Goal: Task Accomplishment & Management: Manage account settings

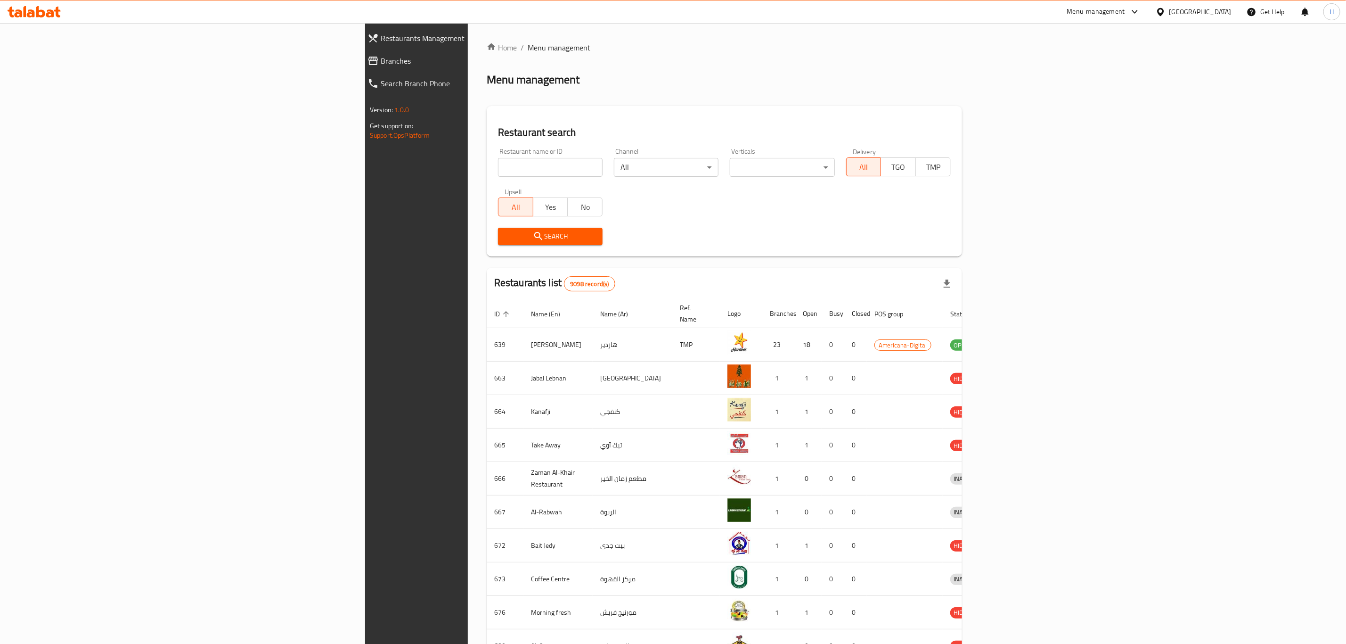
click at [498, 162] on input "search" at bounding box center [550, 167] width 105 height 19
type input "[PERSON_NAME]"
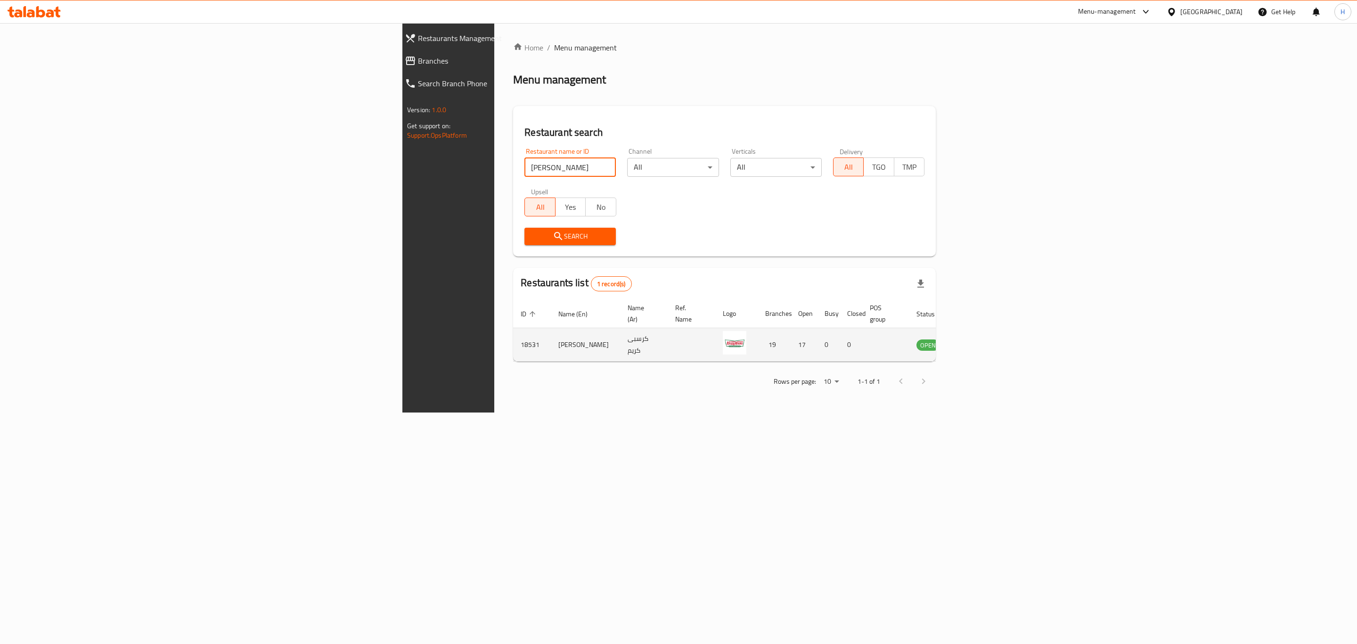
click at [977, 341] on icon "enhanced table" at bounding box center [971, 345] width 10 height 8
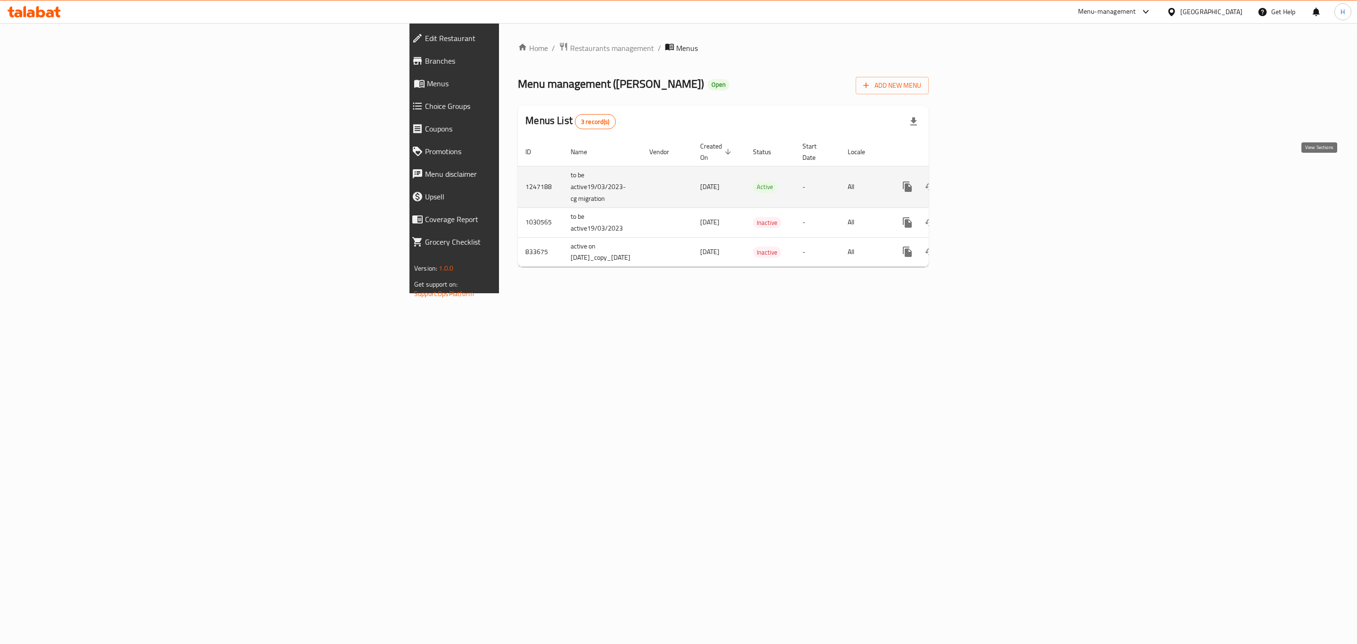
click at [981, 181] on icon "enhanced table" at bounding box center [975, 186] width 11 height 11
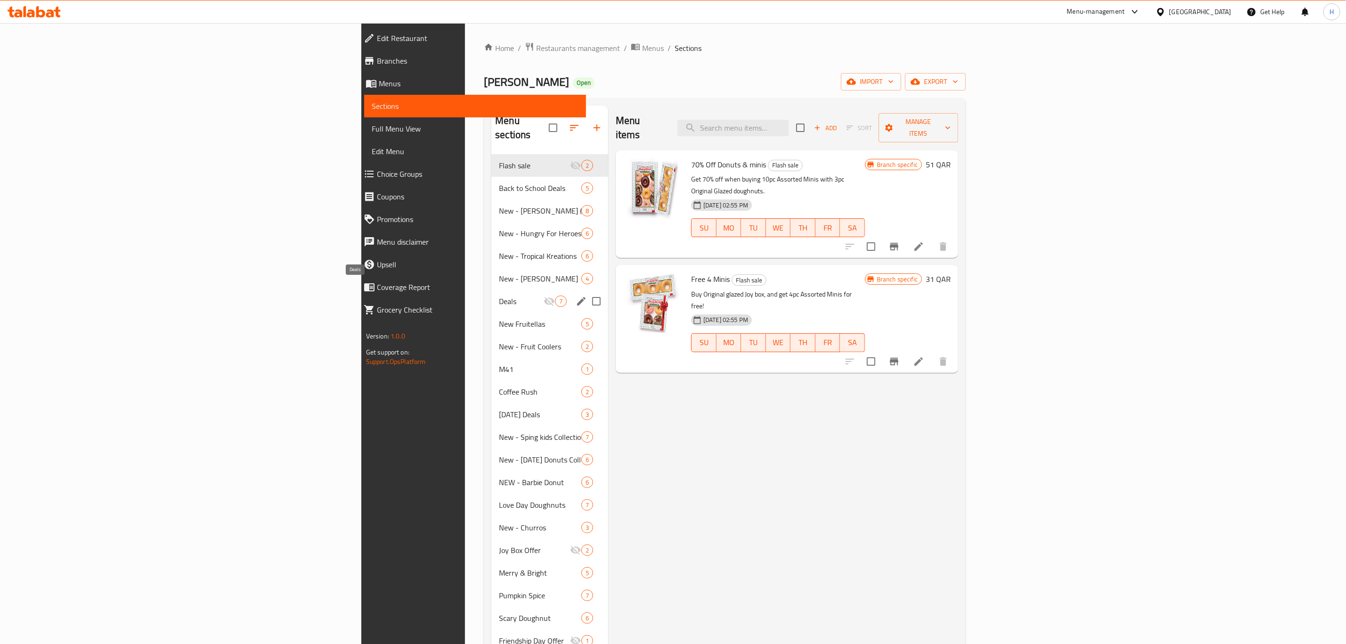
click at [499, 295] on span "Deals" at bounding box center [521, 300] width 45 height 11
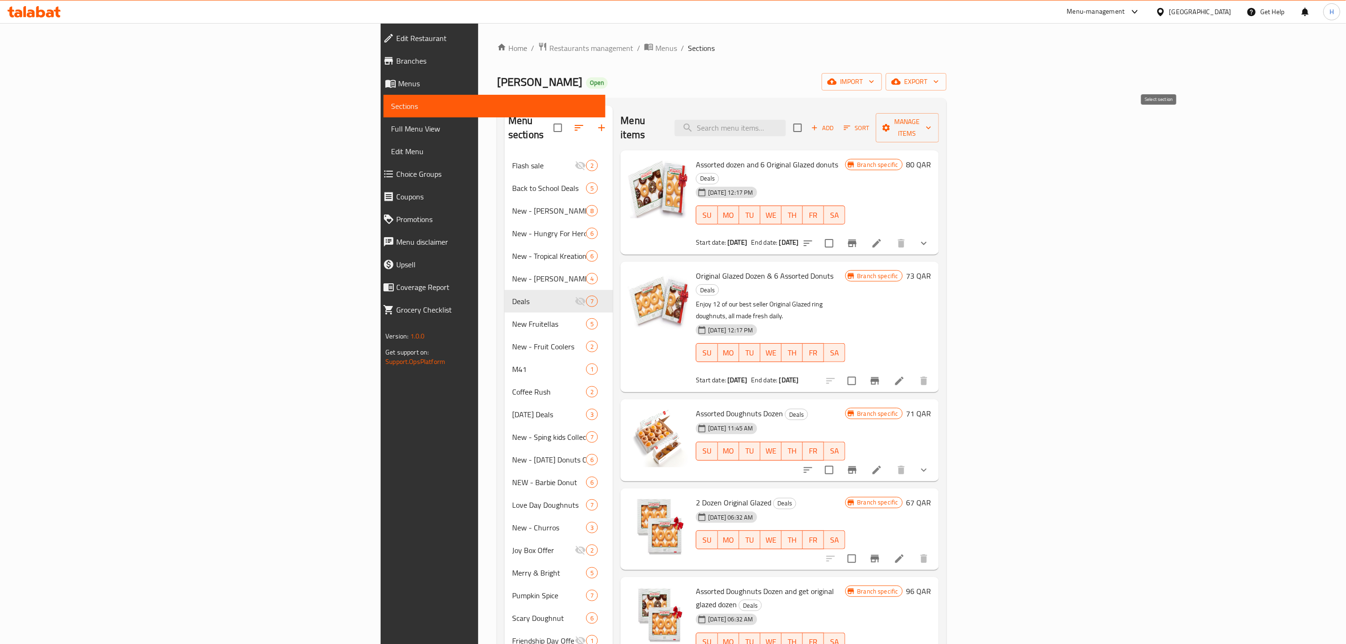
click at [807, 122] on input "checkbox" at bounding box center [798, 128] width 20 height 20
checkbox input "true"
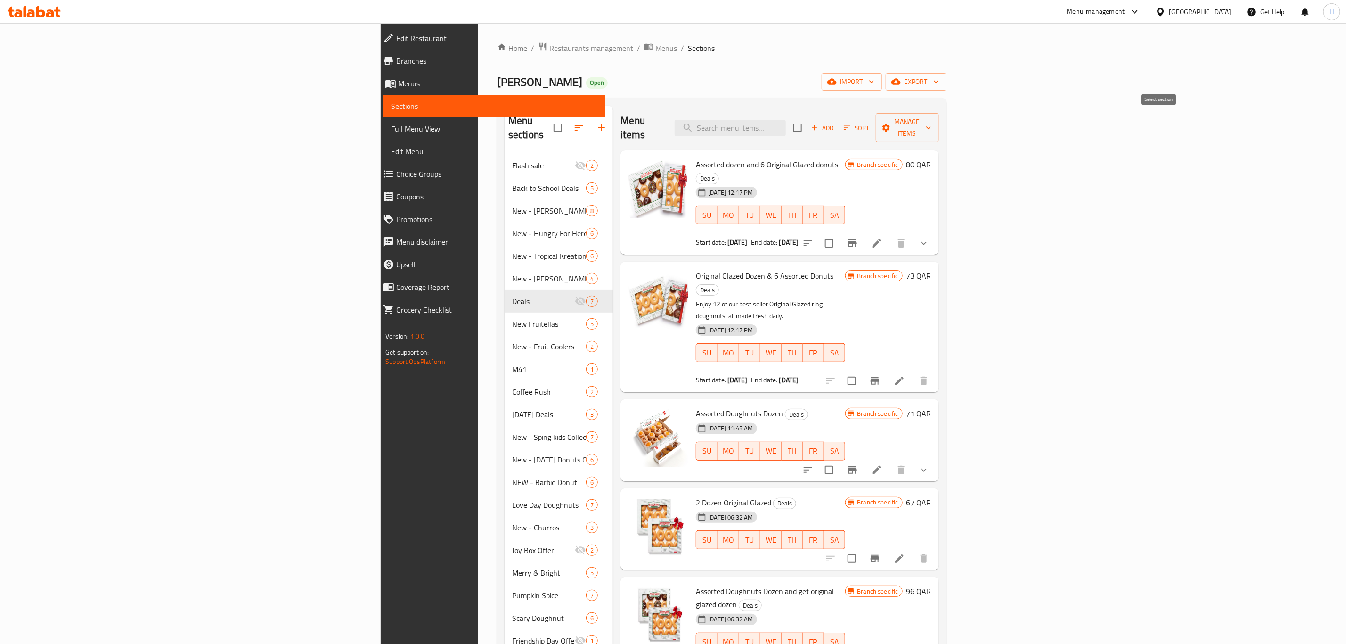
checkbox input "true"
click at [931, 123] on span "Manage items" at bounding box center [907, 128] width 48 height 24
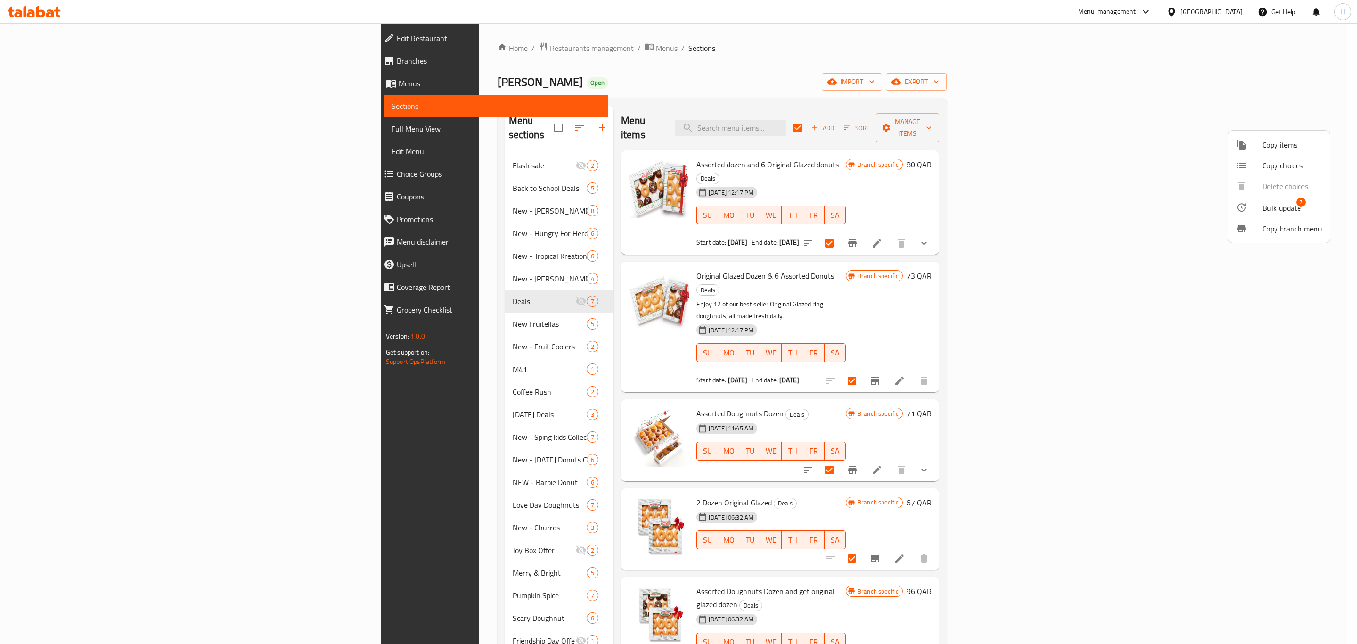
click at [1256, 208] on div at bounding box center [1249, 207] width 26 height 11
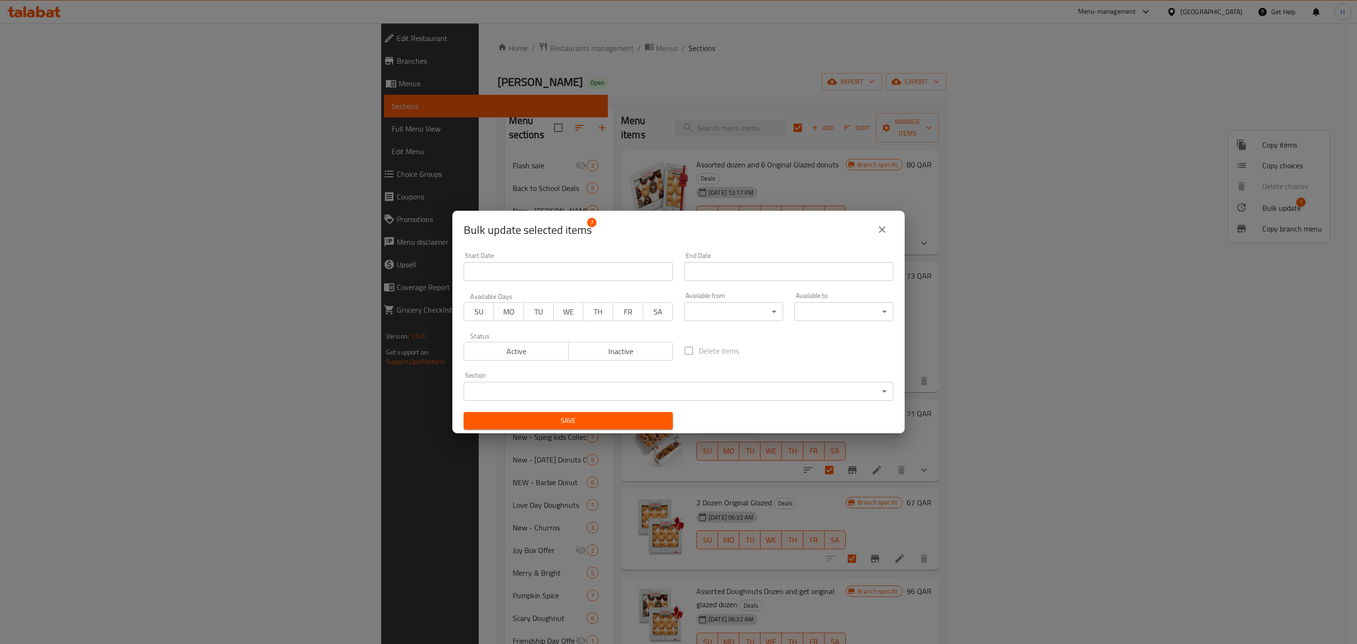
click at [615, 353] on span "Inactive" at bounding box center [620, 351] width 97 height 14
click at [591, 416] on span "Save" at bounding box center [568, 421] width 194 height 12
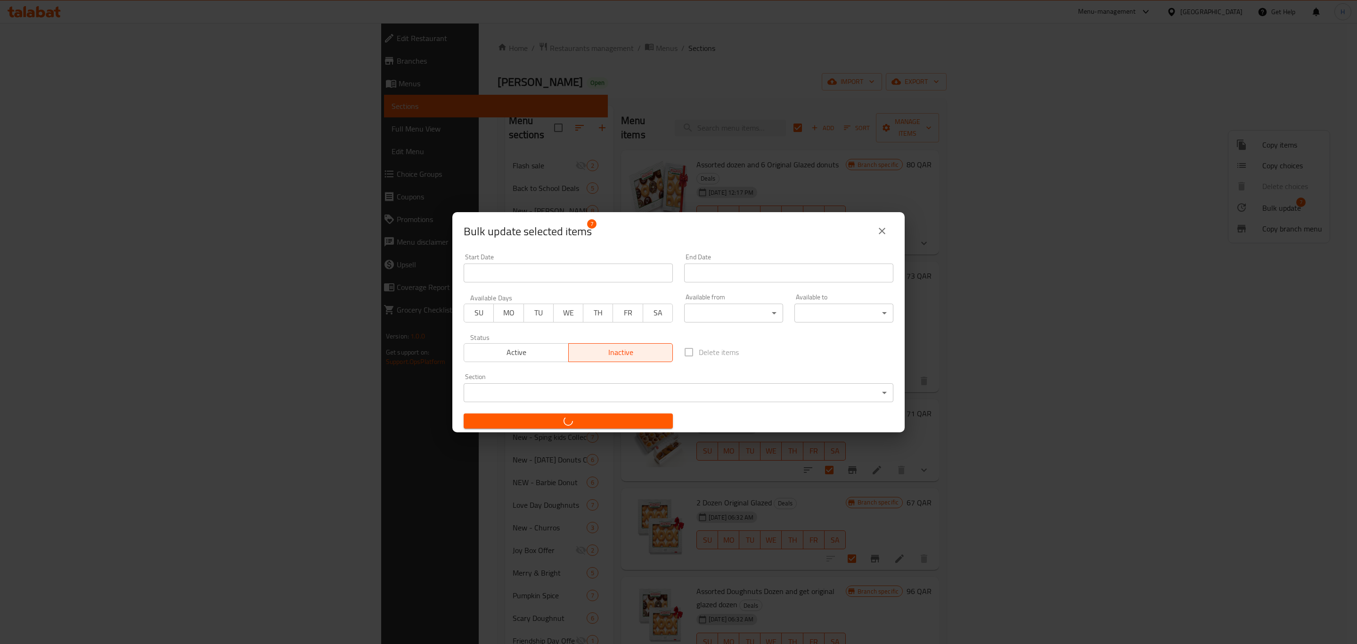
click at [735, 155] on div "Bulk update selected items 7 Start Date Start Date End Date End Date Available …" at bounding box center [678, 322] width 1357 height 644
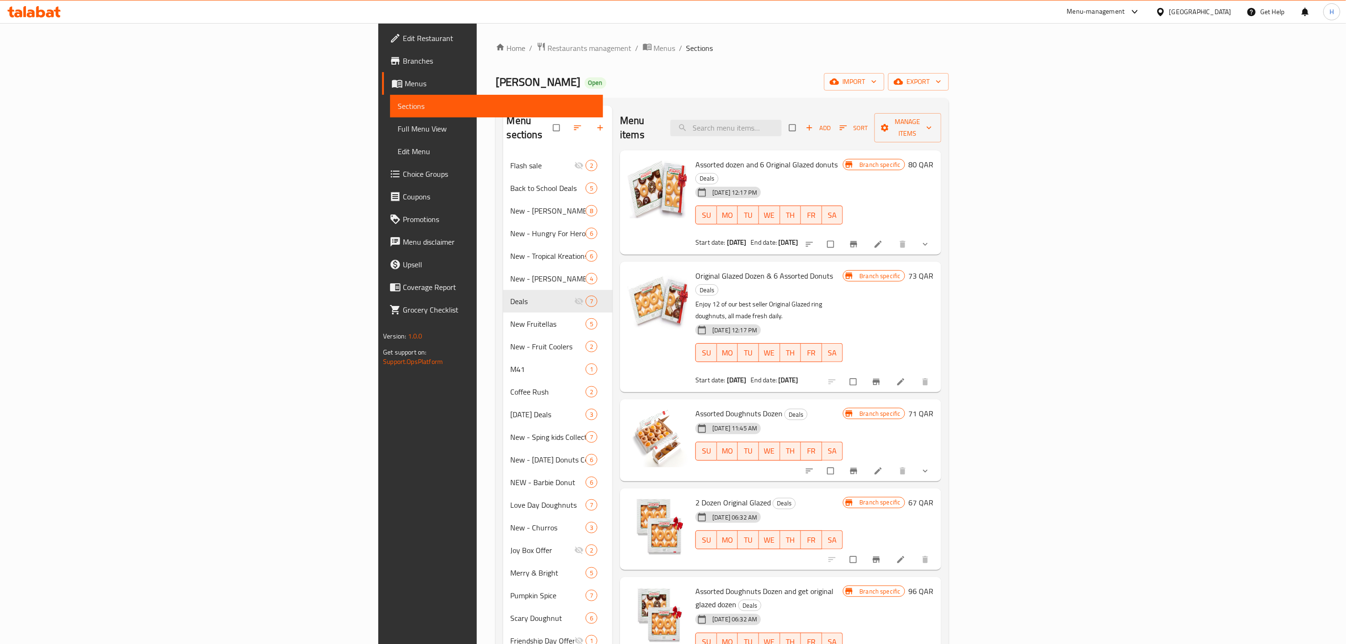
click at [663, 53] on ol "Home / Restaurants management / Menus / Sections" at bounding box center [722, 48] width 453 height 12
click at [941, 124] on div "Menu items Add Sort Manage items" at bounding box center [780, 128] width 321 height 45
click at [803, 120] on input "checkbox" at bounding box center [793, 128] width 20 height 18
checkbox input "true"
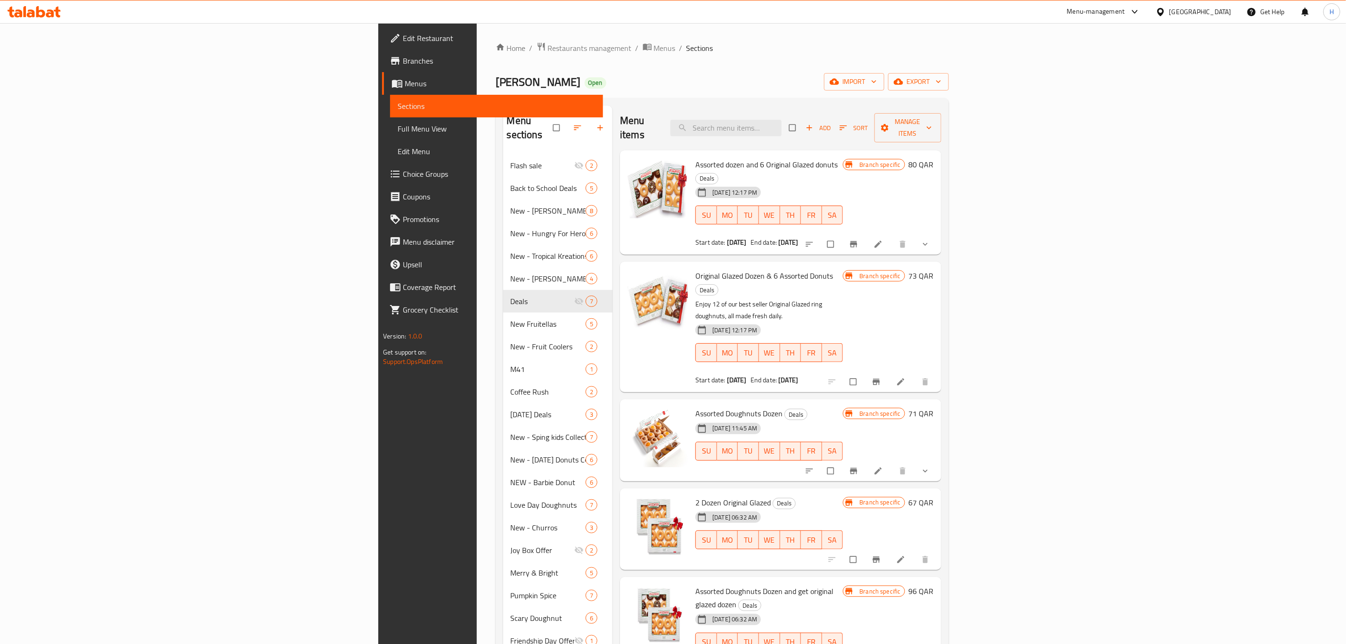
checkbox input "true"
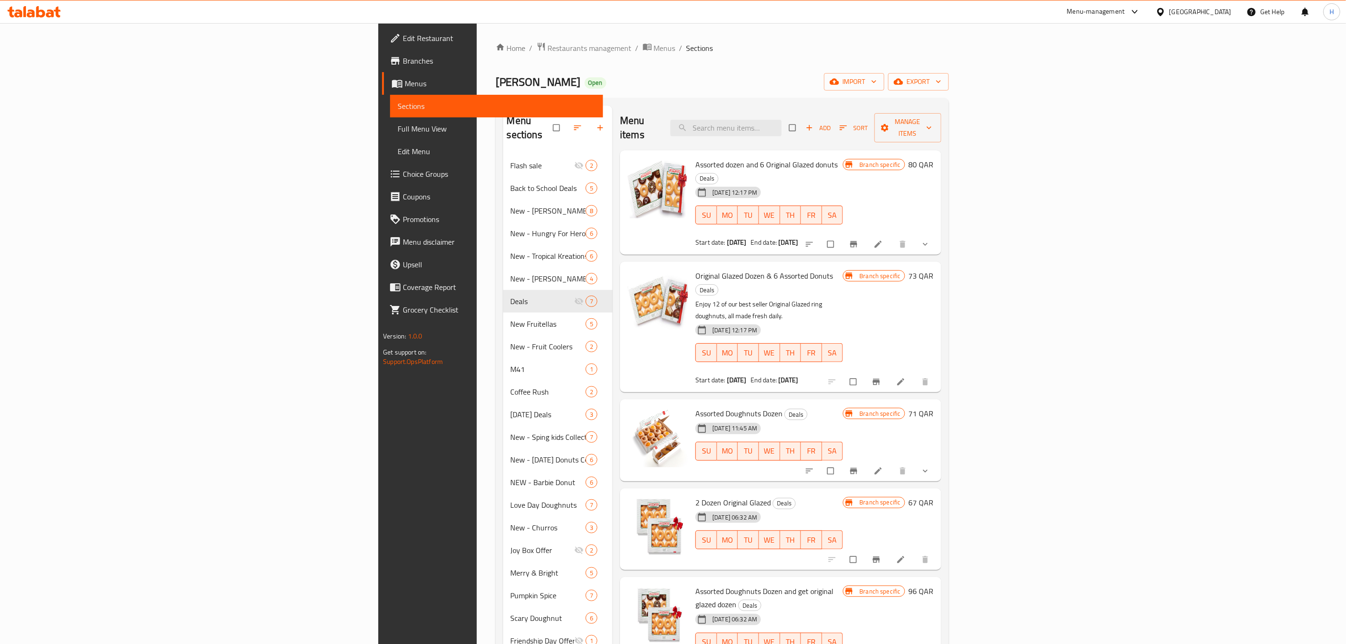
checkbox input "true"
click at [934, 119] on span "Manage items" at bounding box center [908, 128] width 52 height 24
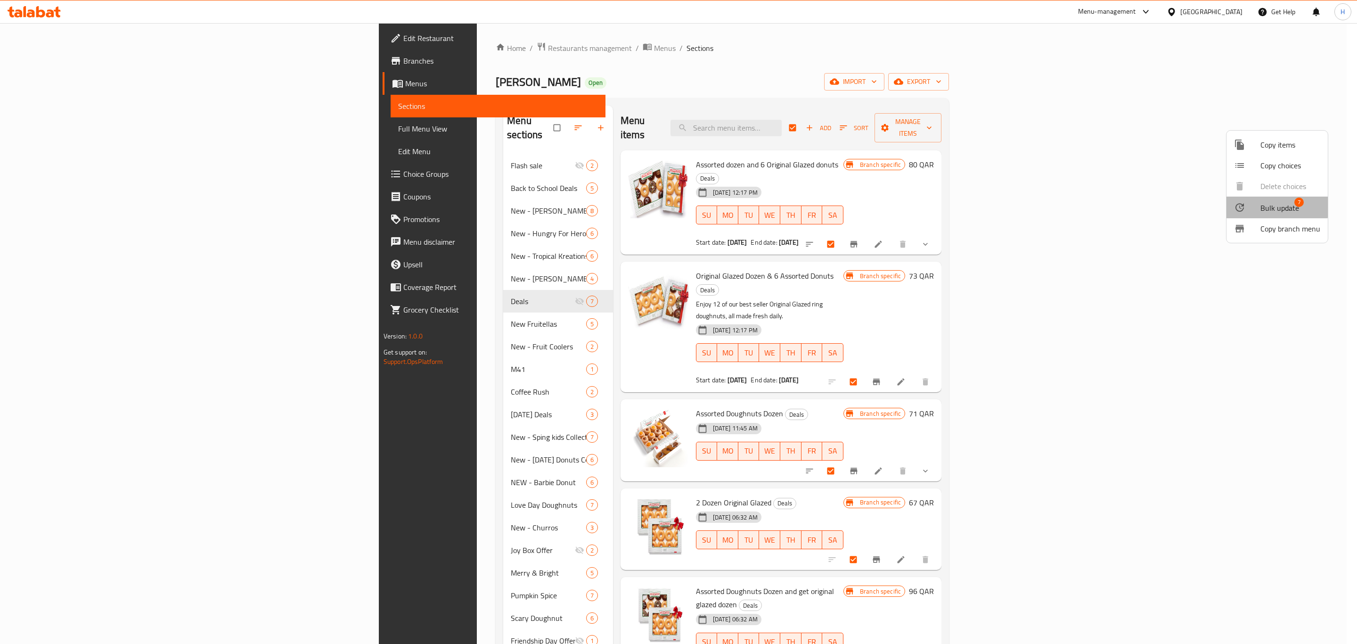
click at [1268, 204] on span "Bulk update" at bounding box center [1279, 207] width 39 height 11
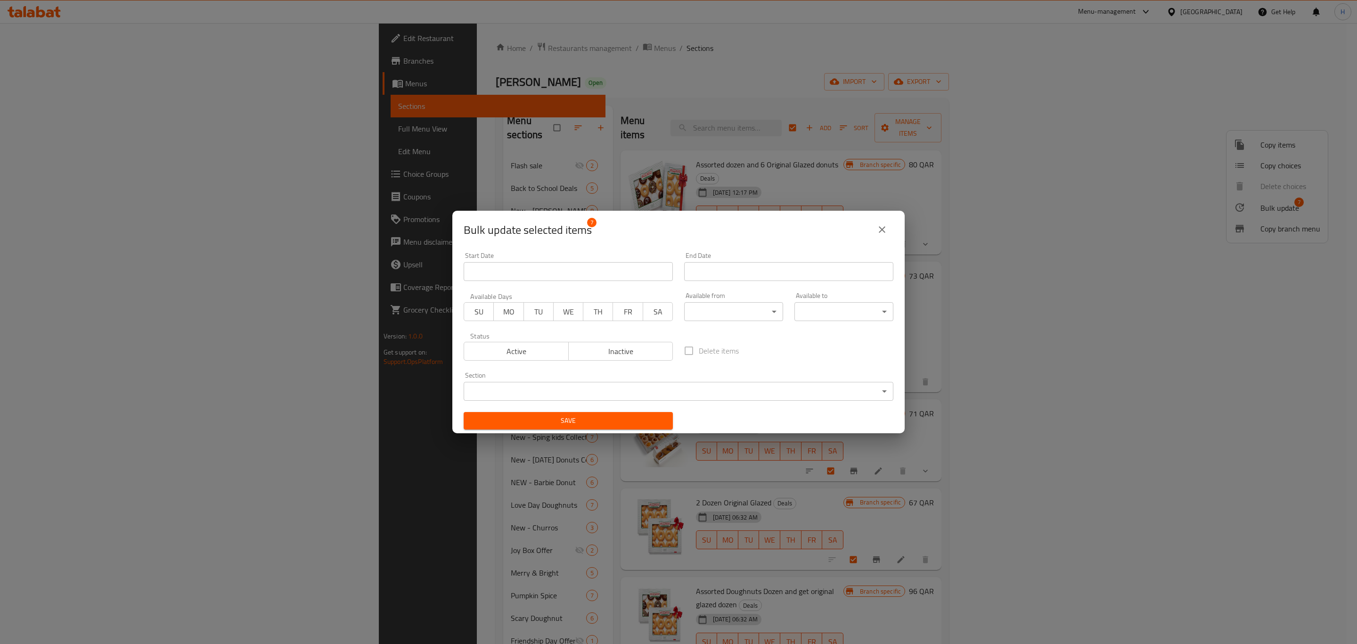
click at [582, 343] on button "Inactive" at bounding box center [620, 351] width 105 height 19
click at [618, 417] on span "Save" at bounding box center [568, 421] width 194 height 12
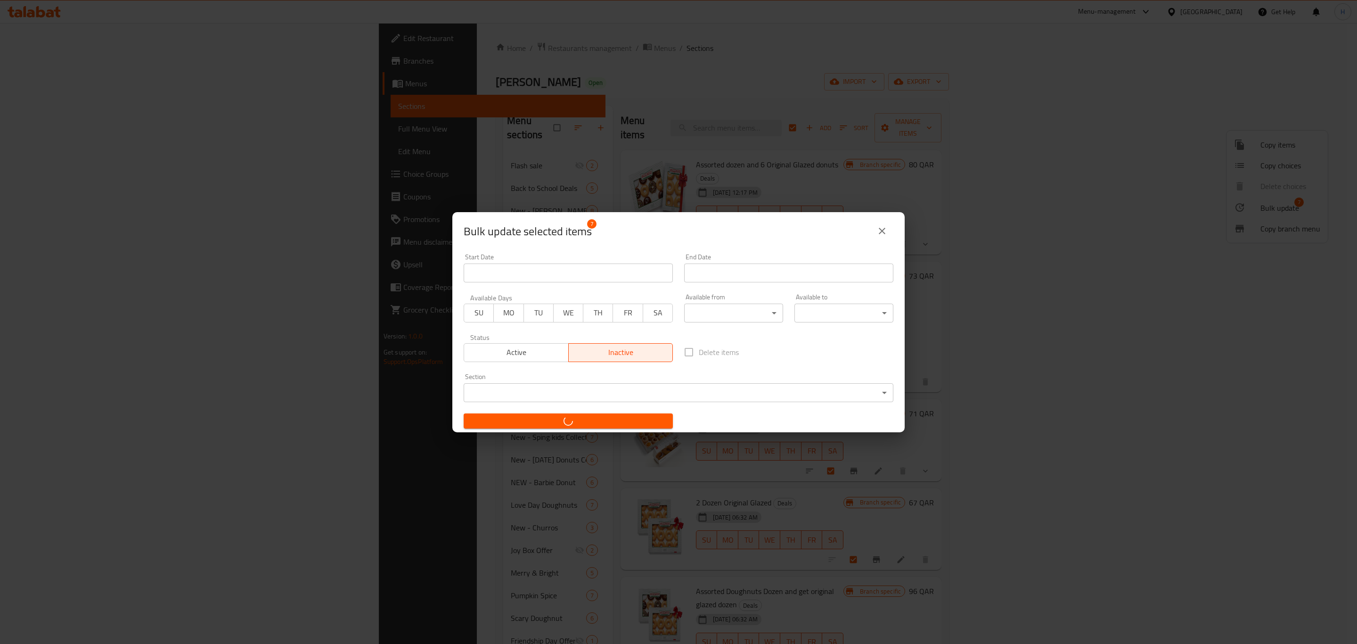
click at [781, 41] on div "Bulk update selected items 7 Start Date Start Date End Date End Date Available …" at bounding box center [678, 322] width 1357 height 644
click at [885, 231] on icon "close" at bounding box center [881, 230] width 11 height 11
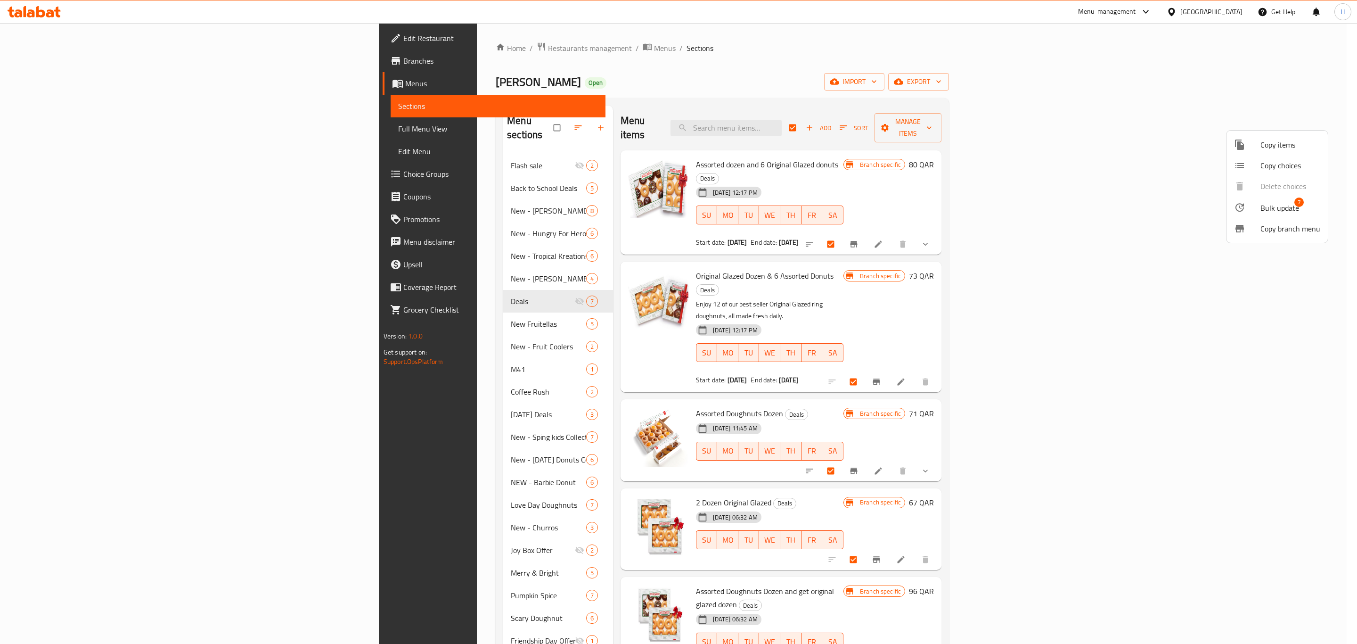
click at [1035, 249] on div at bounding box center [678, 322] width 1357 height 644
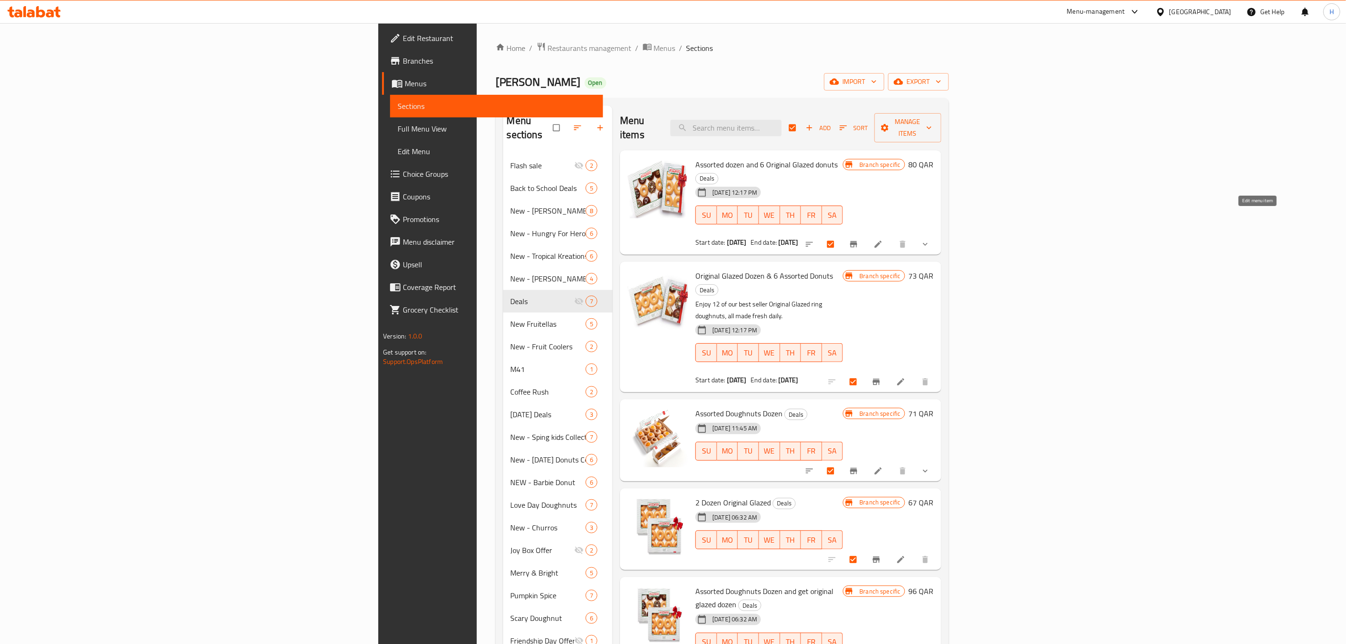
click at [883, 239] on icon at bounding box center [877, 243] width 9 height 9
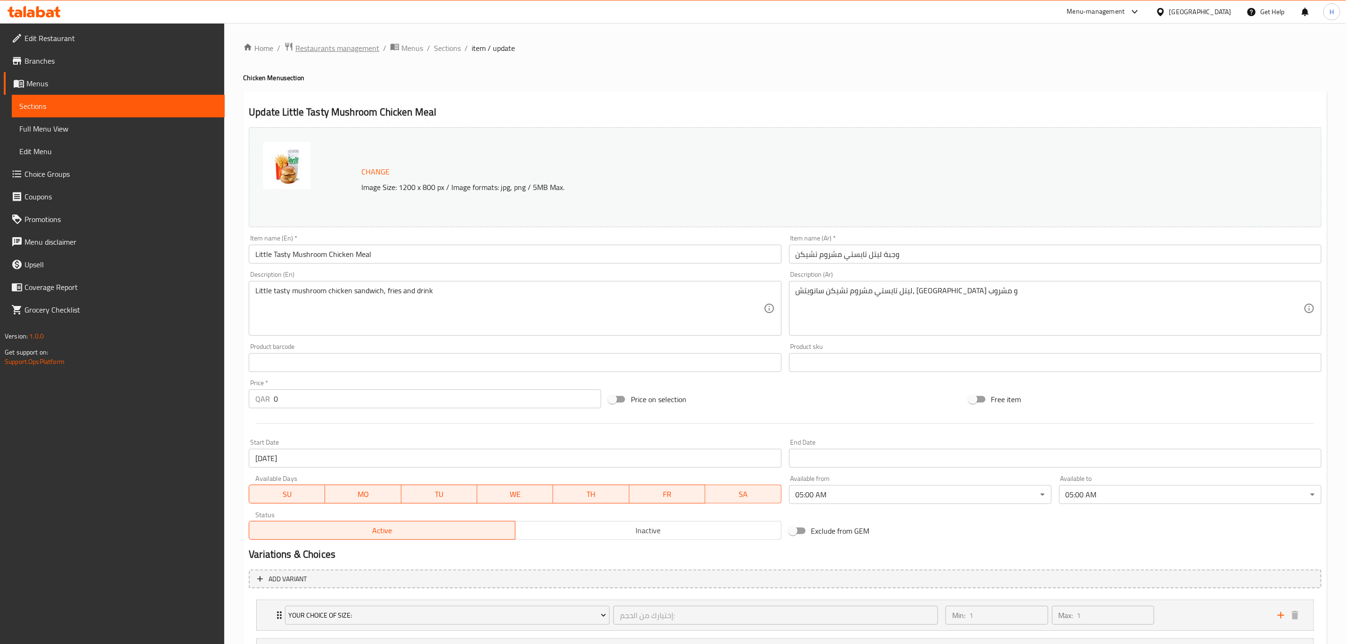
click at [342, 48] on span "Restaurants management" at bounding box center [337, 47] width 84 height 11
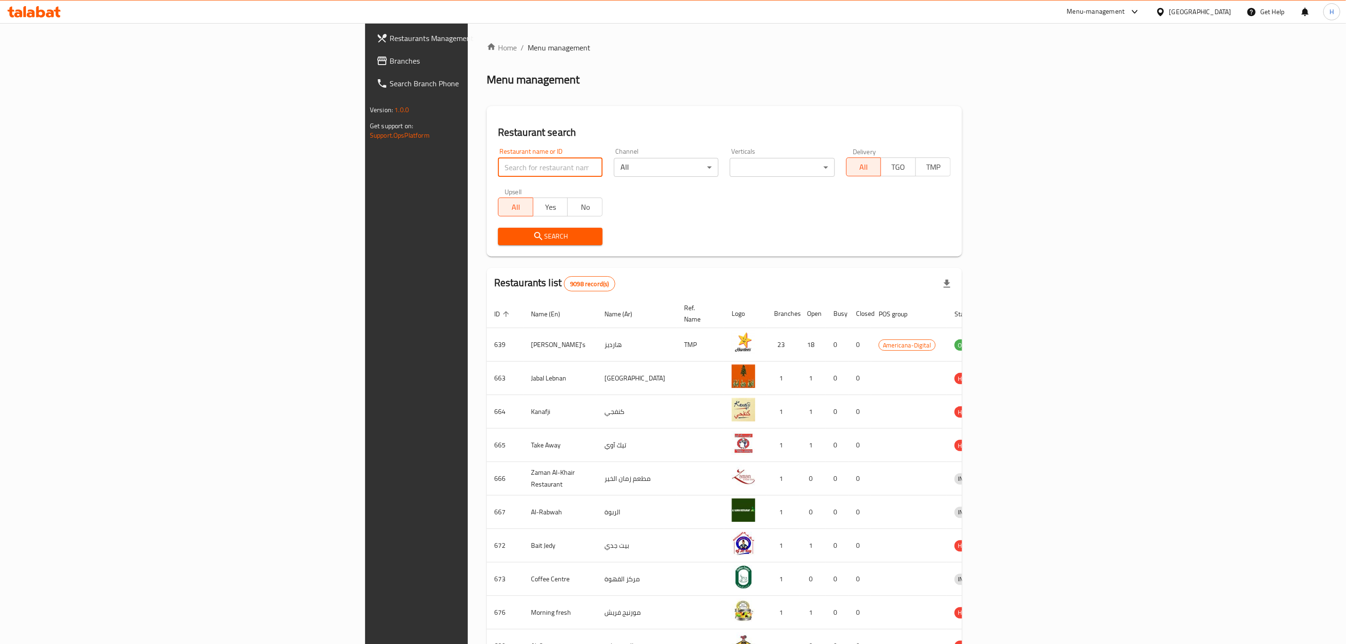
click at [498, 166] on input "search" at bounding box center [550, 167] width 105 height 19
type input "[PERSON_NAME]"
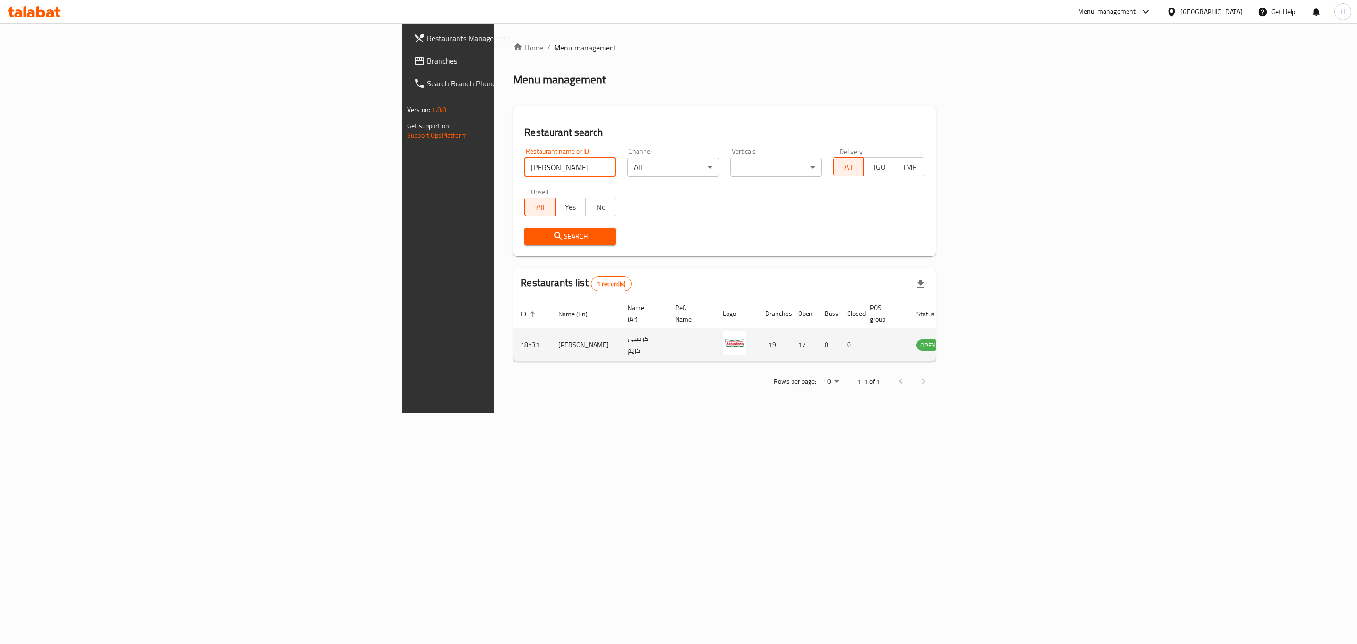
click at [977, 339] on icon "enhanced table" at bounding box center [971, 344] width 11 height 11
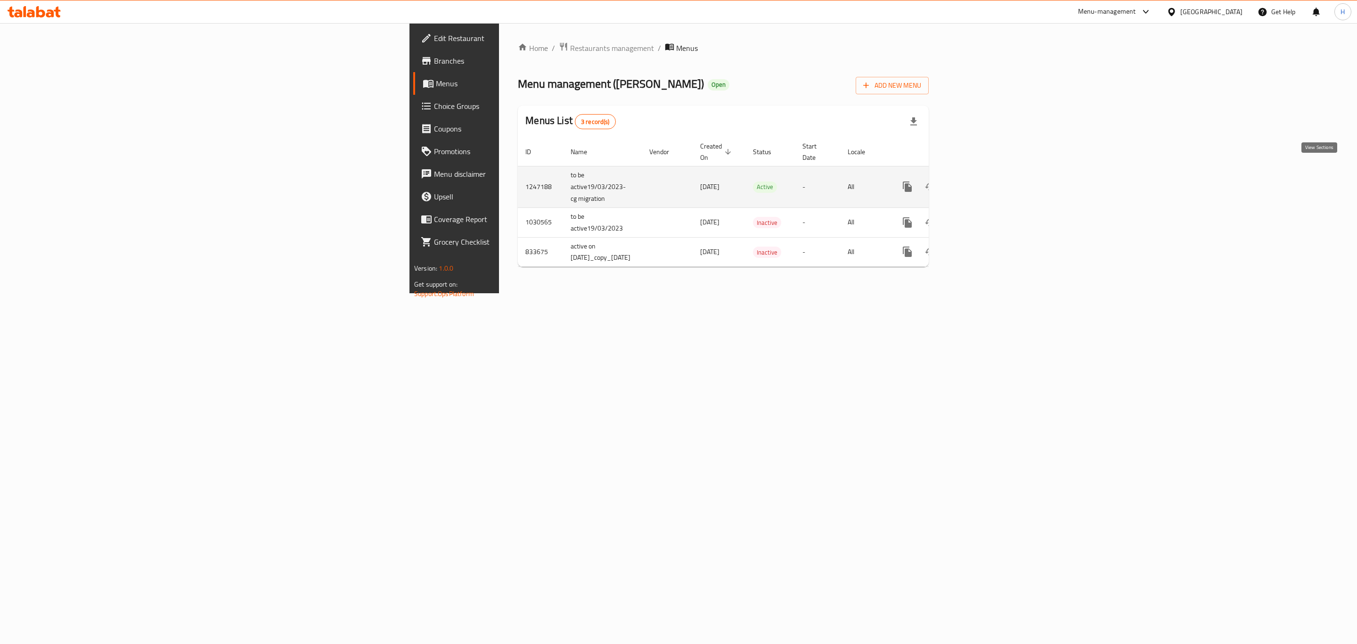
click at [987, 175] on link "enhanced table" at bounding box center [975, 186] width 23 height 23
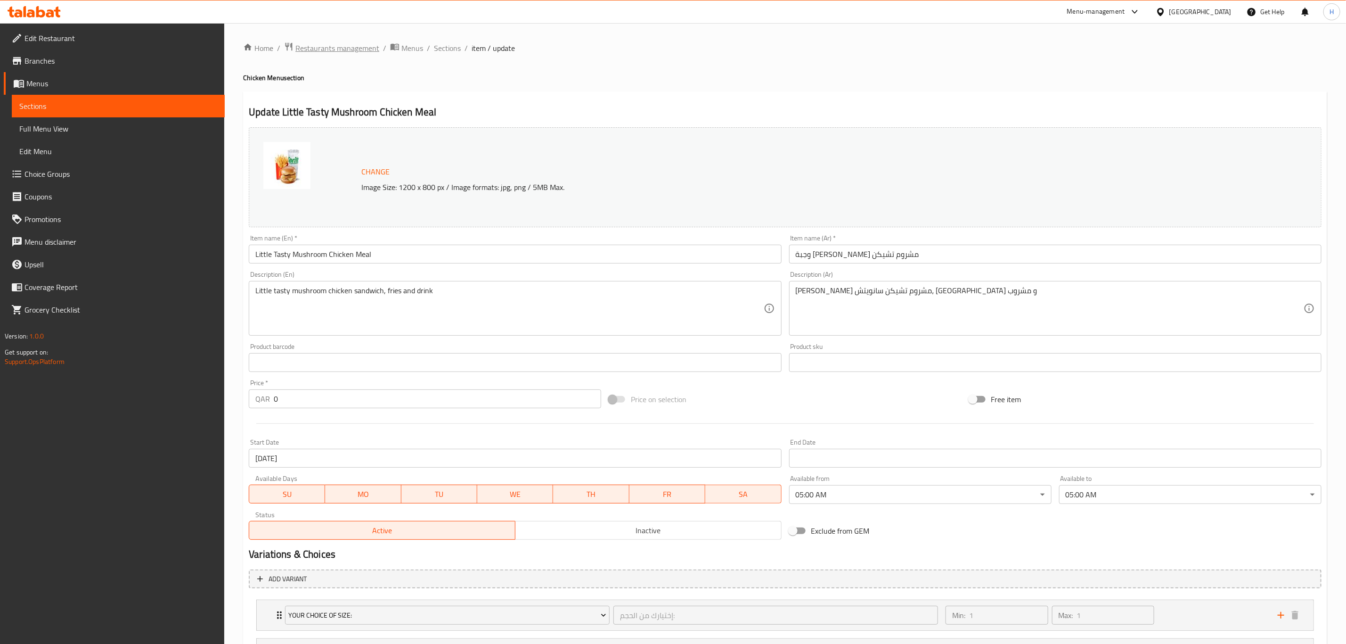
click at [337, 42] on span "Restaurants management" at bounding box center [337, 47] width 84 height 11
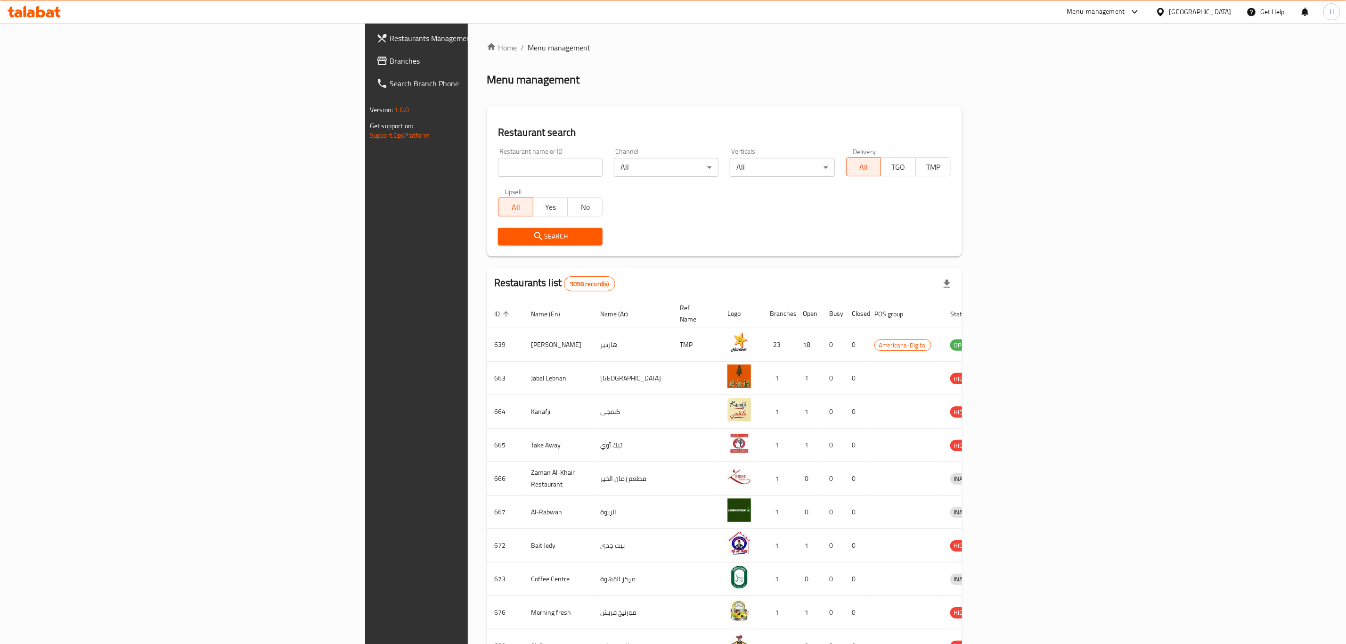
click at [498, 164] on input "search" at bounding box center [550, 167] width 105 height 19
type input "[PERSON_NAME]"
click at [684, 222] on div "Search" at bounding box center [724, 236] width 464 height 29
click at [506, 235] on span "Search" at bounding box center [551, 236] width 90 height 12
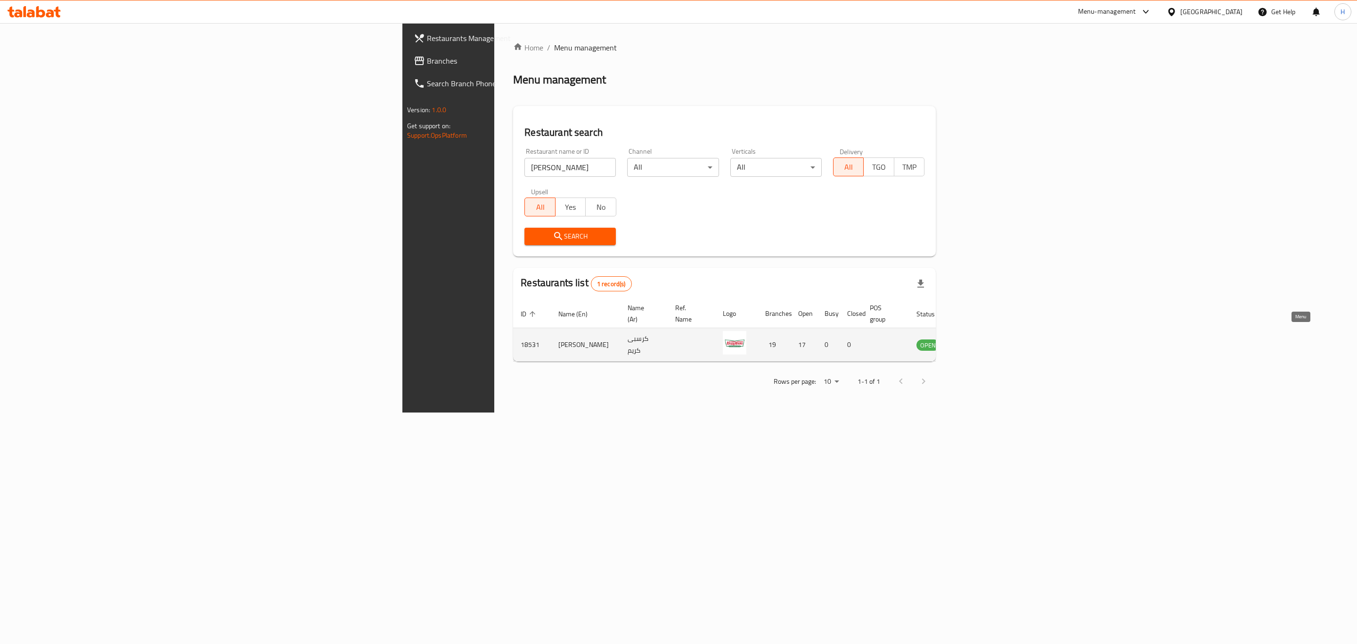
click at [977, 341] on icon "enhanced table" at bounding box center [971, 345] width 10 height 8
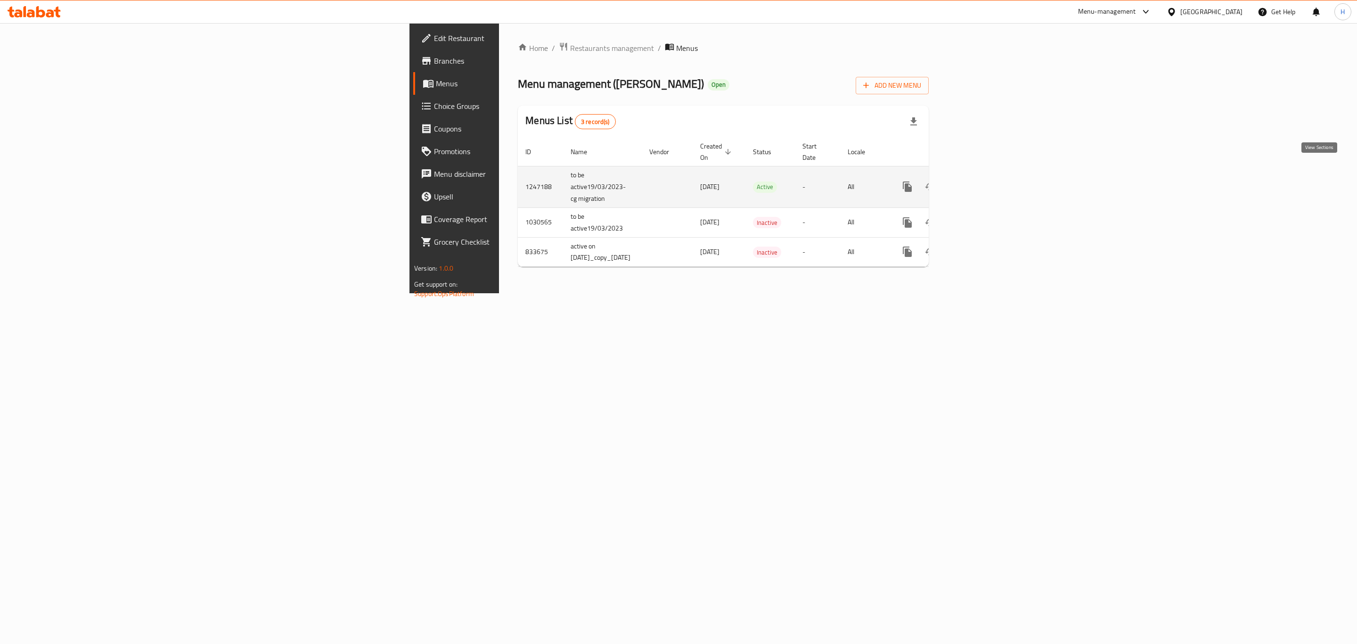
click at [981, 181] on icon "enhanced table" at bounding box center [975, 186] width 11 height 11
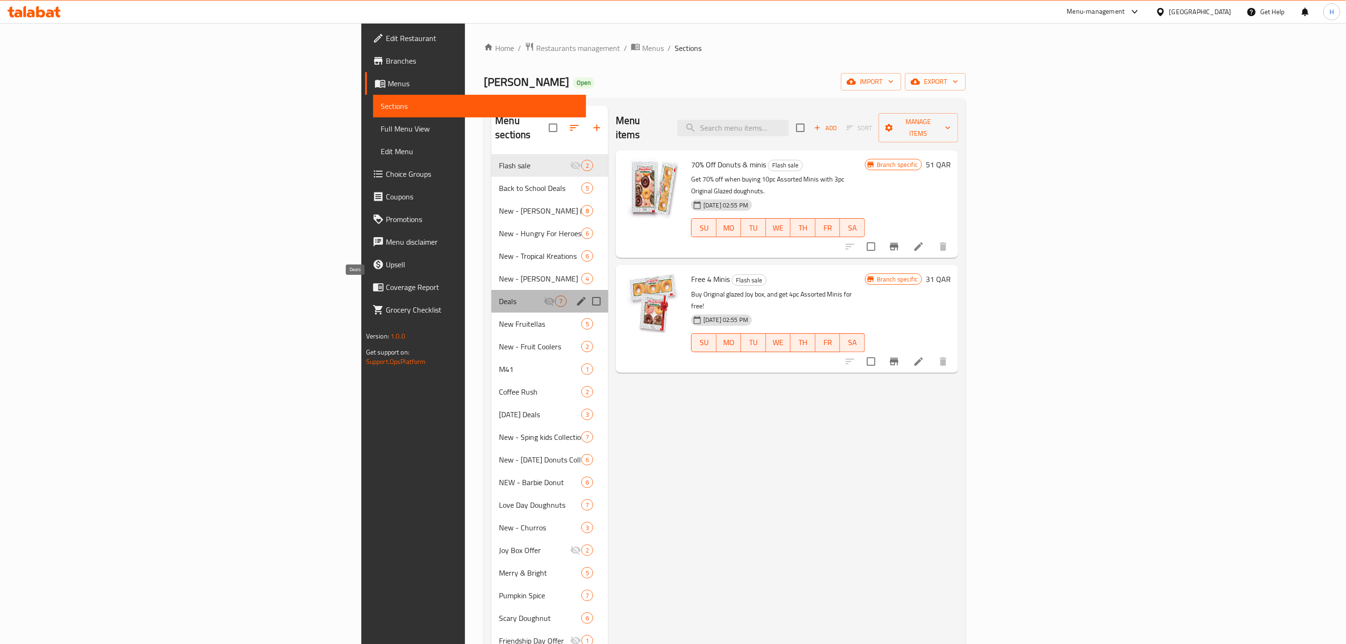
drag, startPoint x: 285, startPoint y: 284, endPoint x: 272, endPoint y: 297, distance: 18.0
click at [499, 295] on span "Deals" at bounding box center [521, 300] width 45 height 11
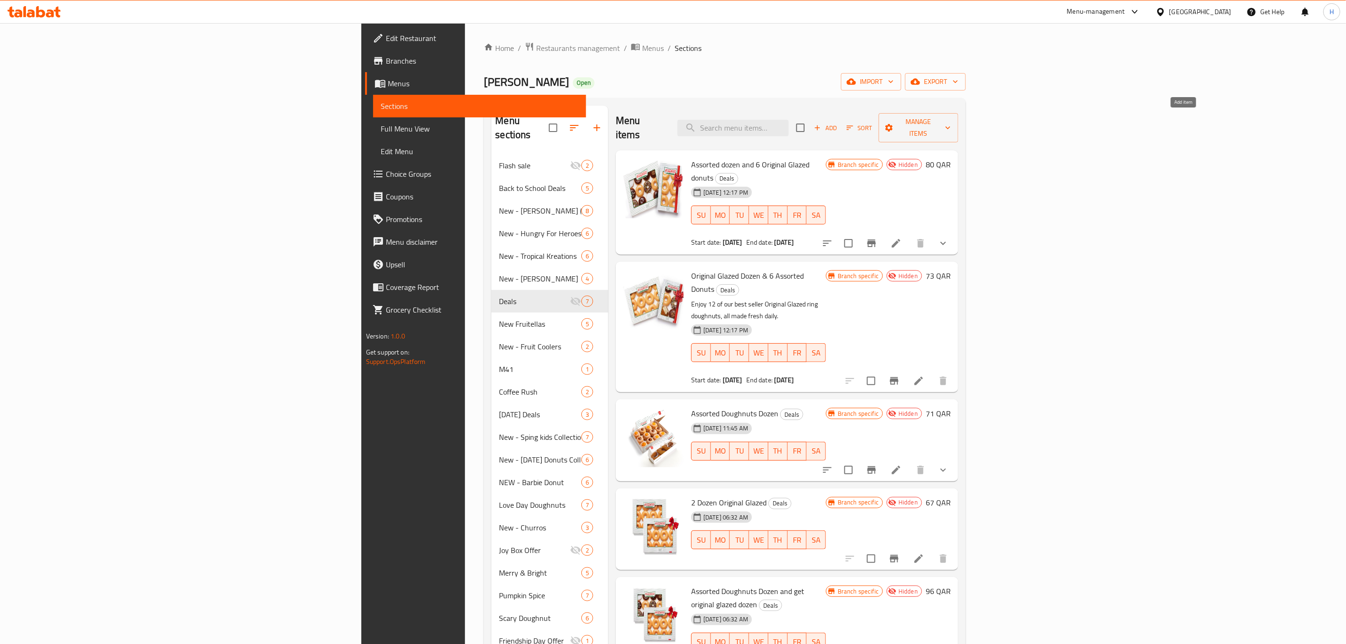
click at [838, 122] on span "Add" at bounding box center [825, 127] width 25 height 11
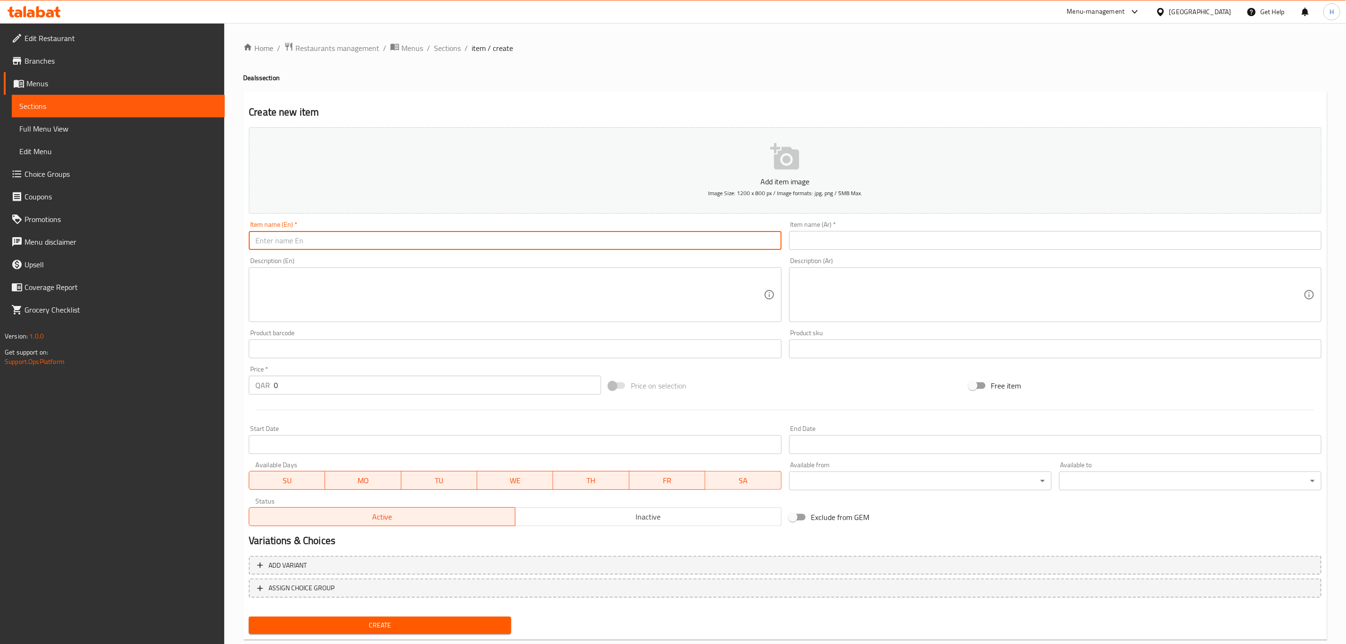
click at [389, 237] on input "text" at bounding box center [515, 240] width 532 height 19
paste input "BOGO 10pcs Assorted Minis"
drag, startPoint x: 275, startPoint y: 241, endPoint x: 242, endPoint y: 241, distance: 33.0
click at [242, 241] on div "Home / Restaurants management / Menus / Sections / item / create Deals section …" at bounding box center [785, 344] width 1122 height 643
type input "20pcs Assorted Minis"
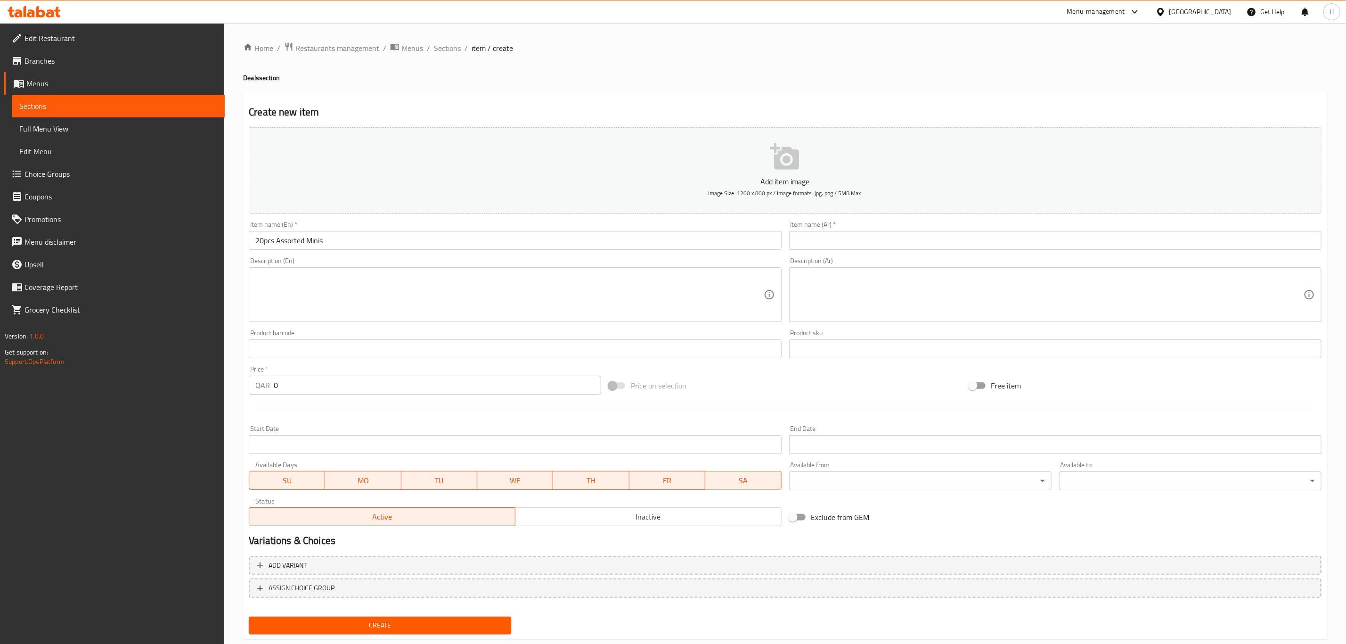
click at [891, 237] on input "text" at bounding box center [1055, 240] width 532 height 19
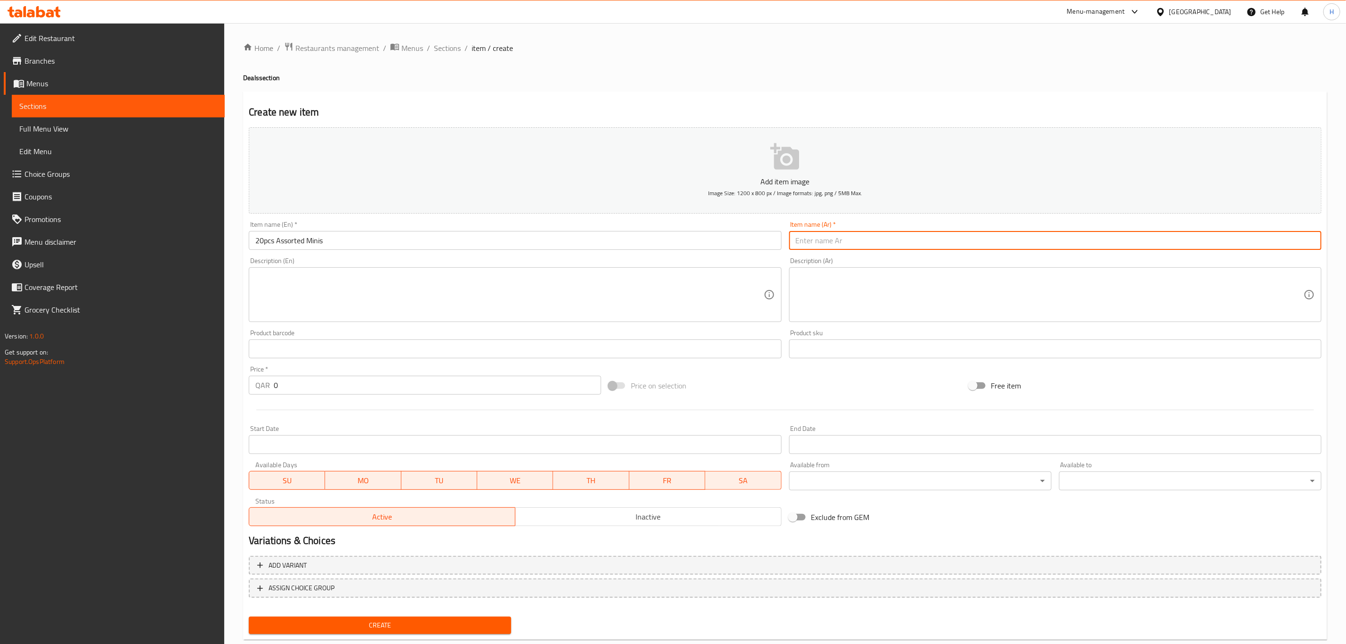
paste input "احصل على 10 مينيز مجاناَ عند شراء 10 مينيز"
drag, startPoint x: 900, startPoint y: 245, endPoint x: 941, endPoint y: 240, distance: 41.2
click at [941, 240] on input "احصل على 10 مينيز مجاناَ عند شراء 10 مينيز" at bounding box center [1055, 240] width 532 height 19
click at [944, 241] on input "احصل على 10 مينيز مجاناَ عند شراء 10 مينيز" at bounding box center [1055, 240] width 532 height 19
drag, startPoint x: 942, startPoint y: 242, endPoint x: 926, endPoint y: 243, distance: 16.0
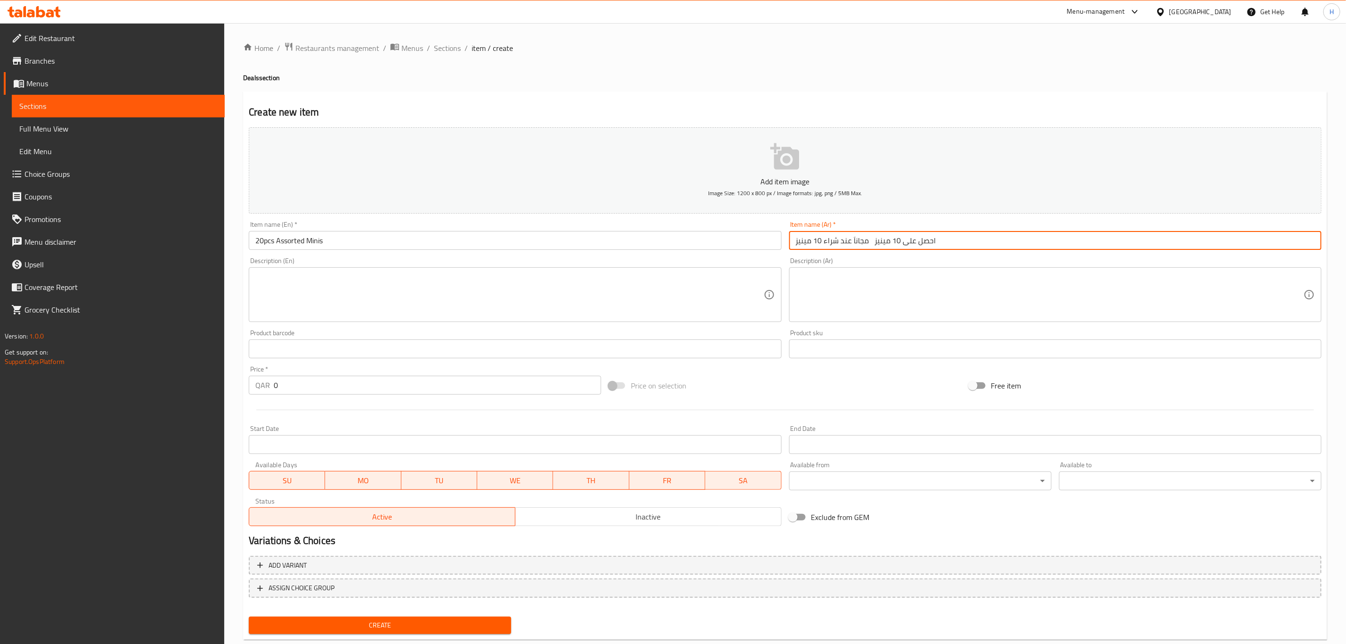
click at [926, 243] on input "احصل على 10 مينيز مجاناَ عند شراء 10 مينيز" at bounding box center [1055, 240] width 532 height 19
click at [869, 245] on input "احصل على 10 مينيز مجاناَ عند شراء 10 مينيز" at bounding box center [1055, 240] width 532 height 19
drag, startPoint x: 824, startPoint y: 241, endPoint x: 970, endPoint y: 250, distance: 145.9
click at [933, 242] on input "احصل على 10 مينيز مجاناَ عند شراء 10 مينيز" at bounding box center [1055, 240] width 532 height 19
drag, startPoint x: 970, startPoint y: 250, endPoint x: 826, endPoint y: 248, distance: 144.2
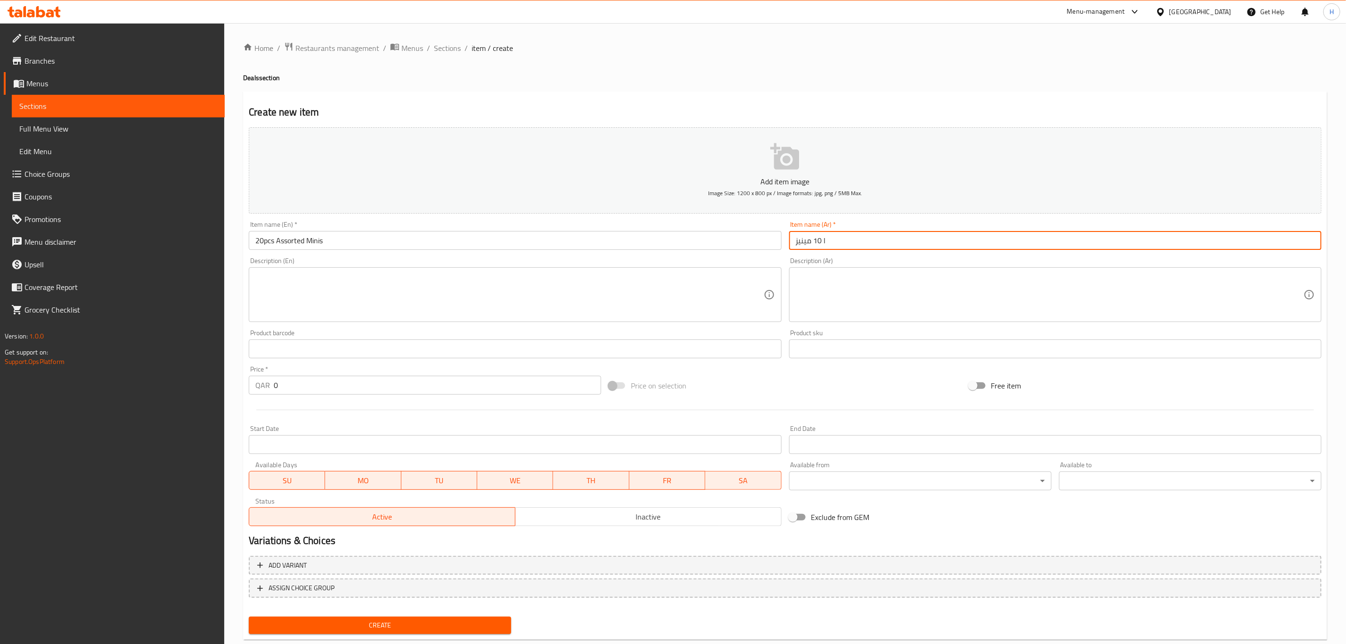
click at [824, 250] on input "ا 10 مينيز" at bounding box center [1055, 240] width 532 height 19
click at [826, 244] on input "ا 10 مينيز" at bounding box center [1055, 240] width 532 height 19
click at [827, 240] on input "ا 10 مينيز" at bounding box center [1055, 240] width 532 height 19
click at [829, 240] on input "ا 10 مينيز" at bounding box center [1055, 240] width 532 height 19
click at [824, 240] on input "ا 10 مينيز" at bounding box center [1055, 240] width 532 height 19
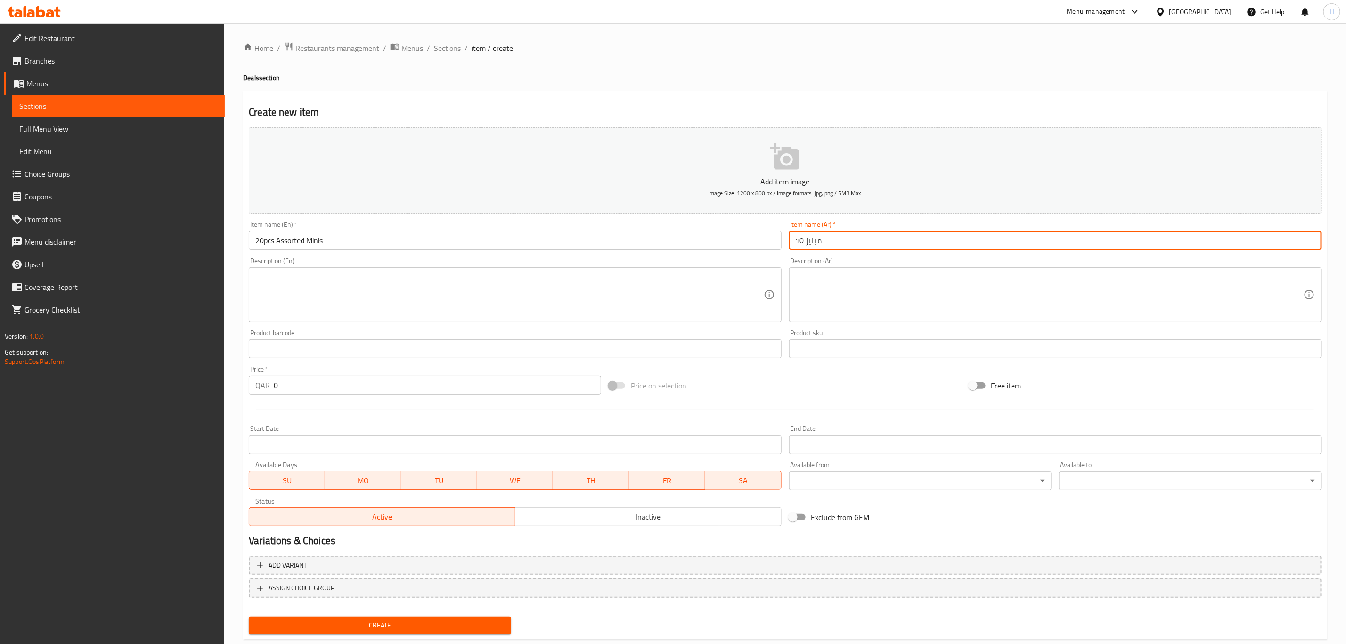
drag, startPoint x: 800, startPoint y: 239, endPoint x: 790, endPoint y: 245, distance: 11.2
click at [790, 245] on input "10 مينيز" at bounding box center [1055, 240] width 532 height 19
type input "20 مينيز"
click at [272, 384] on div "QAR 0 Price *" at bounding box center [425, 384] width 352 height 19
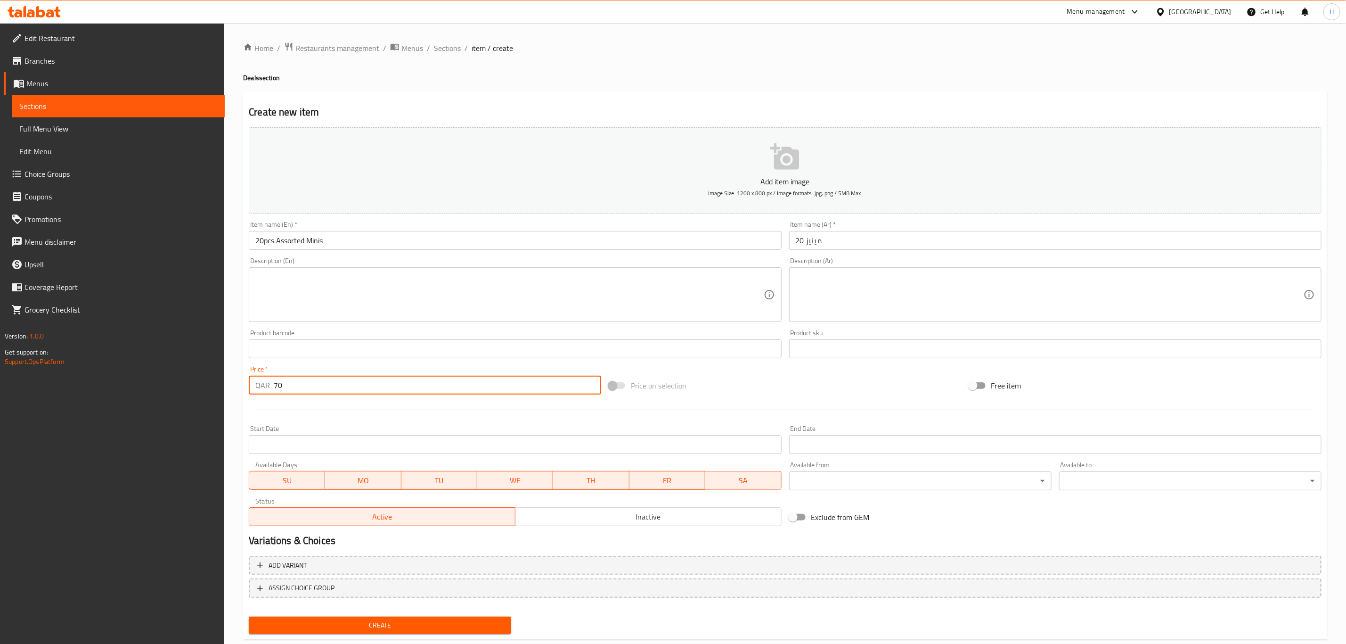
type input "70"
click at [688, 172] on button "Add item image Image Size: 1200 x 800 px / Image formats: jpg, png / 5MB Max." at bounding box center [785, 170] width 1073 height 86
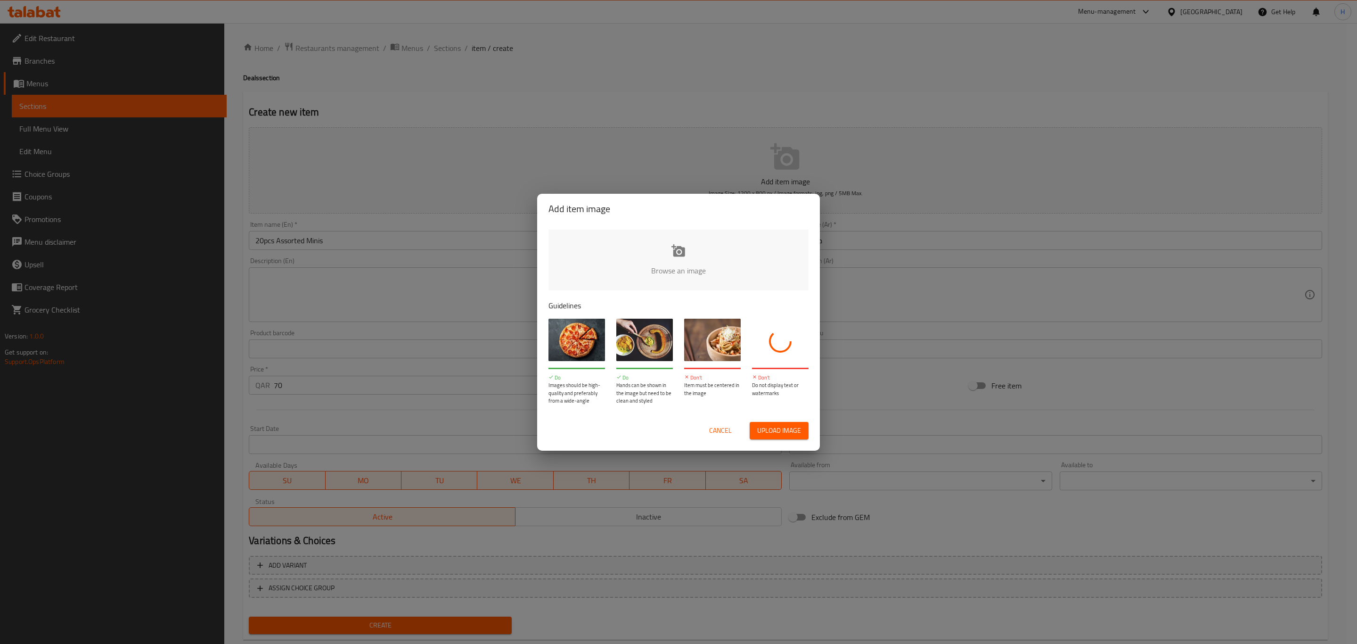
click at [700, 260] on input "file" at bounding box center [996, 273] width 897 height 88
type input "C:\fakepath\Talabat (2) (2).jpg"
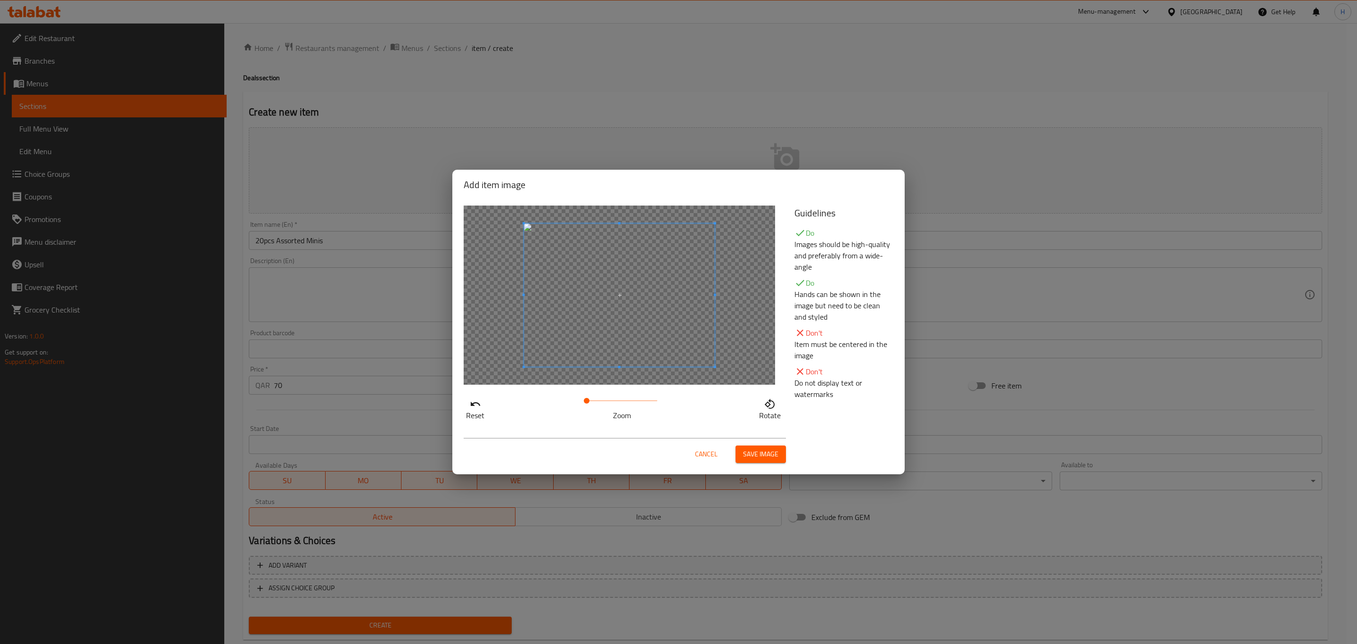
click at [752, 461] on button "Save image" at bounding box center [760, 453] width 50 height 17
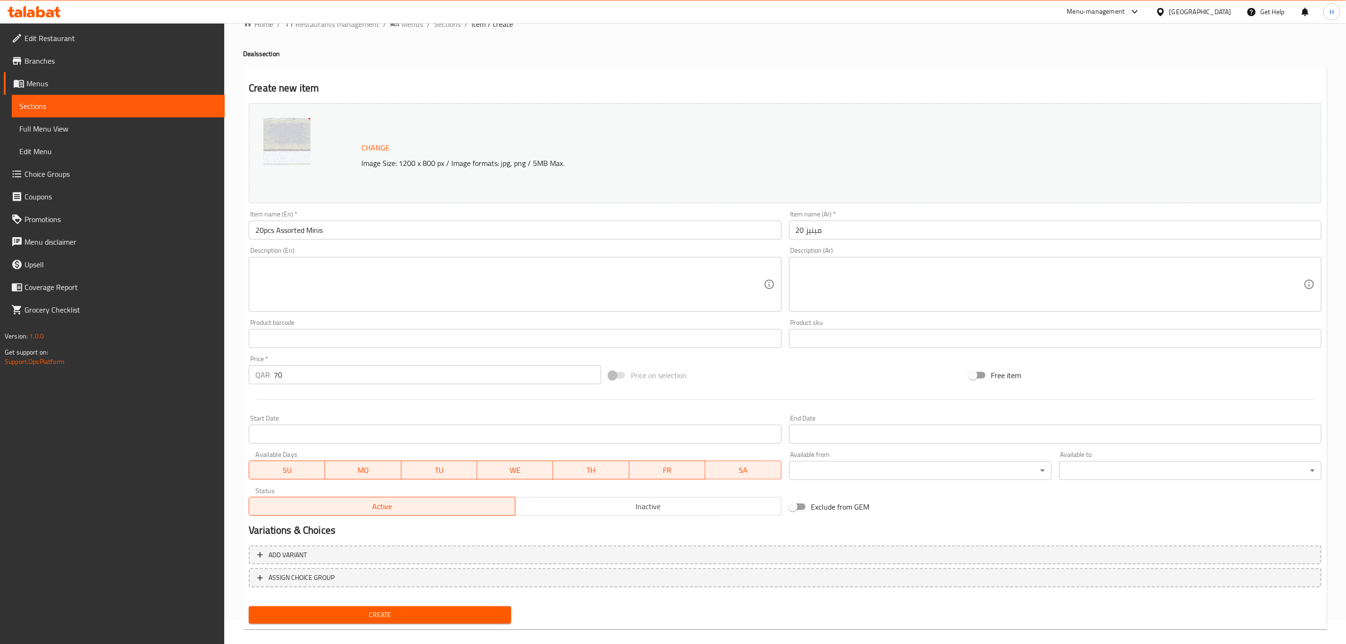
scroll to position [34, 0]
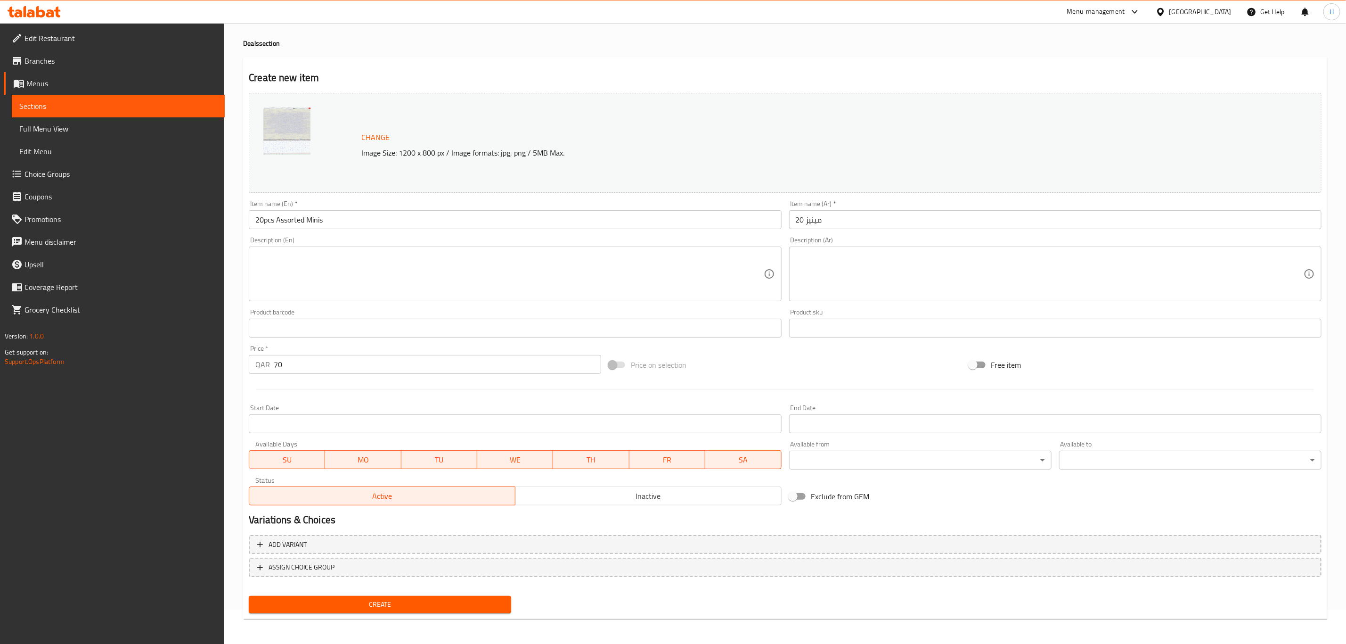
click at [380, 598] on span "Create" at bounding box center [379, 604] width 247 height 12
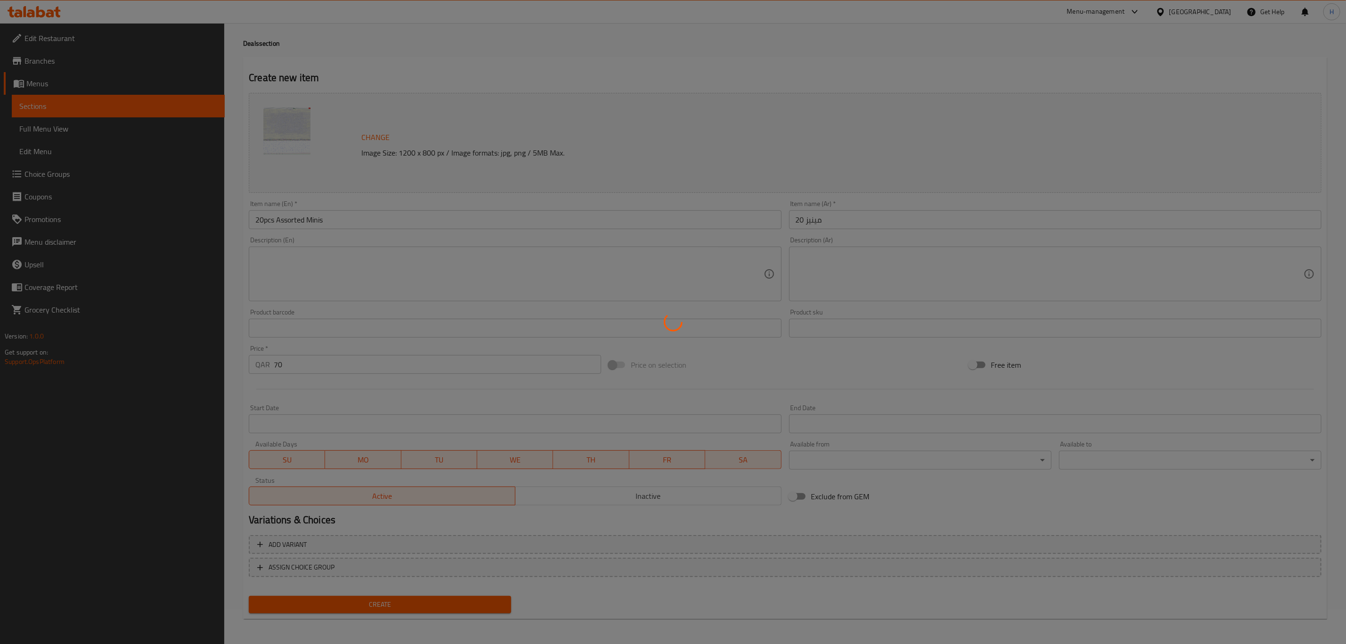
type input "0"
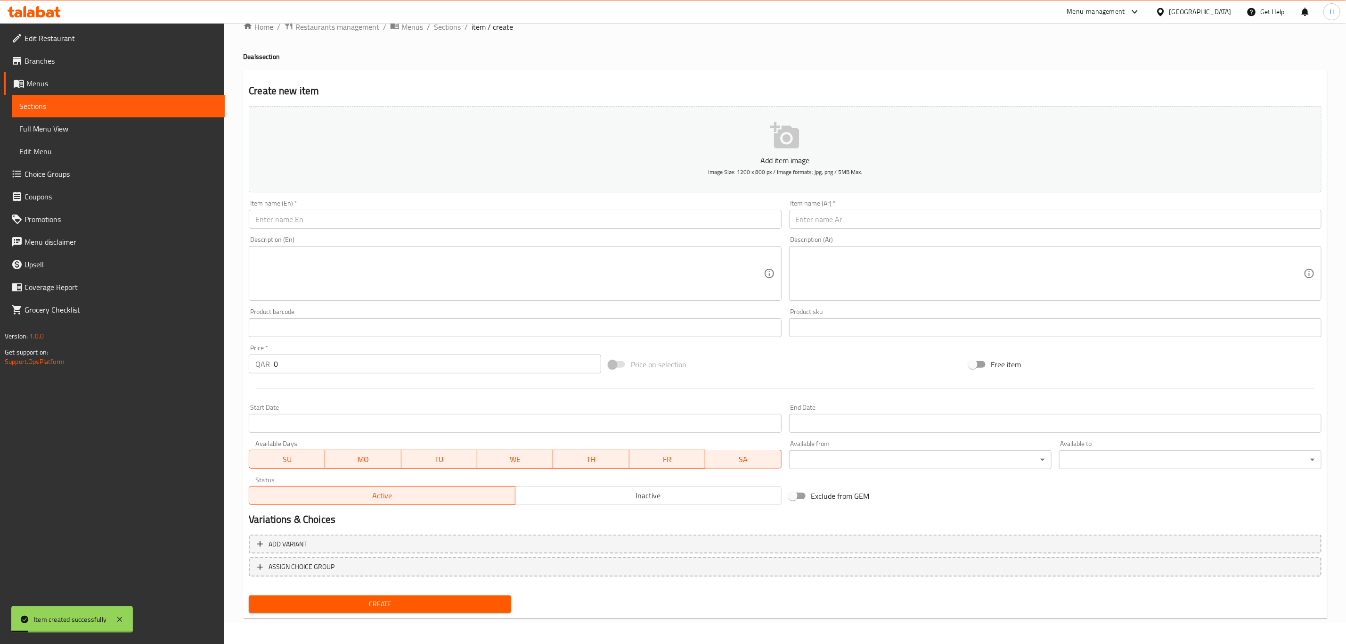
scroll to position [0, 0]
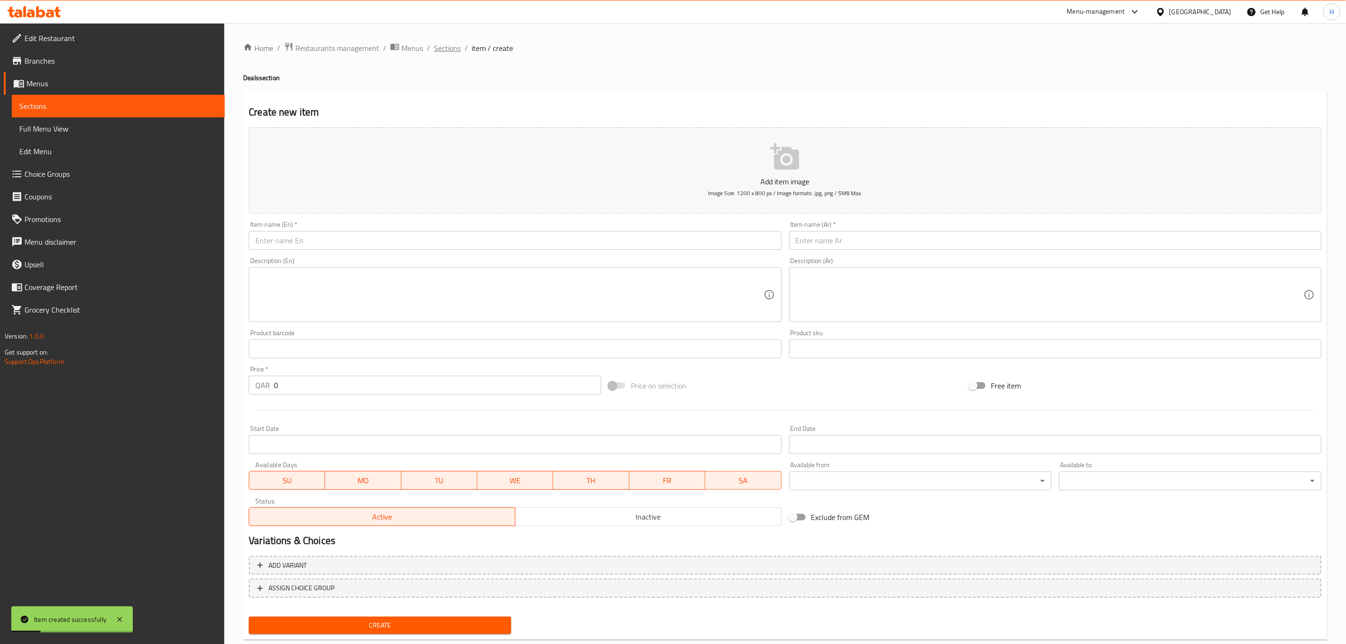
click at [447, 48] on span "Sections" at bounding box center [447, 47] width 27 height 11
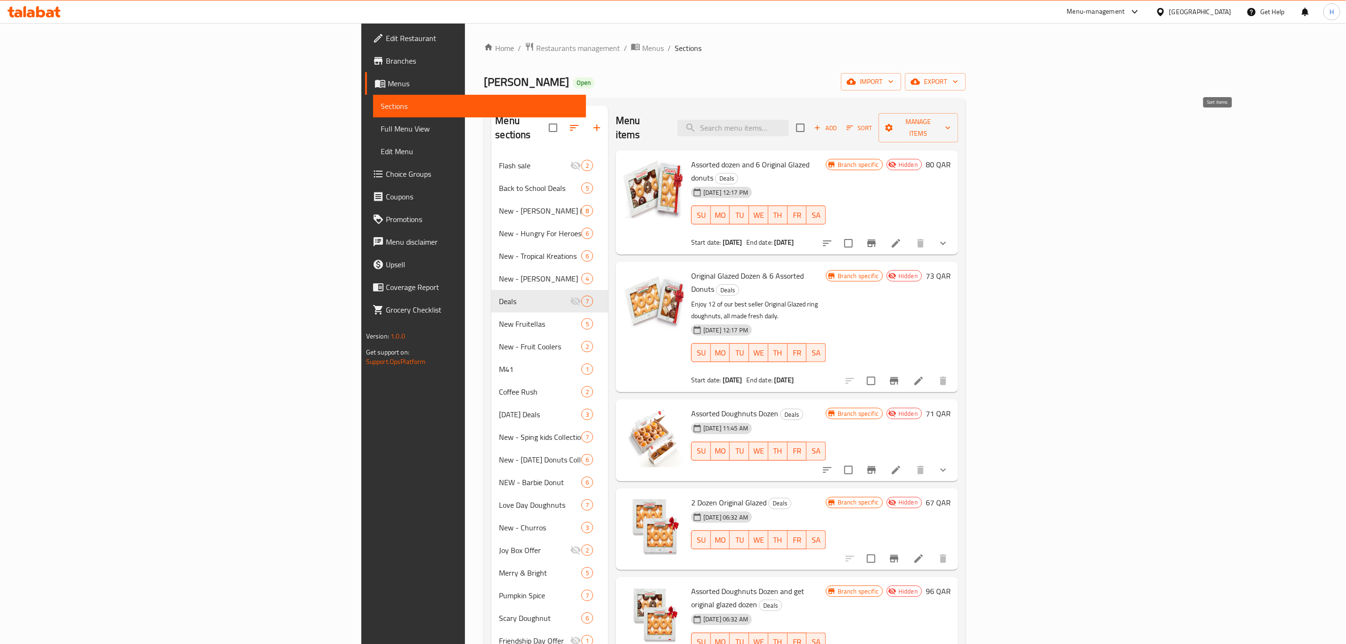
click at [873, 122] on span "Sort" at bounding box center [860, 127] width 26 height 11
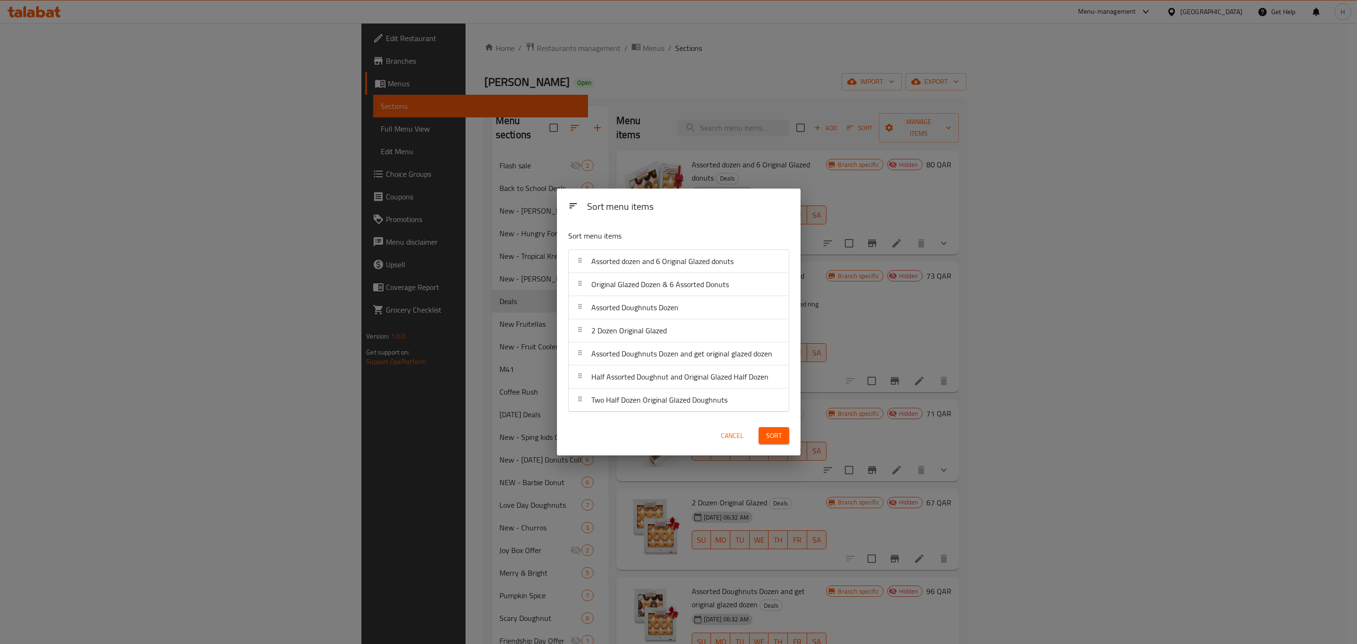
click at [697, 90] on div "Sort menu items Sort menu items Assorted dozen and 6 Original Glazed donuts Ori…" at bounding box center [678, 322] width 1357 height 644
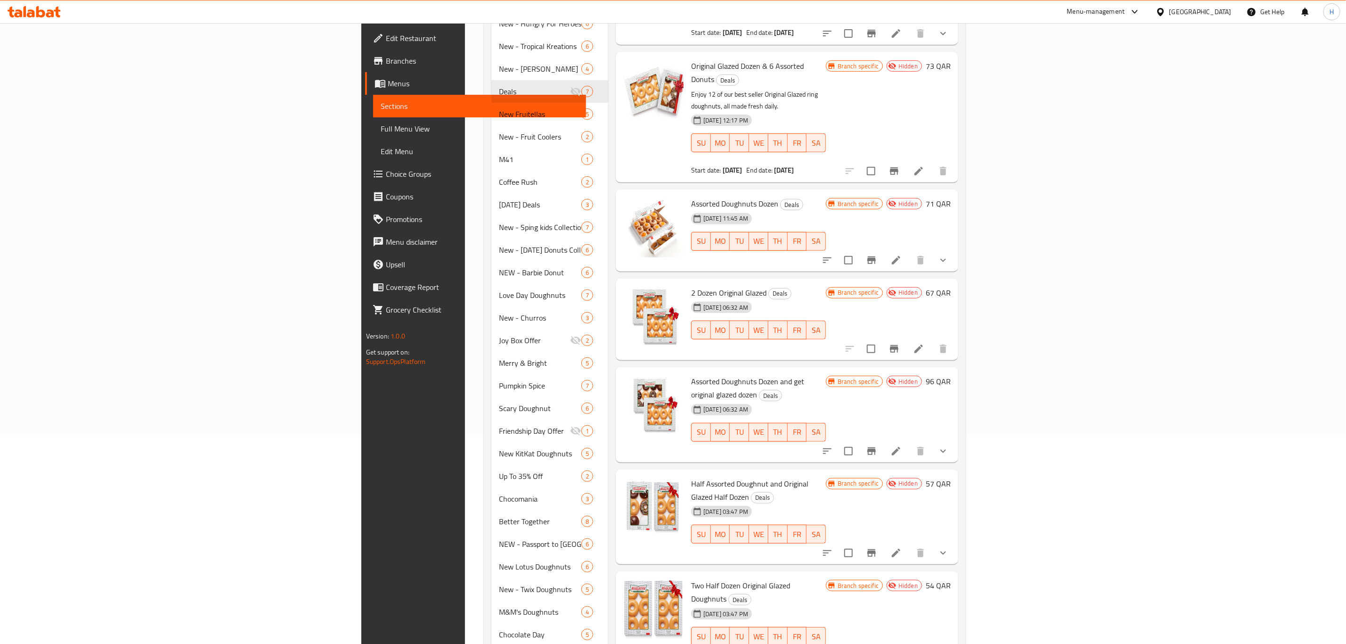
scroll to position [212, 0]
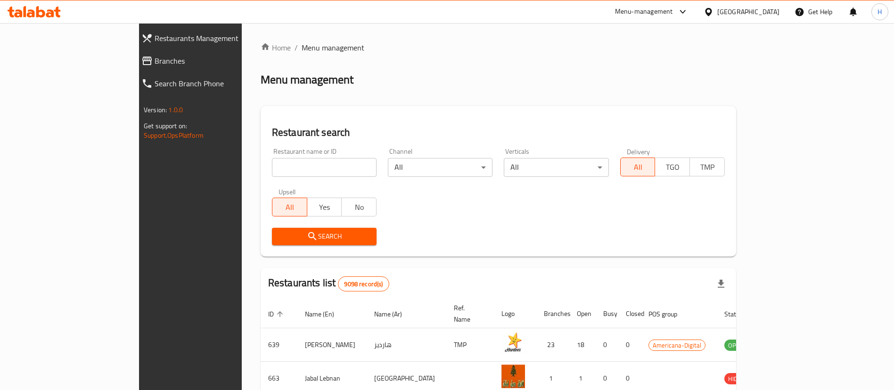
click at [302, 171] on input "search" at bounding box center [324, 167] width 105 height 19
type input "[PERSON_NAME]"
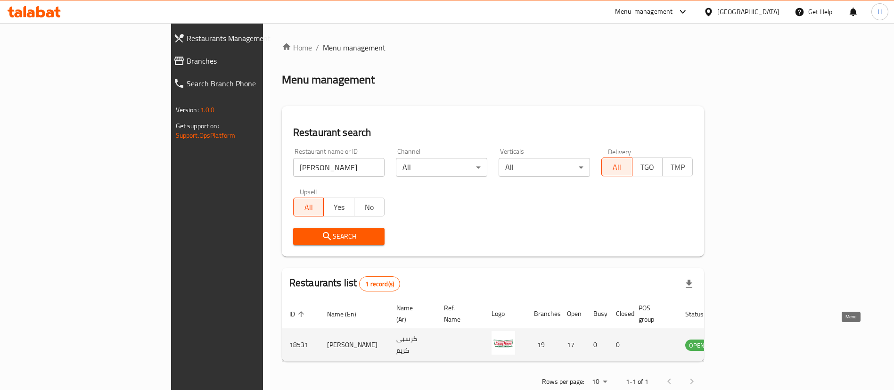
click at [745, 341] on icon "enhanced table" at bounding box center [740, 345] width 10 height 8
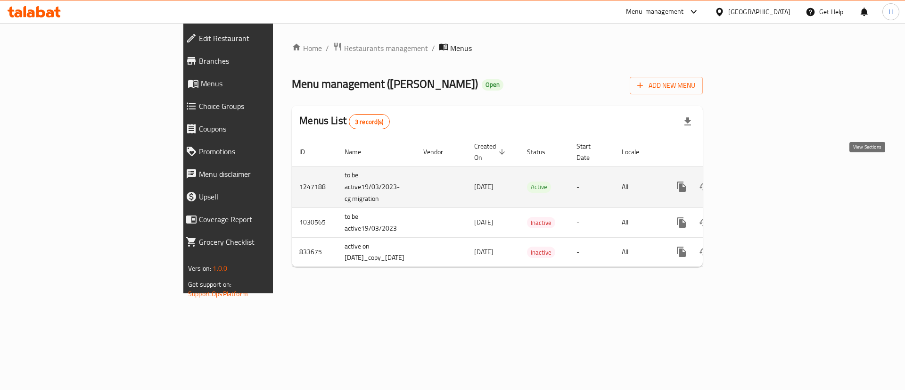
click at [755, 181] on icon "enhanced table" at bounding box center [748, 186] width 11 height 11
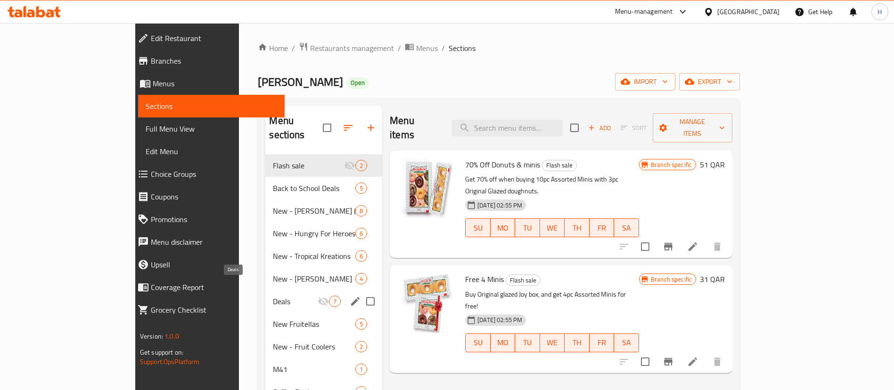
click at [273, 295] on span "Deals" at bounding box center [295, 300] width 45 height 11
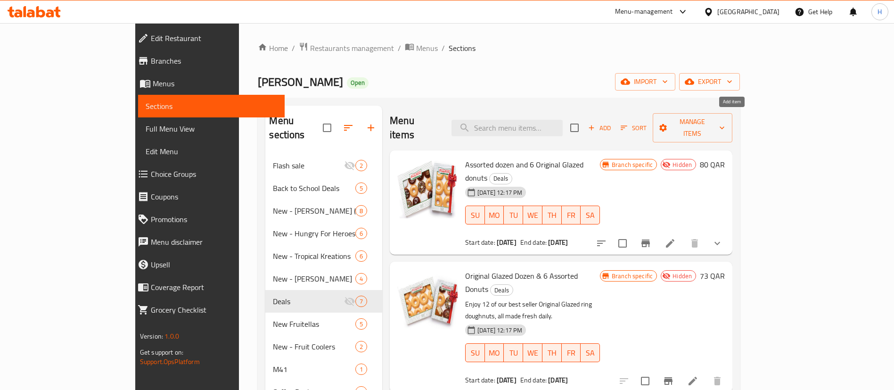
click at [612, 122] on span "Add" at bounding box center [599, 127] width 25 height 11
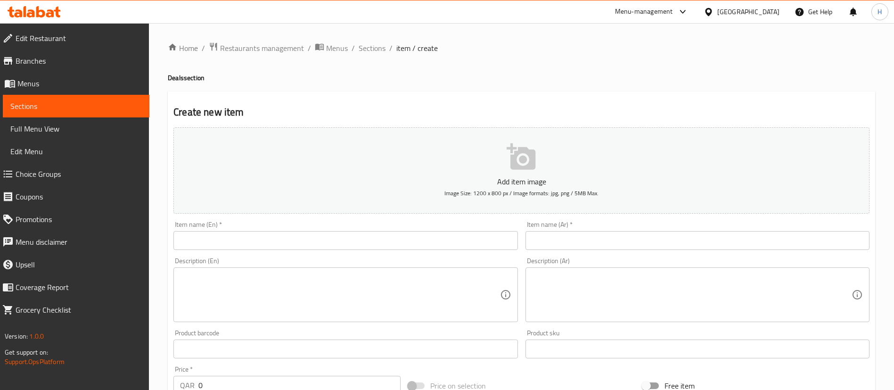
click at [688, 9] on icon at bounding box center [682, 11] width 11 height 11
click at [648, 65] on div "Agent Campaigns Center" at bounding box center [636, 63] width 71 height 10
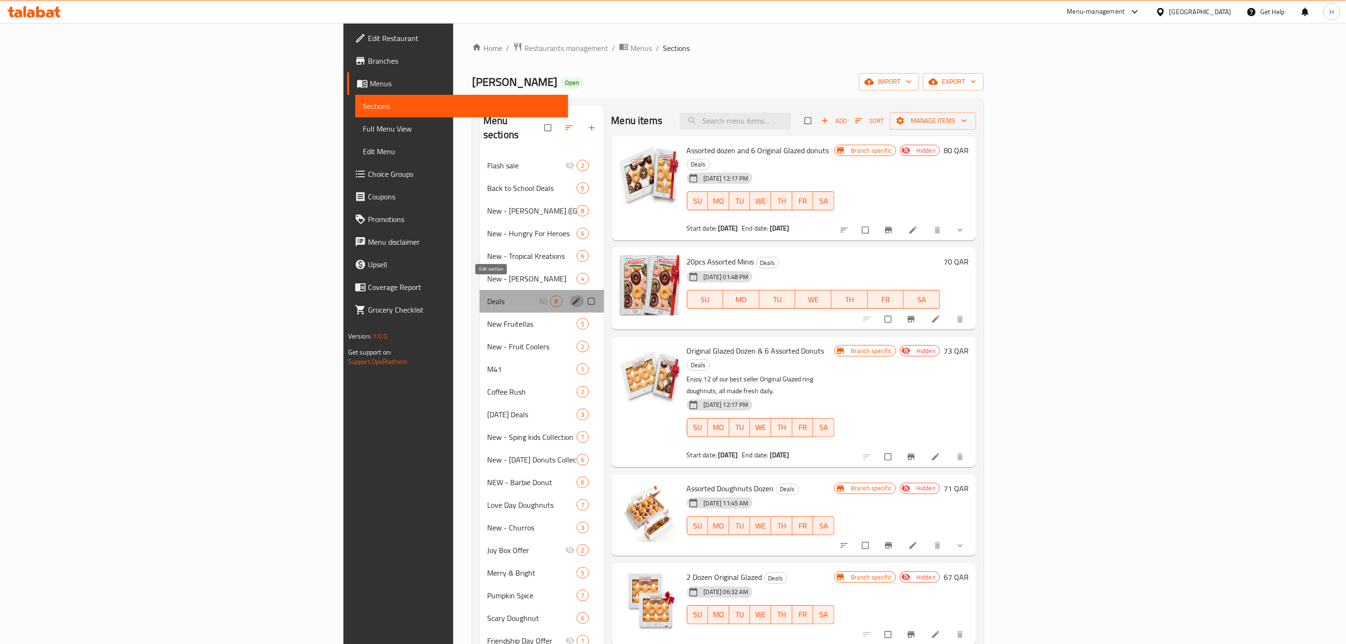
click at [571, 296] on icon "edit" at bounding box center [575, 300] width 9 height 9
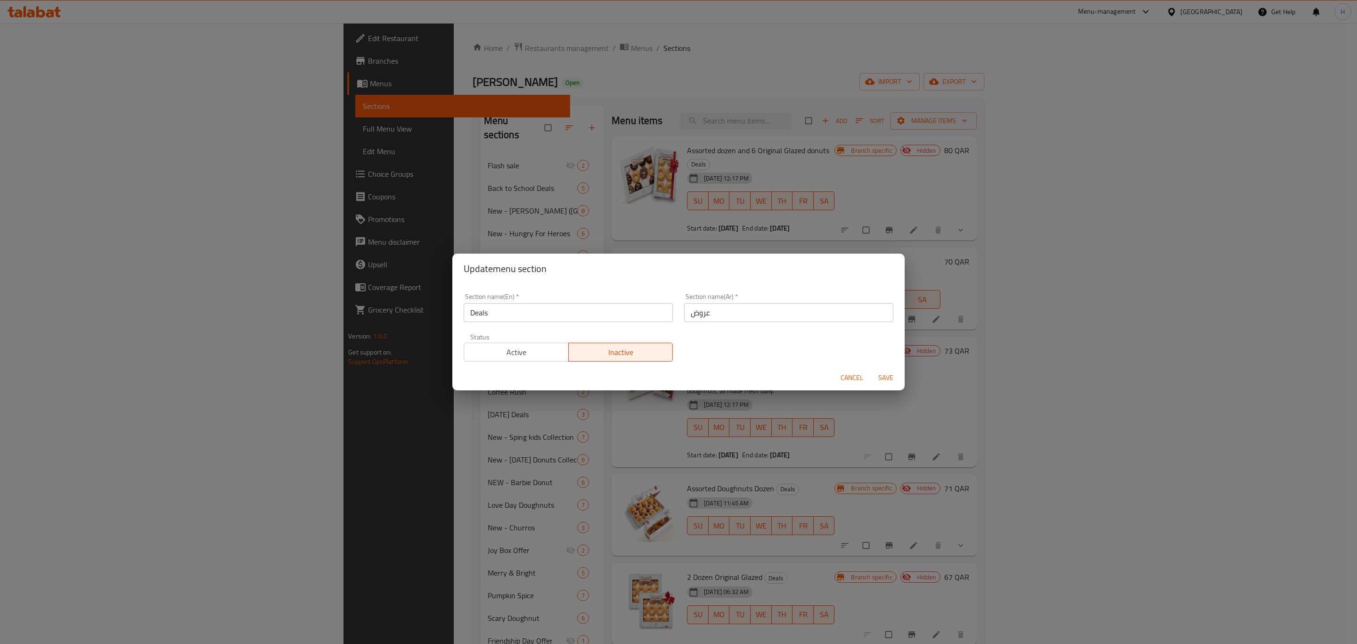
click at [508, 357] on span "Active" at bounding box center [516, 352] width 97 height 14
click at [885, 378] on span "Save" at bounding box center [885, 378] width 23 height 12
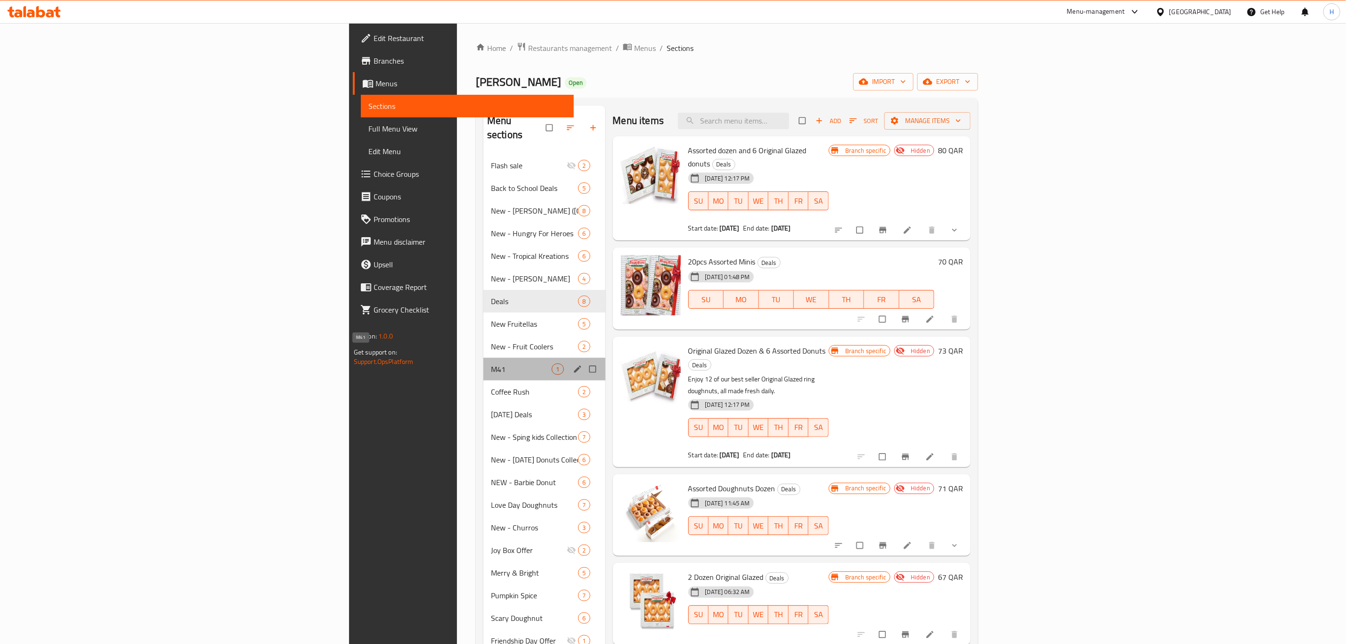
click at [491, 363] on span "M41" at bounding box center [521, 368] width 61 height 11
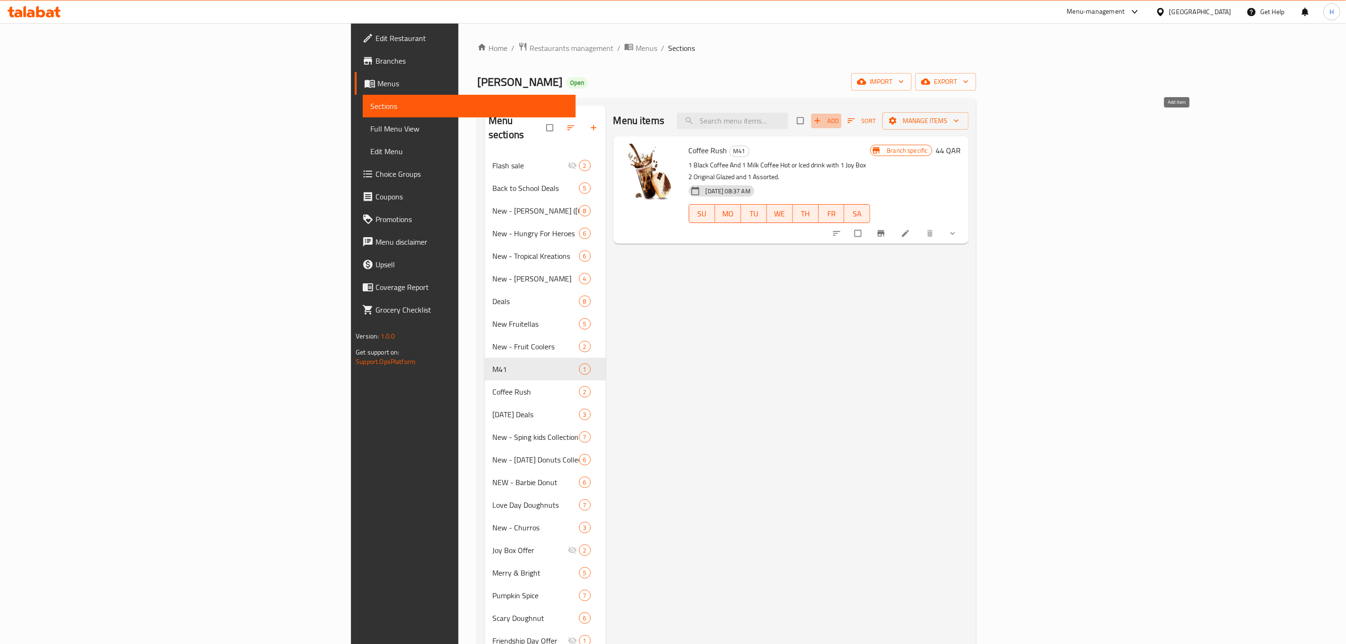
click at [839, 116] on span "Add" at bounding box center [826, 120] width 25 height 11
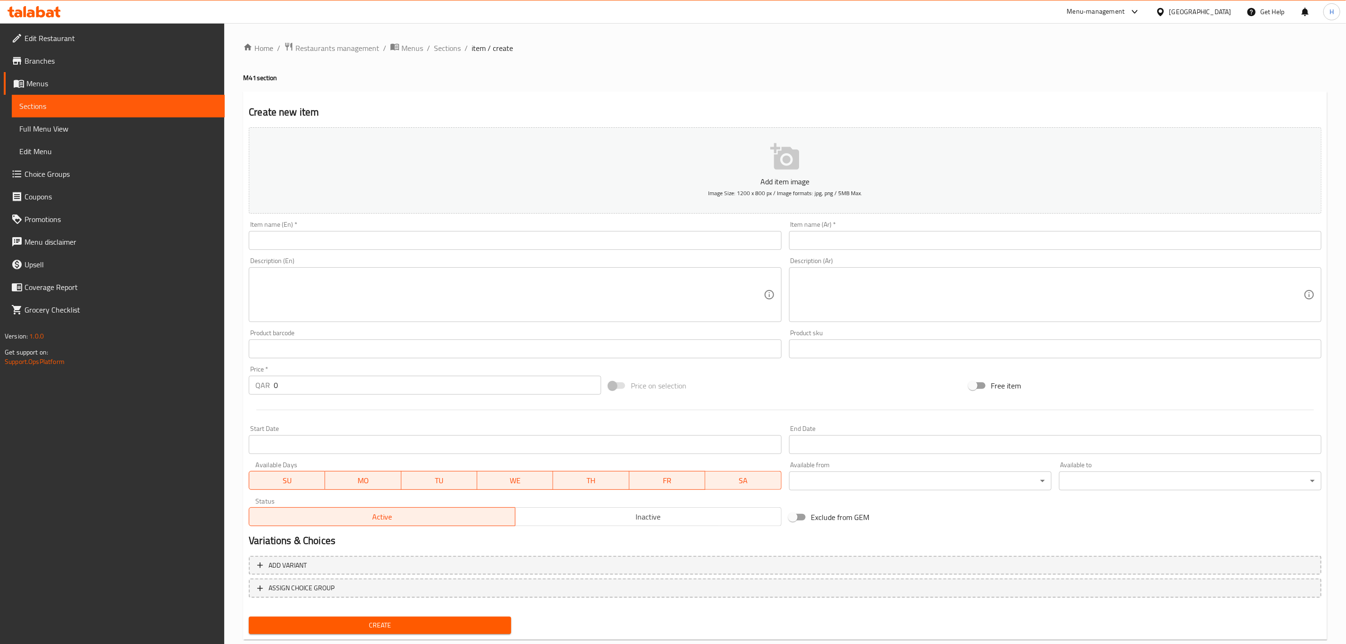
click at [593, 290] on textarea at bounding box center [509, 294] width 508 height 45
paste textarea "Get a special bundle of 4pc Assorted Minis and a Spanish Latte."
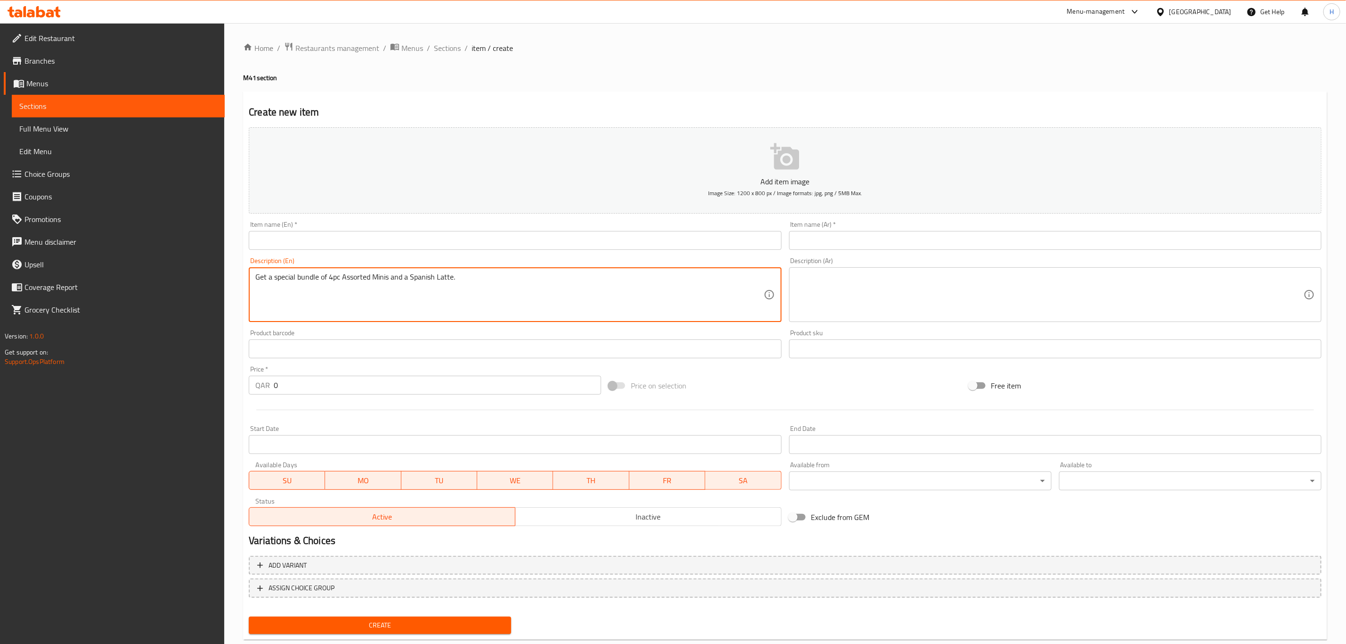
type textarea "Get a special bundle of 4pc Assorted Minis and a Spanish Latte."
click at [902, 307] on textarea at bounding box center [1050, 294] width 508 height 45
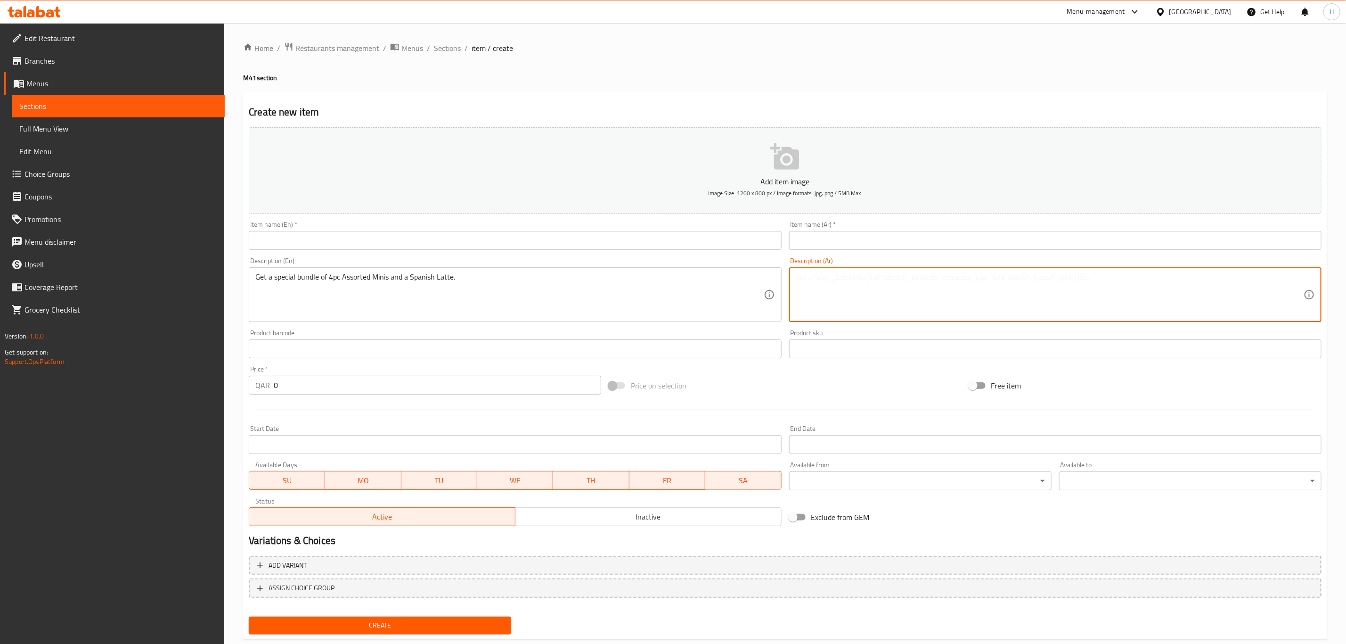
paste textarea "احصل على باقة مميزة من 4 قطع مينيز و سبانش لاتية"
type textarea "احصل على باقة مميزة من 4 قطع مينيز و سبانش لاتية"
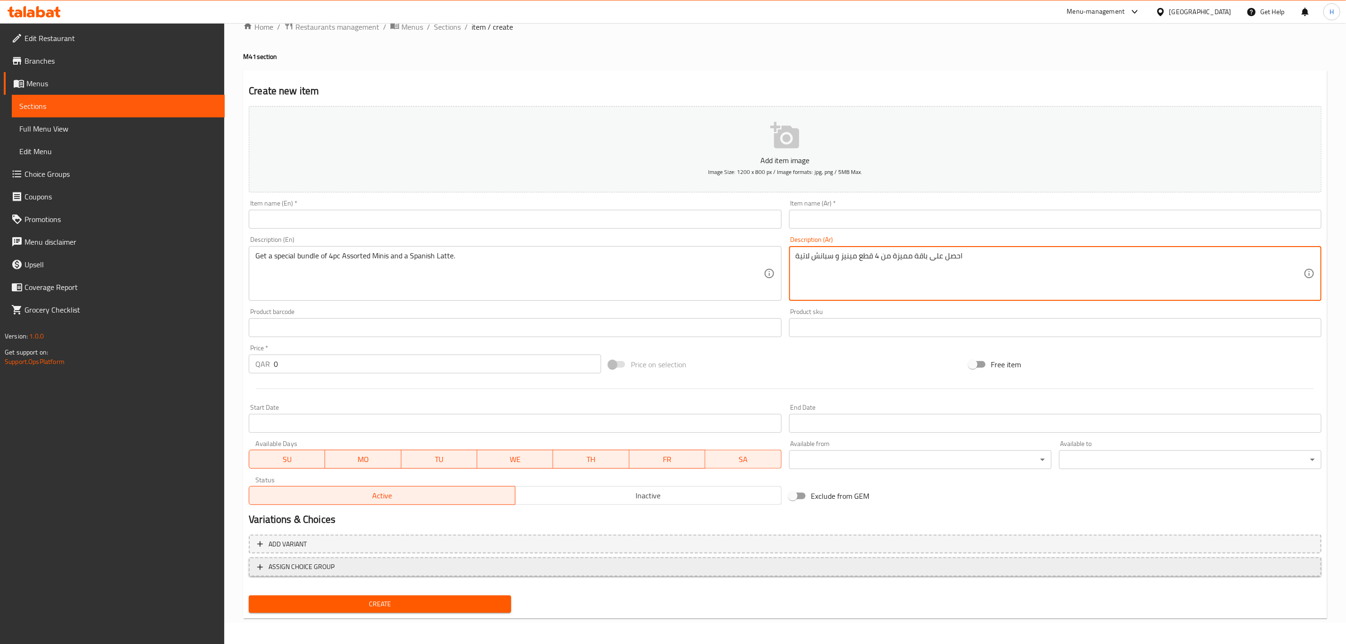
click at [327, 573] on button "ASSIGN CHOICE GROUP" at bounding box center [785, 566] width 1073 height 19
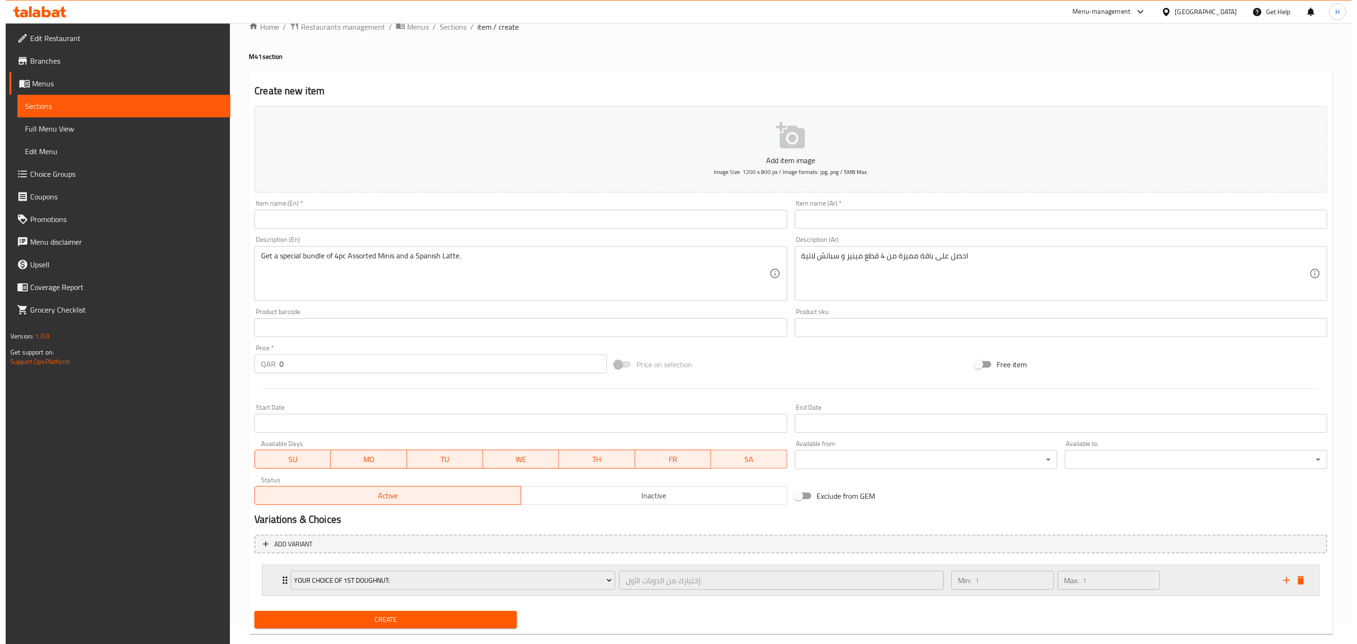
scroll to position [38, 0]
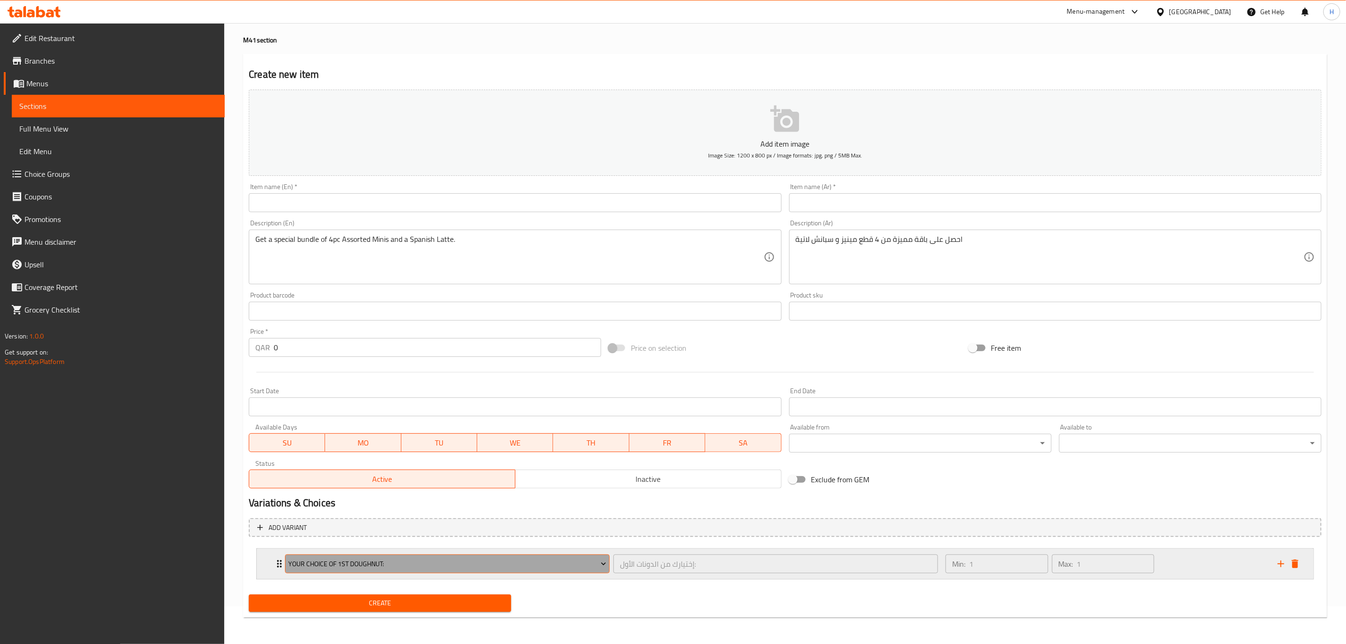
click at [366, 563] on span "Your Choice Of 1st Doughnut:" at bounding box center [448, 564] width 318 height 12
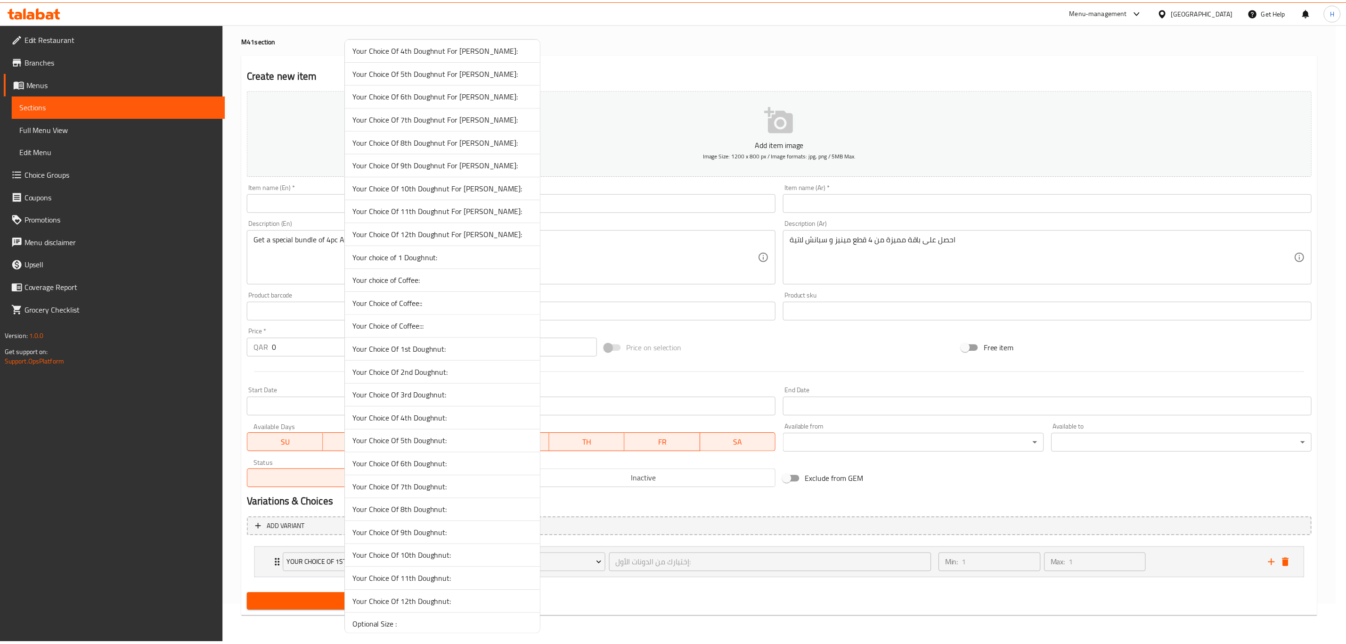
scroll to position [3166, 0]
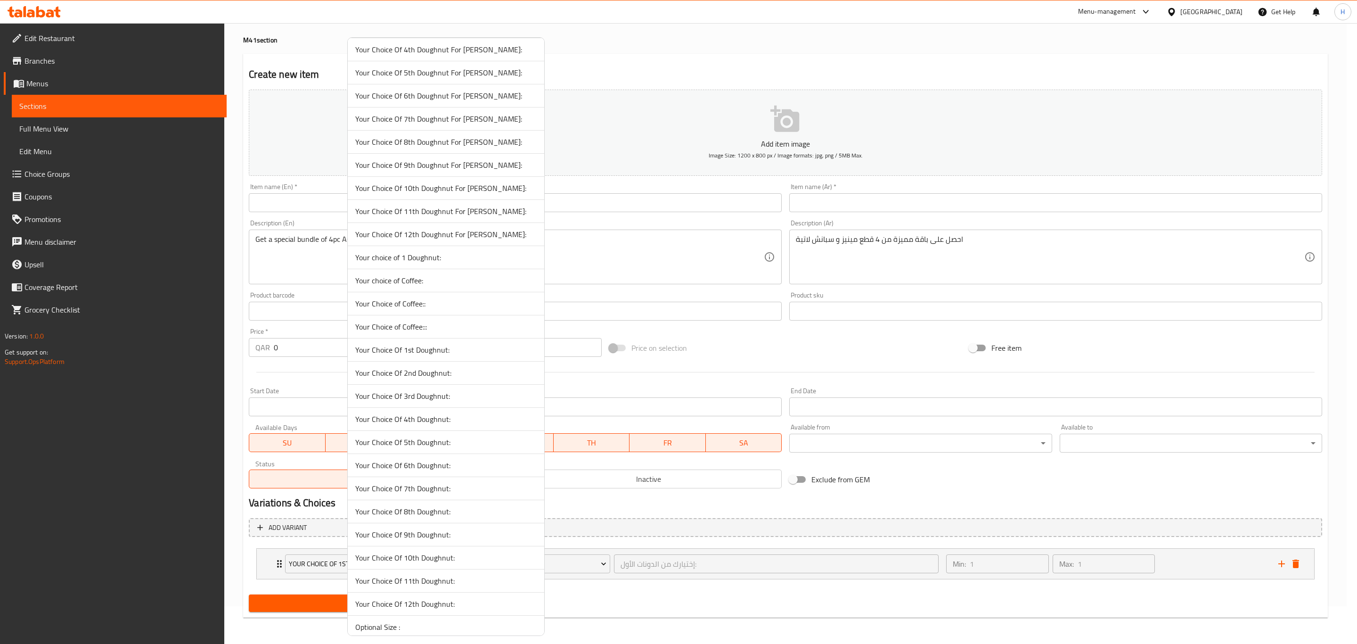
click at [450, 292] on li "Your choice of Coffee:" at bounding box center [446, 280] width 196 height 23
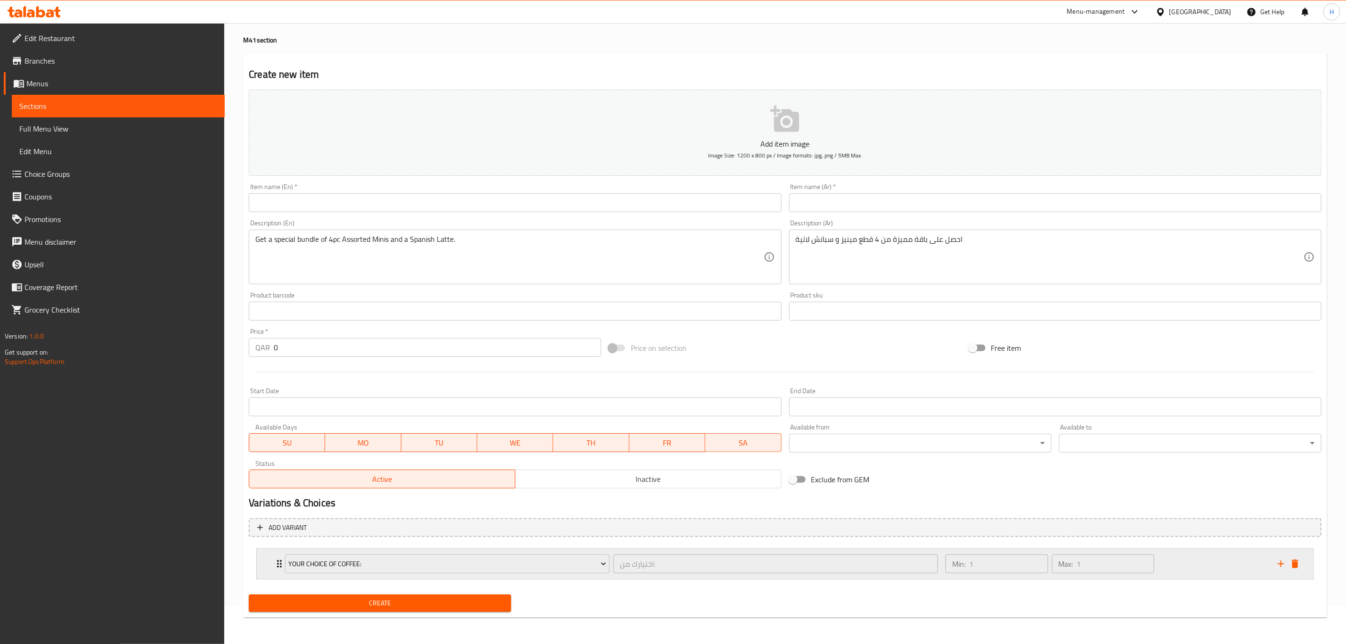
click at [1187, 558] on div "Min: 1 ​ Max: 1 ​" at bounding box center [1106, 563] width 332 height 30
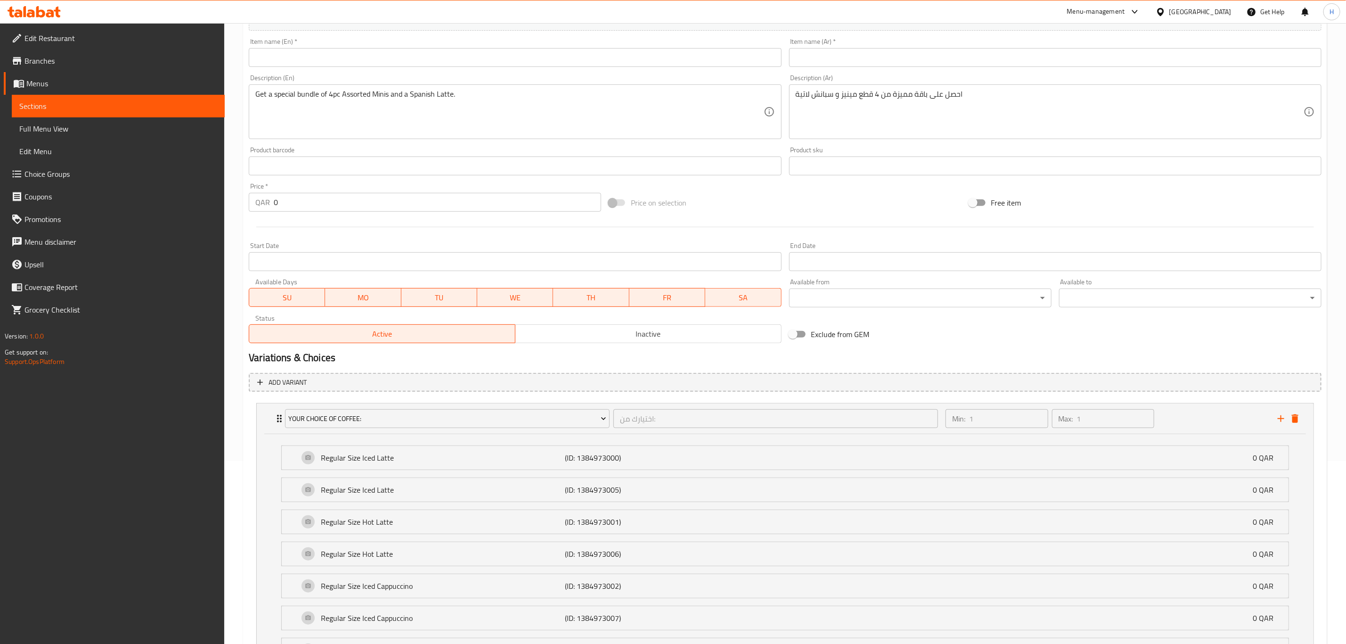
scroll to position [186, 0]
click at [1294, 414] on icon "delete" at bounding box center [1295, 415] width 7 height 8
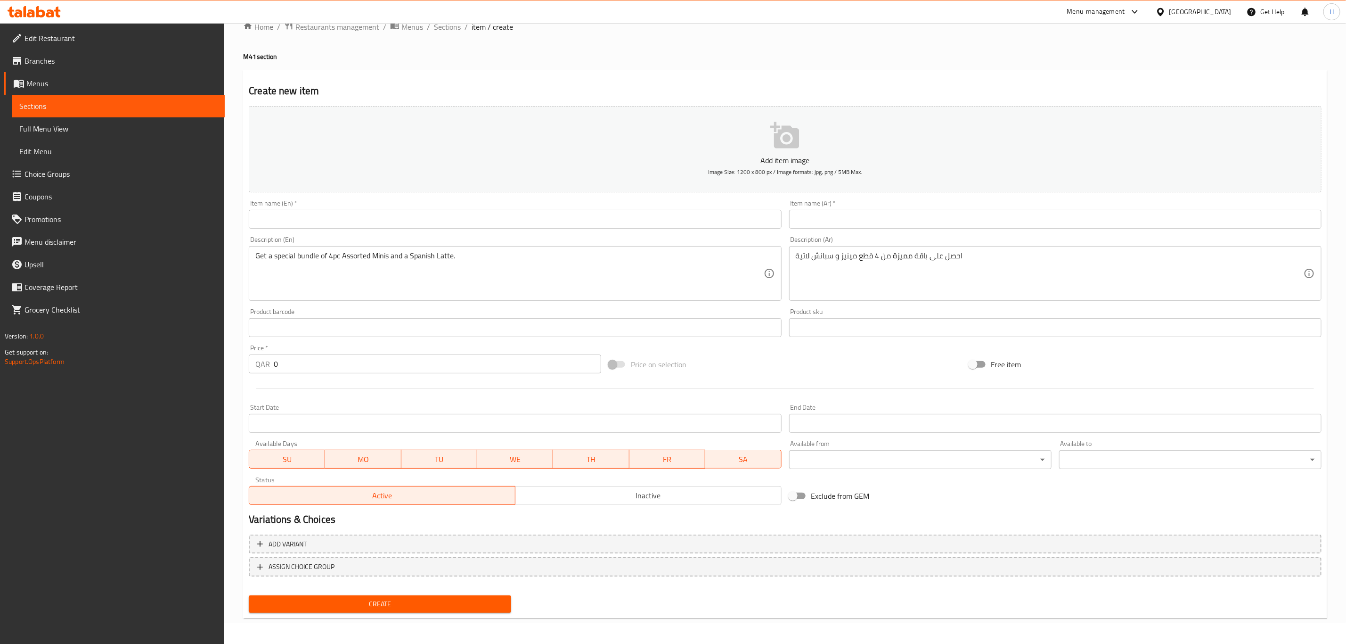
click at [464, 360] on input "0" at bounding box center [437, 363] width 327 height 19
type input "34"
click at [755, 363] on div "Price on selection" at bounding box center [785, 363] width 360 height 25
click at [622, 210] on input "text" at bounding box center [515, 219] width 532 height 19
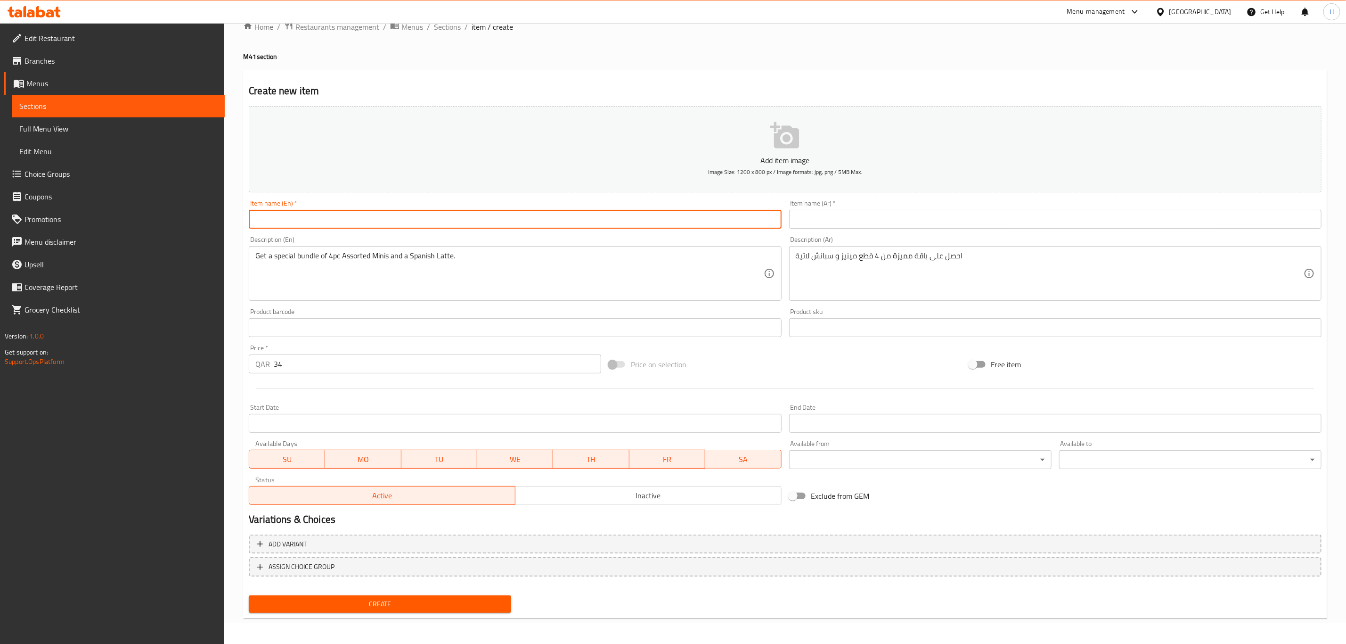
paste input "4 Minis + Spanish Latte"
click at [283, 222] on input "4 Minis + Spanish Latte" at bounding box center [515, 219] width 532 height 19
type input "4 Minis with Spanish Latte"
click at [924, 216] on input "text" at bounding box center [1055, 219] width 532 height 19
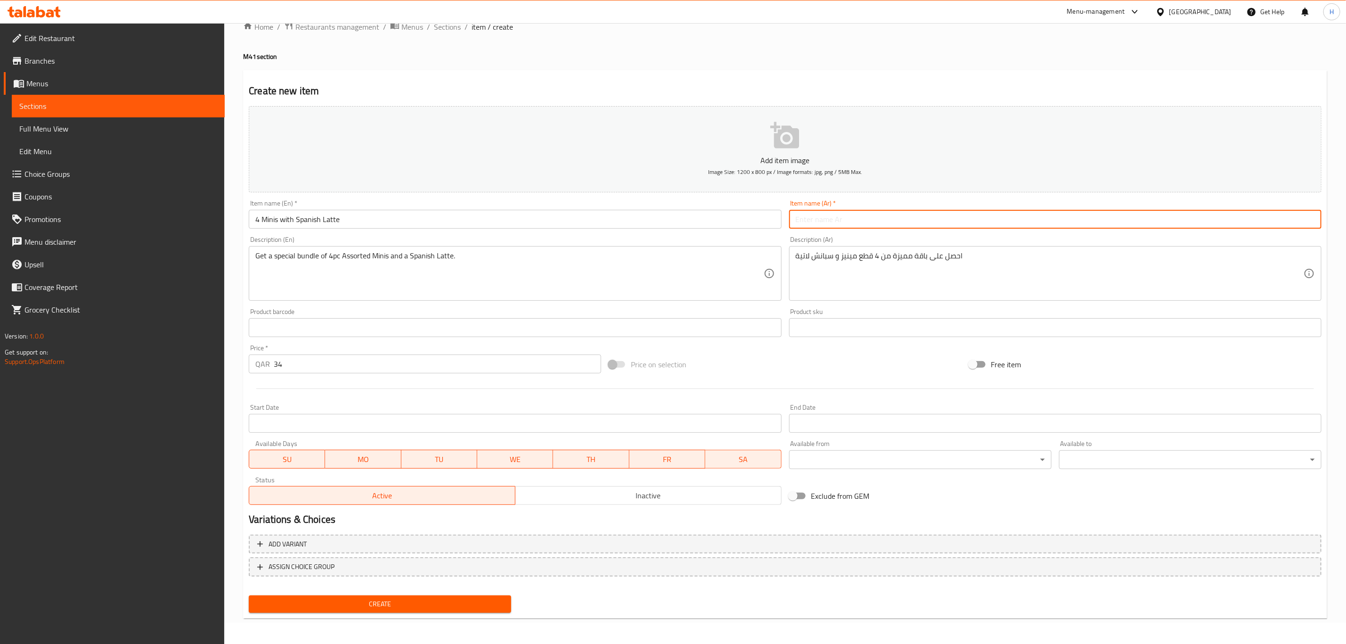
paste input "4مينيز متنوعة + سبانش لاتيه"
drag, startPoint x: 845, startPoint y: 218, endPoint x: 840, endPoint y: 218, distance: 5.7
click at [840, 218] on input "4مينيز متنوعة + سبانش لاتيه" at bounding box center [1055, 219] width 532 height 19
click at [848, 217] on input "4مينيز متنوعةمع سبانش لاتيه" at bounding box center [1055, 219] width 532 height 19
type input "4مينيز متنوعة مع سبانش لاتيه"
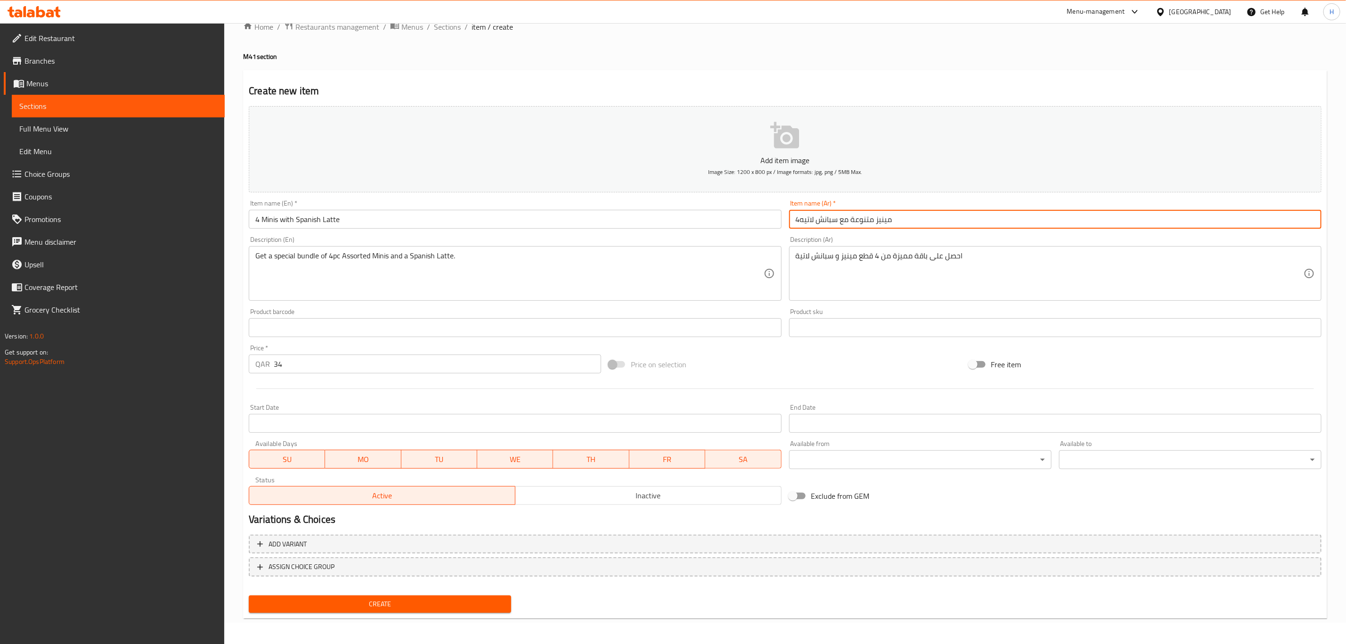
click at [715, 155] on p "Add item image" at bounding box center [785, 160] width 1044 height 11
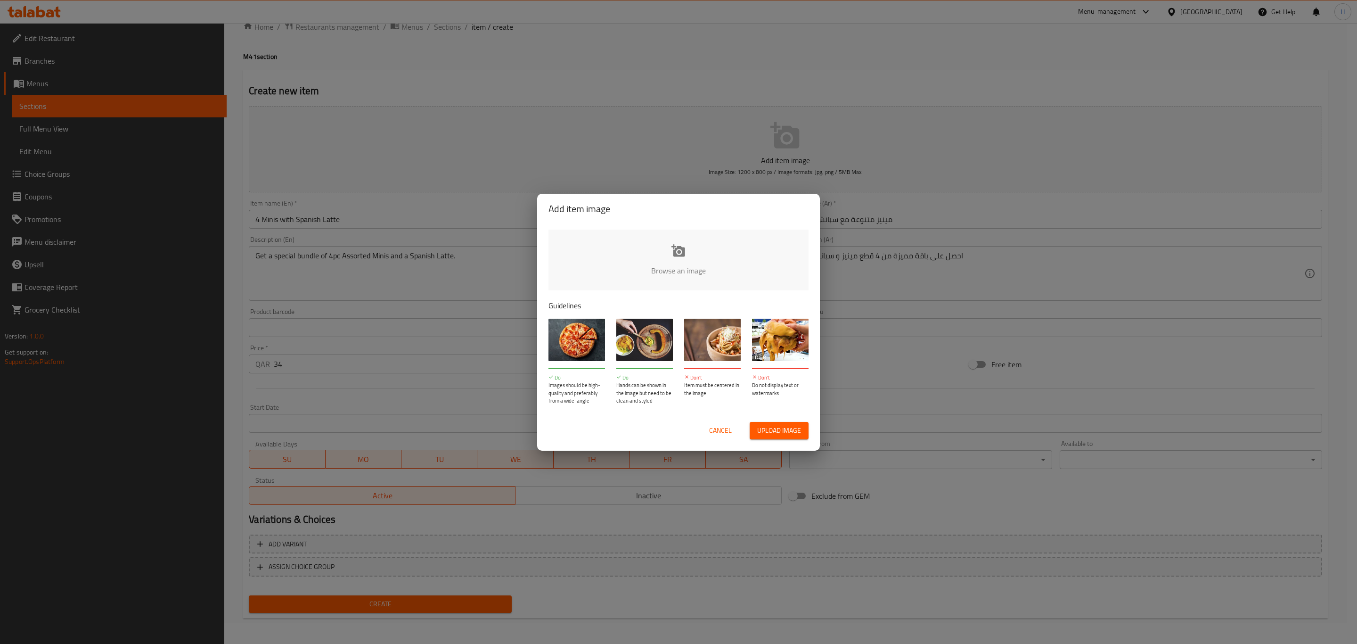
click at [674, 277] on input "file" at bounding box center [996, 273] width 897 height 88
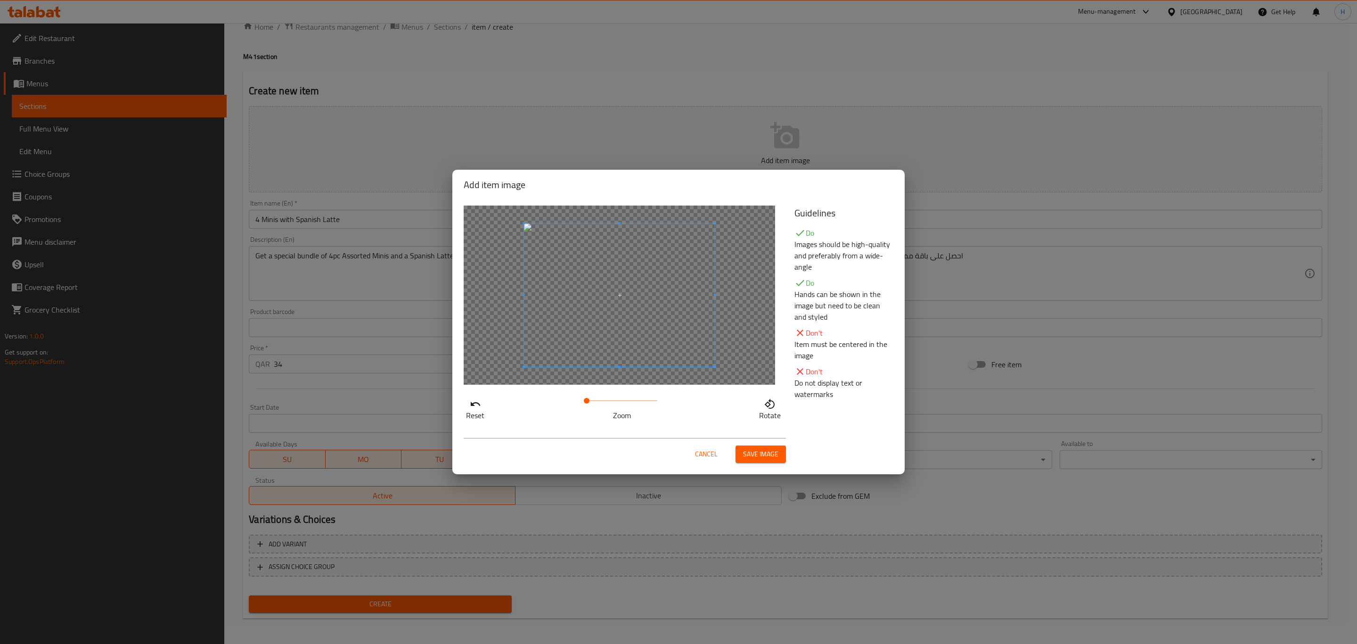
click at [756, 449] on span "Save image" at bounding box center [760, 454] width 35 height 12
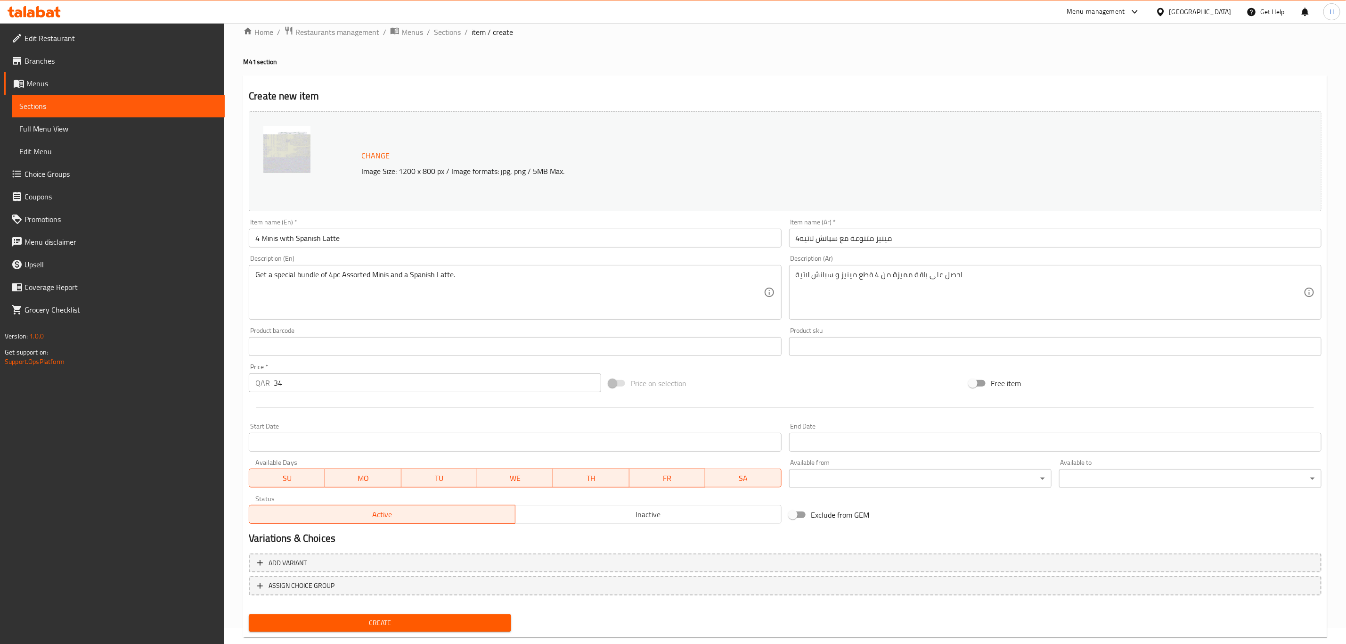
scroll to position [34, 0]
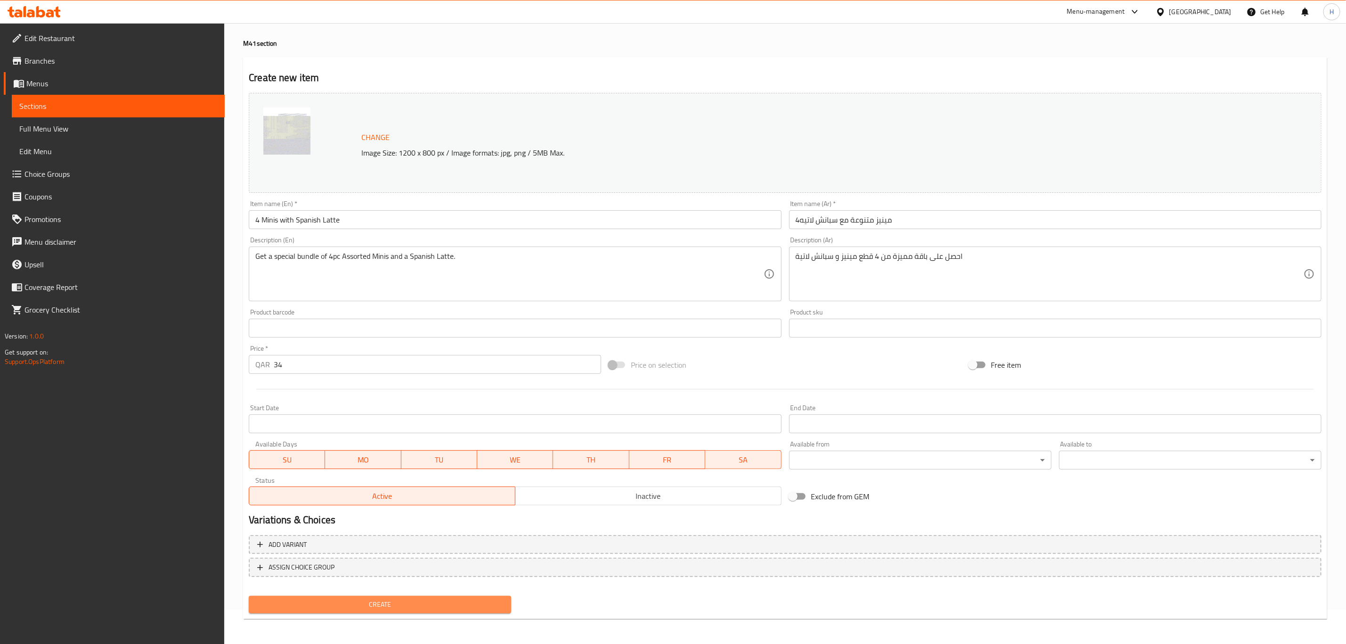
click at [408, 603] on span "Create" at bounding box center [379, 604] width 247 height 12
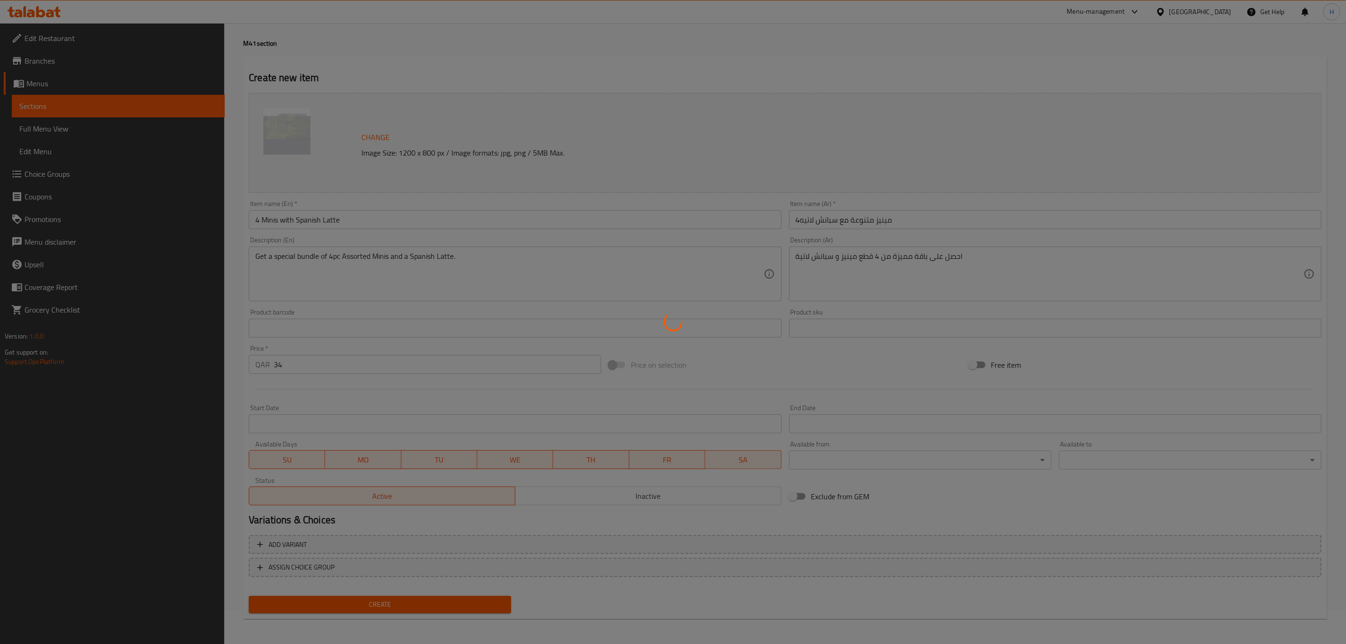
type input "0"
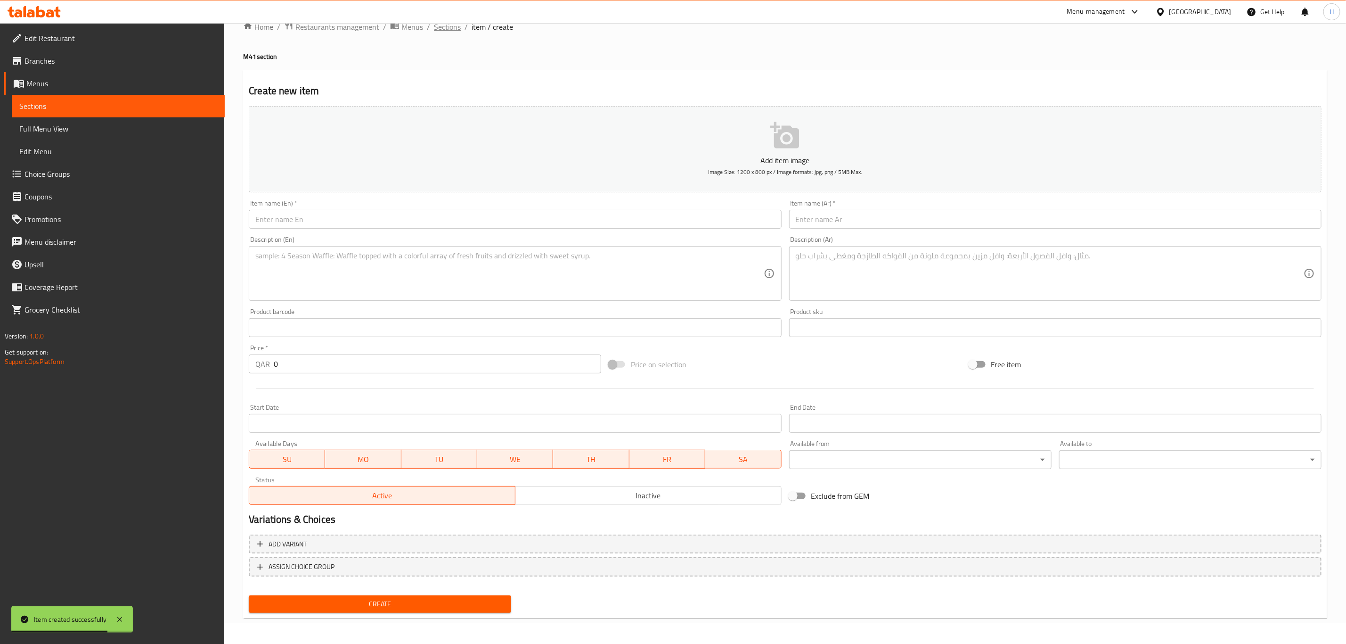
click at [447, 31] on span "Sections" at bounding box center [447, 26] width 27 height 11
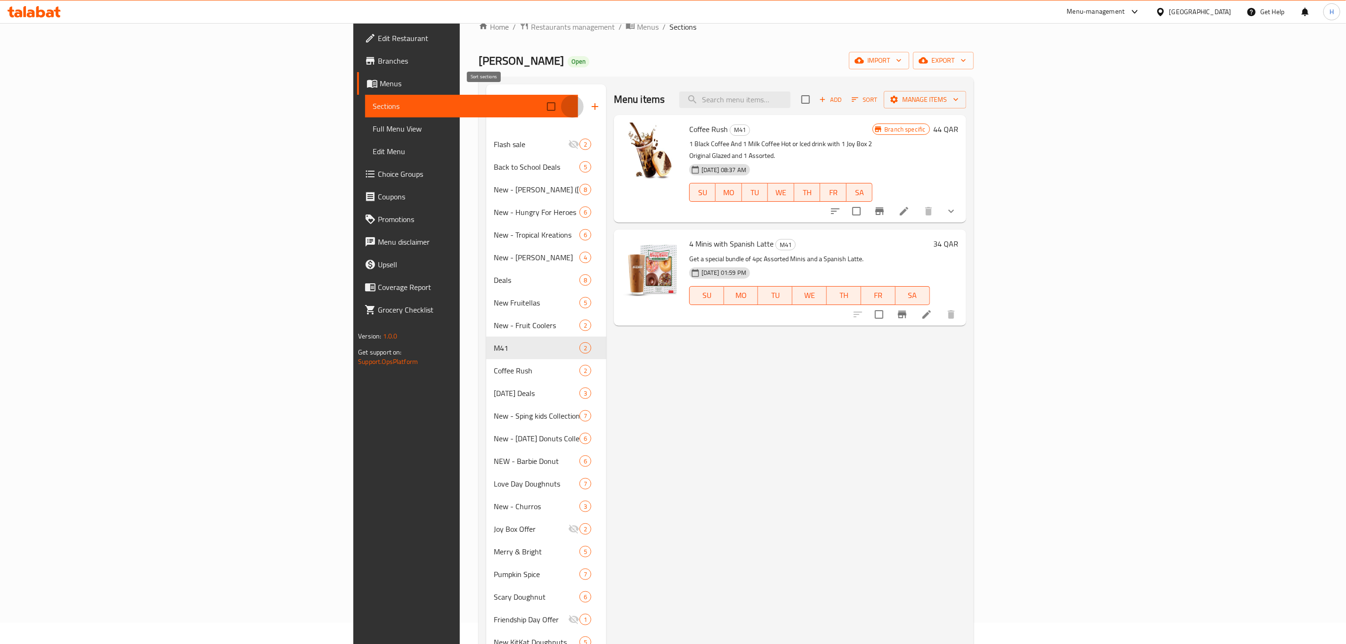
click at [567, 101] on icon "button" at bounding box center [572, 106] width 11 height 11
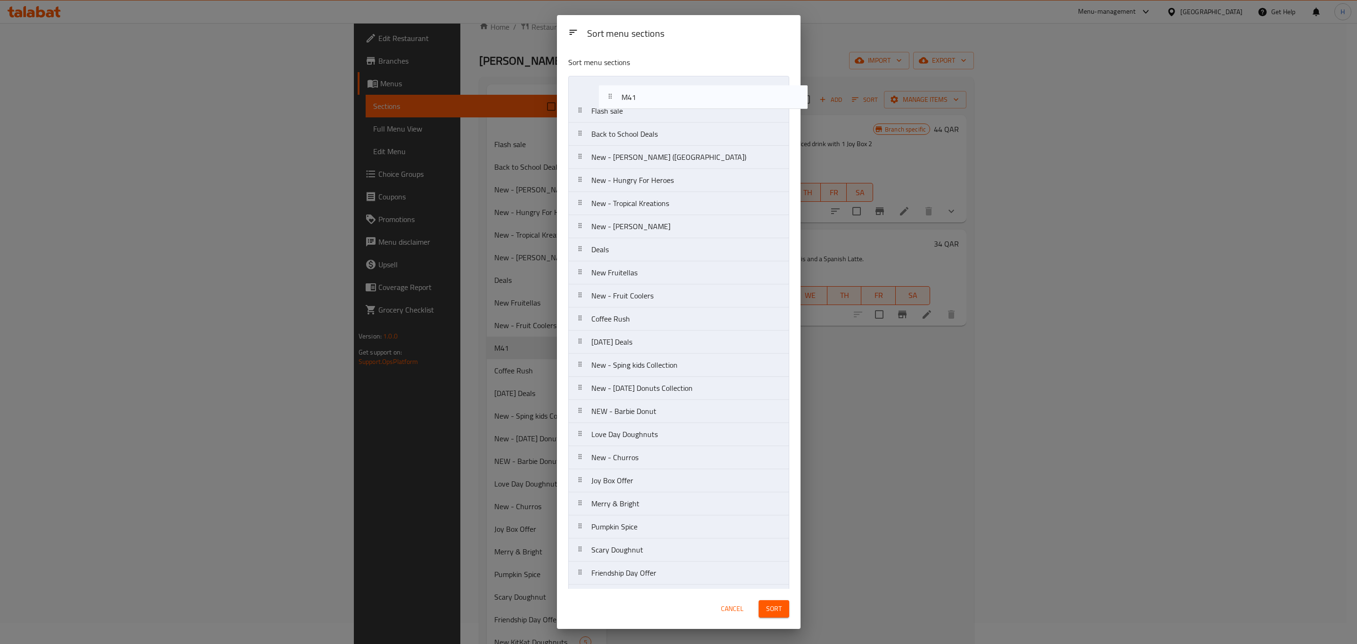
drag, startPoint x: 598, startPoint y: 307, endPoint x: 616, endPoint y: 91, distance: 216.5
click at [616, 91] on nav "Flash sale Back to School Deals New - Harry Potter (House of Hogwarts) New - Hu…" at bounding box center [678, 515] width 221 height 878
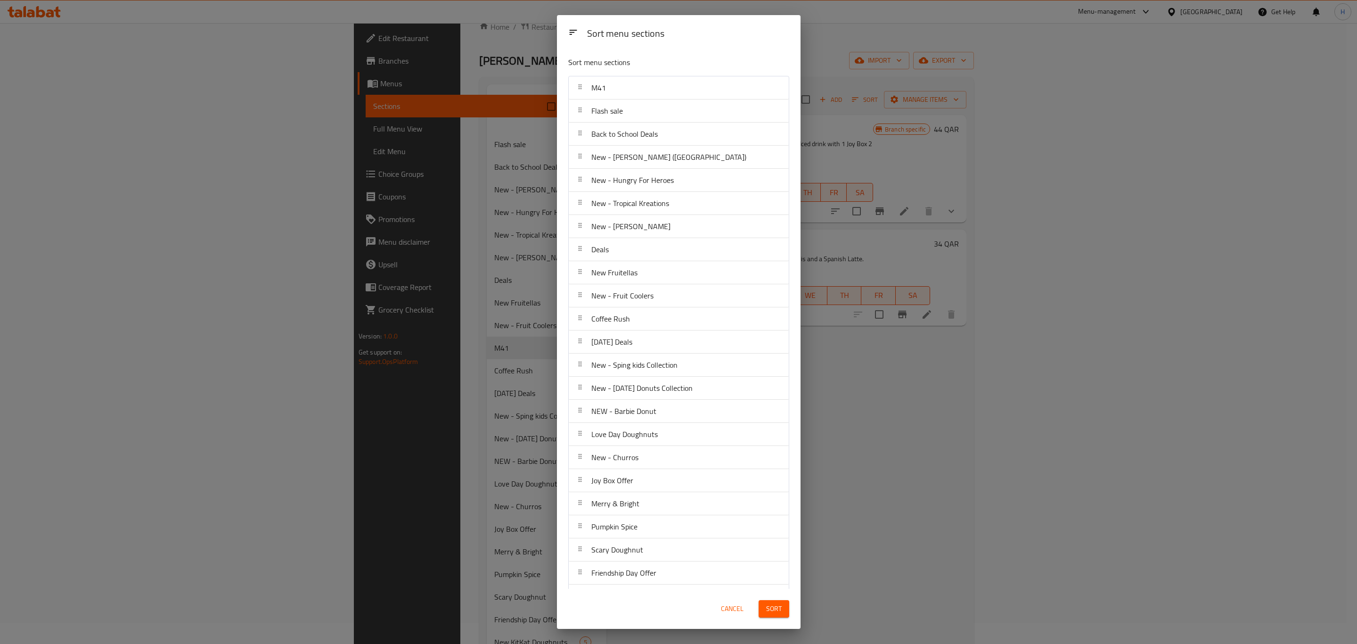
click at [772, 615] on button "Sort" at bounding box center [773, 608] width 31 height 17
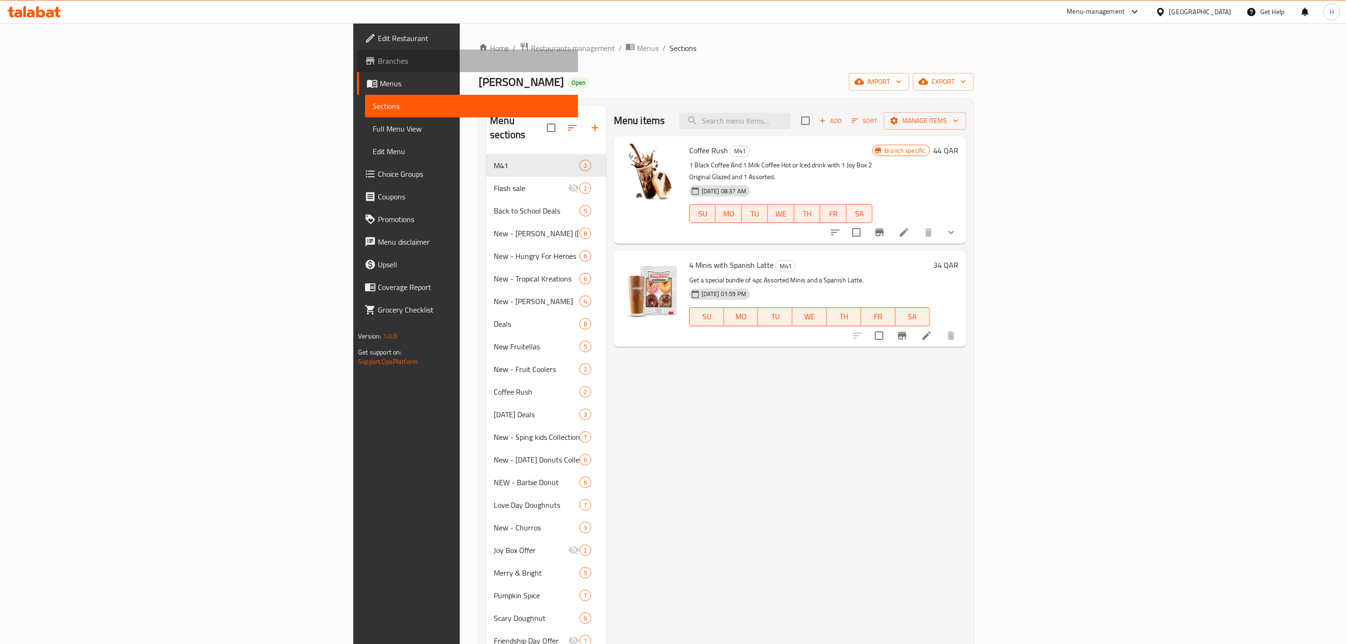
click at [378, 65] on span "Branches" at bounding box center [474, 60] width 193 height 11
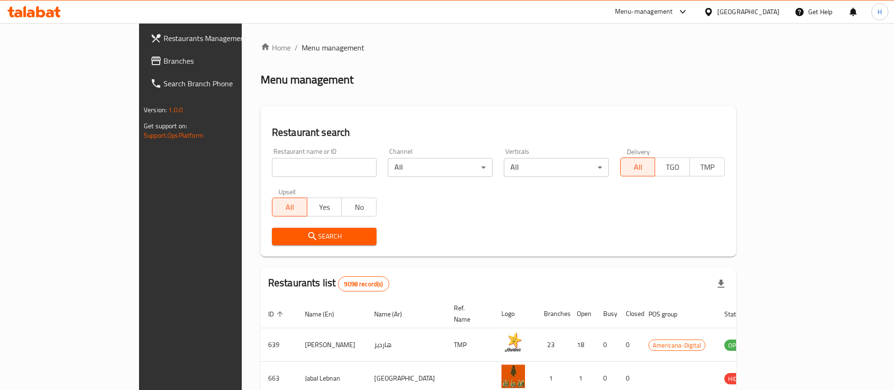
click at [272, 172] on input "search" at bounding box center [324, 167] width 105 height 19
type input "ن"
type input "[PERSON_NAME]"
click button "Search" at bounding box center [324, 236] width 105 height 17
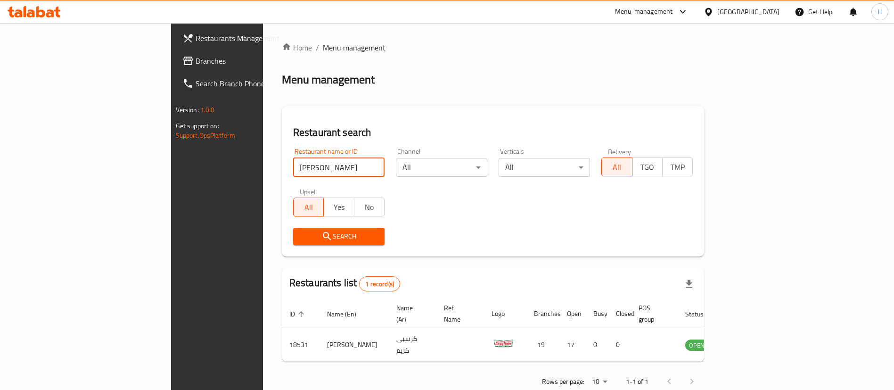
scroll to position [12, 0]
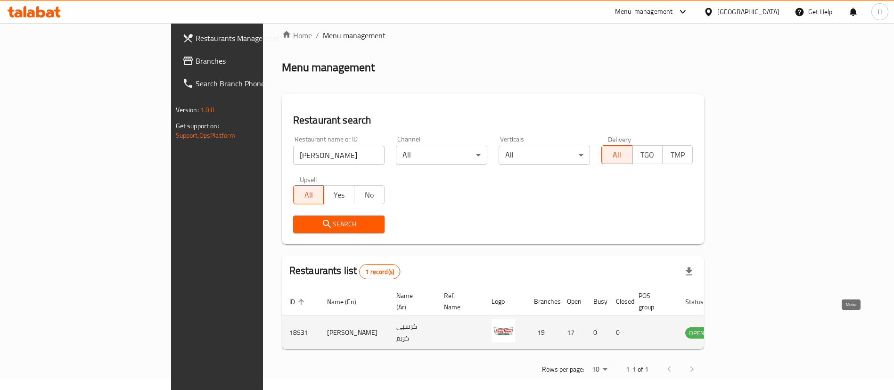
click at [746, 327] on icon "enhanced table" at bounding box center [739, 331] width 11 height 11
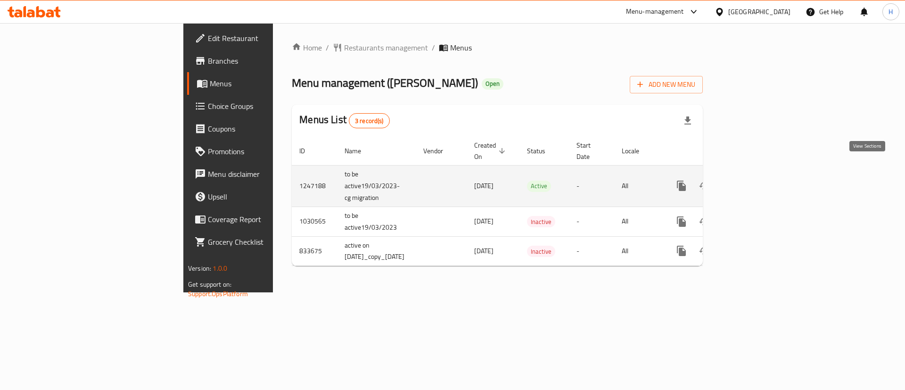
click at [753, 181] on icon "enhanced table" at bounding box center [749, 185] width 8 height 8
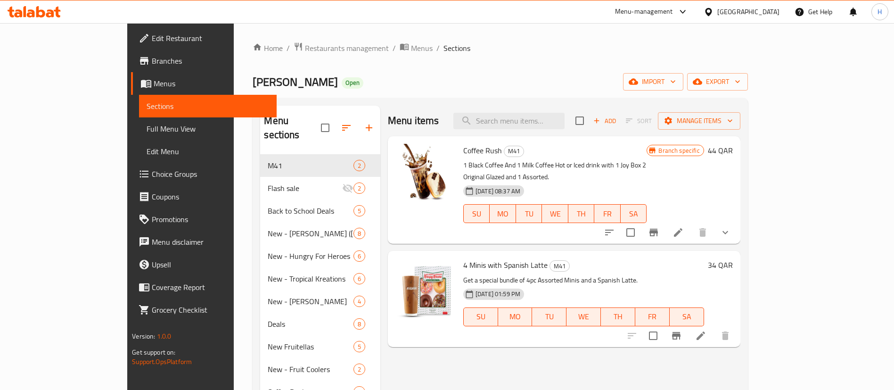
click at [152, 176] on span "Choice Groups" at bounding box center [210, 173] width 117 height 11
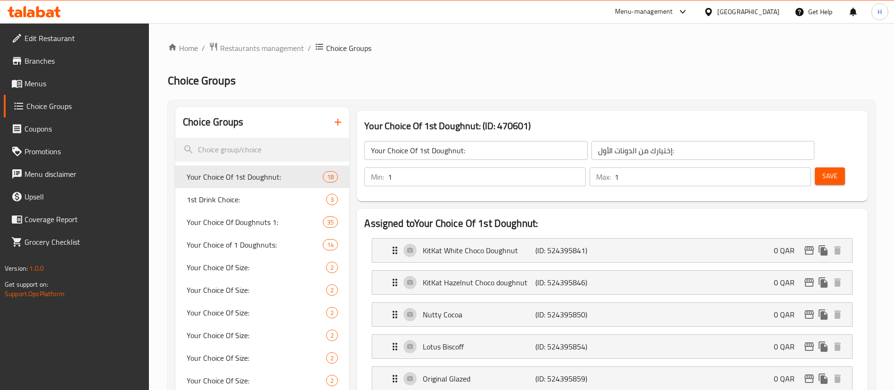
click at [336, 127] on icon "button" at bounding box center [337, 121] width 11 height 11
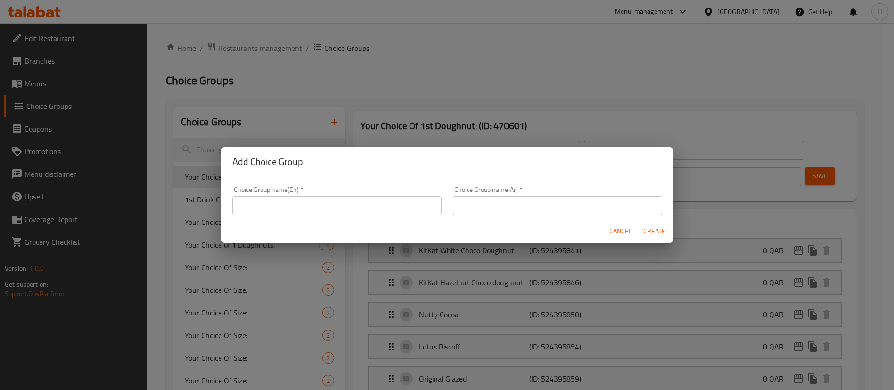
click at [309, 204] on input "text" at bounding box center [336, 205] width 209 height 19
click at [282, 202] on input "text" at bounding box center [336, 205] width 209 height 19
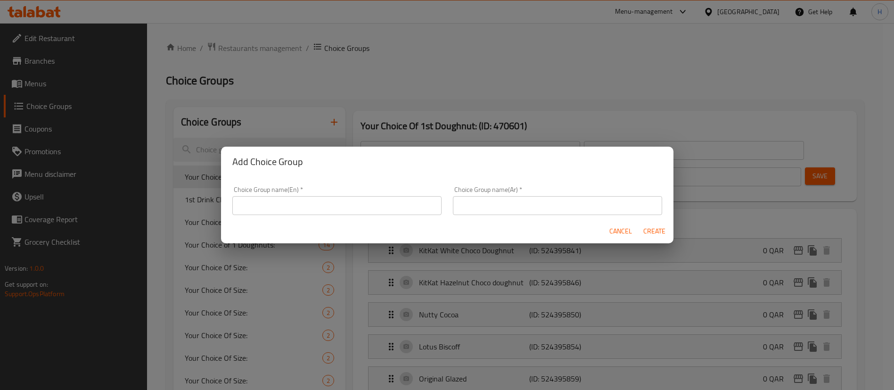
click at [358, 195] on div "Choice Group name(En)   * Choice Group name(En) *" at bounding box center [336, 200] width 209 height 29
click at [349, 209] on input "text" at bounding box center [336, 205] width 209 height 19
click at [346, 211] on div "Choice Group name(En)   * Choice Group name(En) *" at bounding box center [336, 200] width 209 height 29
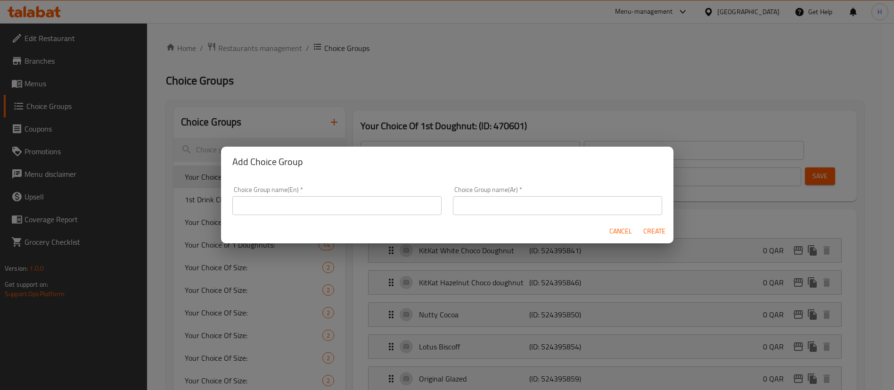
click at [346, 211] on div "Choice Group name(En)   * Choice Group name(En) *" at bounding box center [336, 200] width 209 height 29
click at [310, 196] on input "text" at bounding box center [336, 205] width 209 height 19
click at [309, 203] on input "text" at bounding box center [336, 205] width 209 height 19
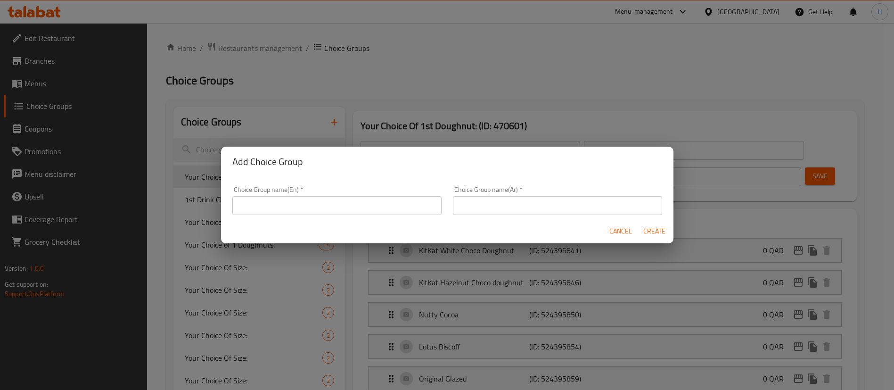
click at [323, 202] on input "text" at bounding box center [336, 205] width 209 height 19
click at [326, 202] on input "text" at bounding box center [336, 205] width 209 height 19
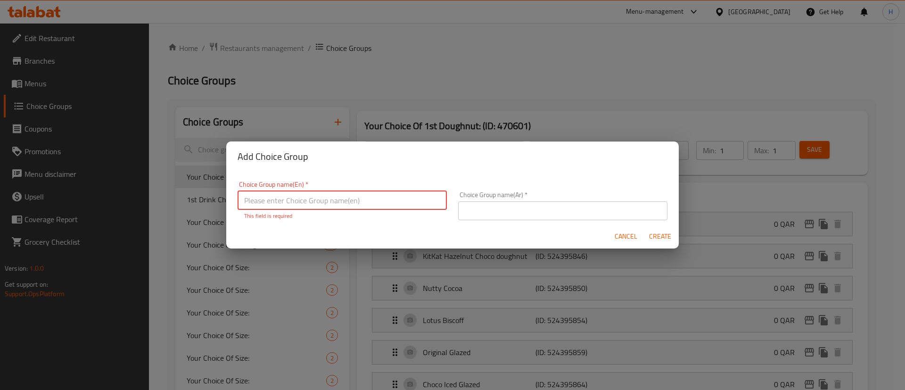
paste input "Choice of Spanish Latte: - Iced - Hot"
drag, startPoint x: 319, startPoint y: 200, endPoint x: 388, endPoint y: 187, distance: 70.0
click at [380, 196] on input "Choice of Spanish Latte: - Iced - Hot" at bounding box center [341, 200] width 209 height 19
type input "Choice of Spanish Latte:"
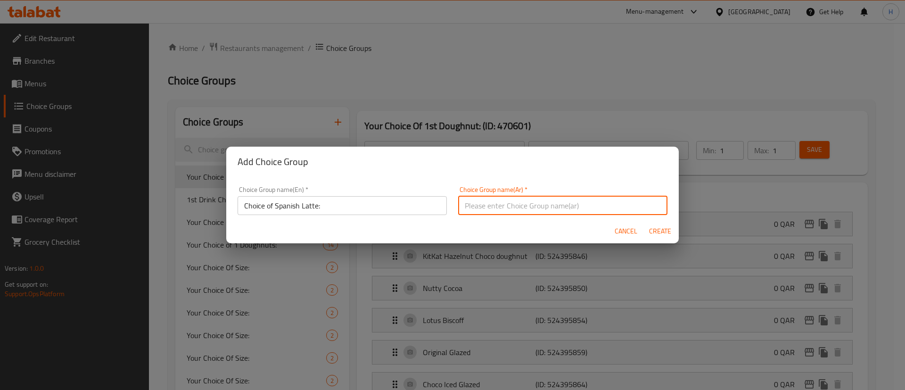
click at [489, 203] on input "text" at bounding box center [562, 205] width 209 height 19
paste input "اختيار القهوه: بارد ساخن"
drag, startPoint x: 492, startPoint y: 206, endPoint x: 433, endPoint y: 189, distance: 61.3
click at [442, 203] on div "Choice Group name(En)   * Choice of Spanish Latte: Choice Group name(En) * Choi…" at bounding box center [452, 200] width 441 height 40
type input "اختيار القهوه"
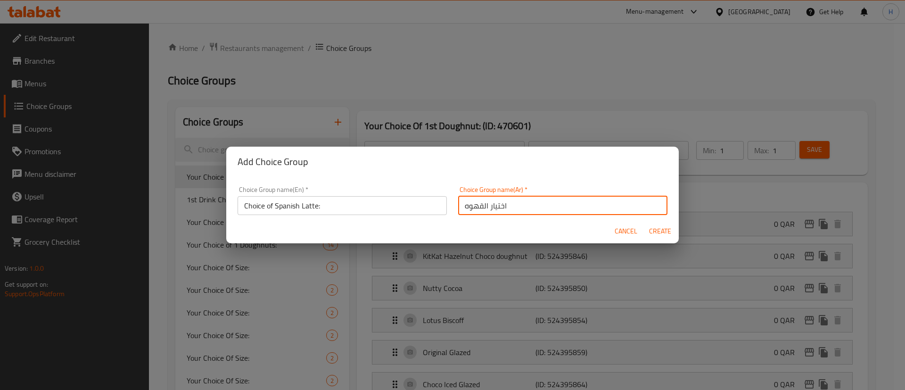
click at [345, 202] on input "Choice of Spanish Latte:" at bounding box center [341, 205] width 209 height 19
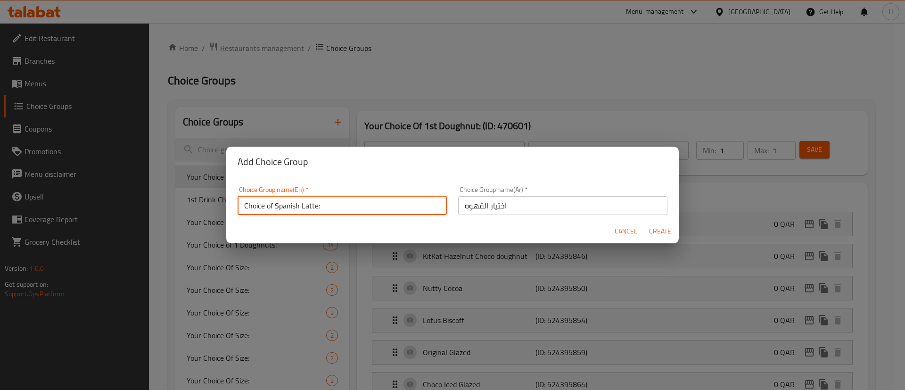
click at [345, 202] on input "Choice of Spanish Latte:" at bounding box center [341, 205] width 209 height 19
click at [665, 231] on span "Create" at bounding box center [659, 231] width 23 height 12
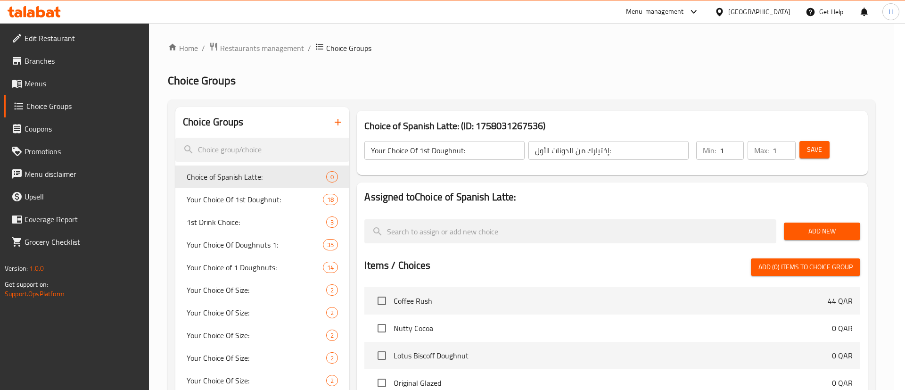
type input "Choice of Spanish Latte:"
type input "اختيار القهوه"
type input "0"
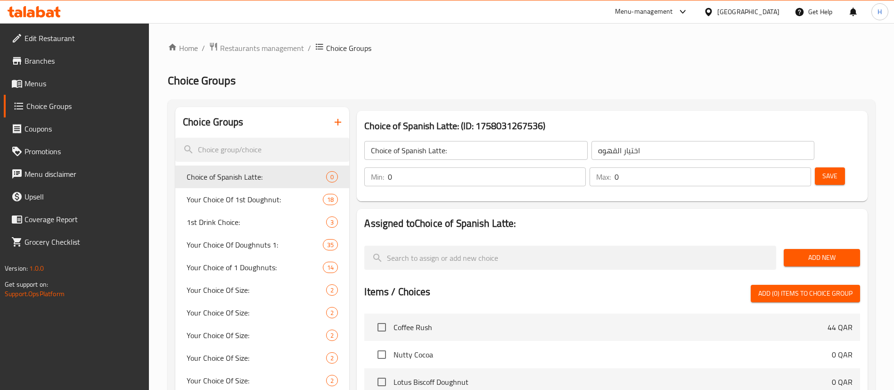
type input "1"
click at [586, 167] on input "1" at bounding box center [487, 176] width 198 height 19
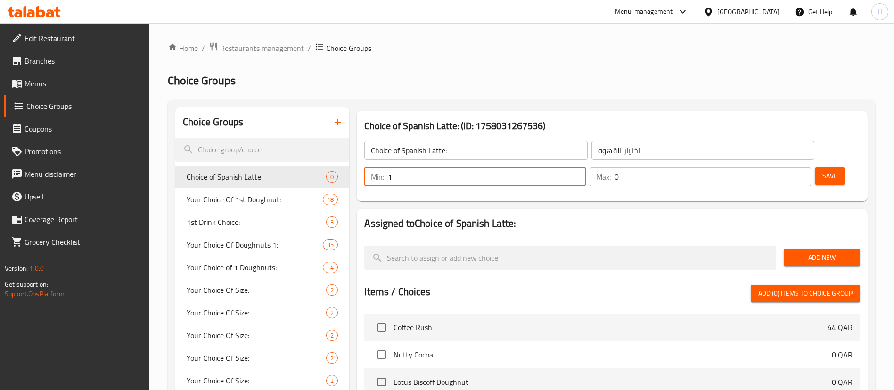
type input "1"
click at [787, 167] on input "1" at bounding box center [712, 176] width 196 height 19
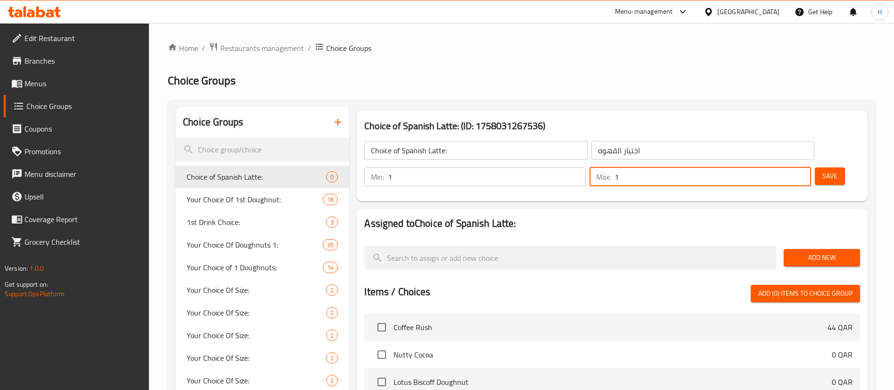
click at [804, 252] on span "Add New" at bounding box center [821, 258] width 61 height 12
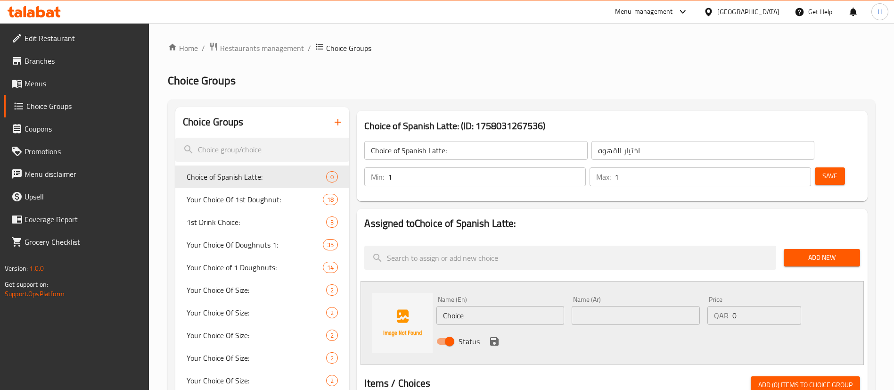
click at [523, 306] on input "Choice" at bounding box center [500, 315] width 128 height 19
type input "Iced"
click at [629, 306] on input "text" at bounding box center [635, 315] width 128 height 19
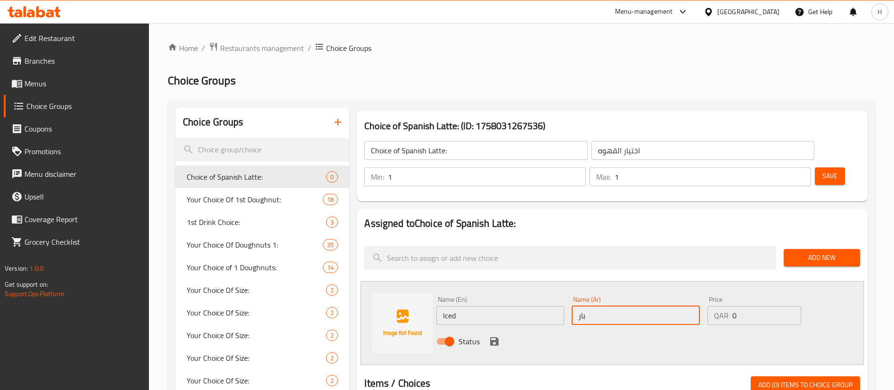
type input "بارد"
click at [493, 335] on icon "save" at bounding box center [494, 340] width 11 height 11
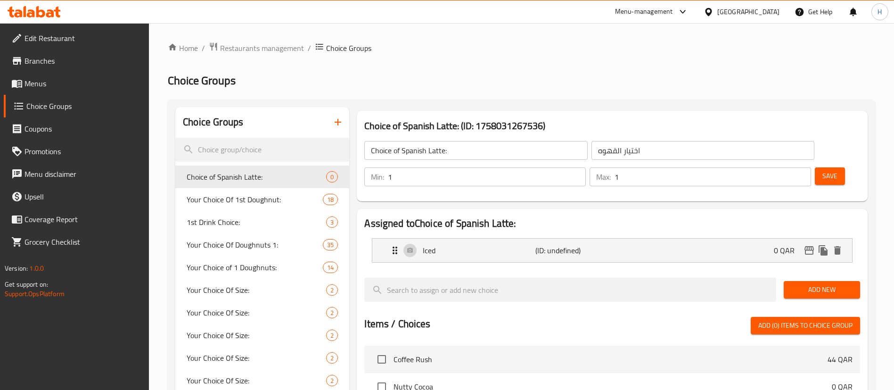
scroll to position [38, 0]
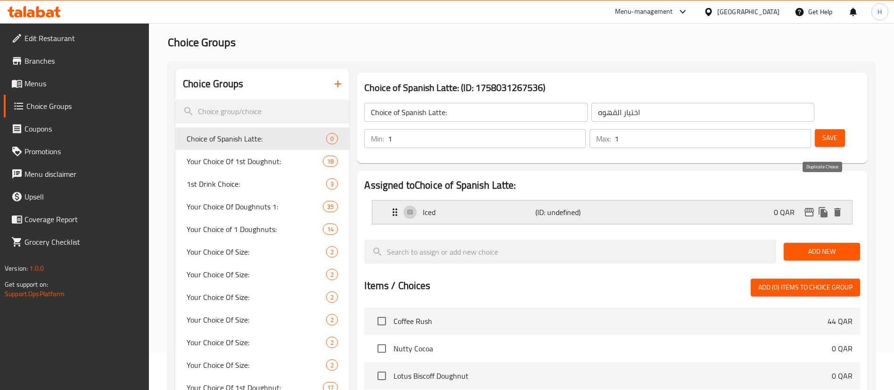
click at [822, 207] on icon "duplicate" at bounding box center [822, 212] width 9 height 10
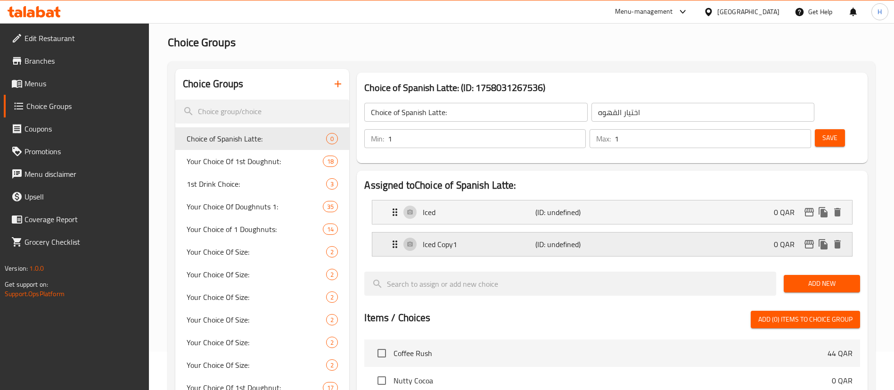
click at [470, 238] on p "Iced Copy1" at bounding box center [479, 243] width 112 height 11
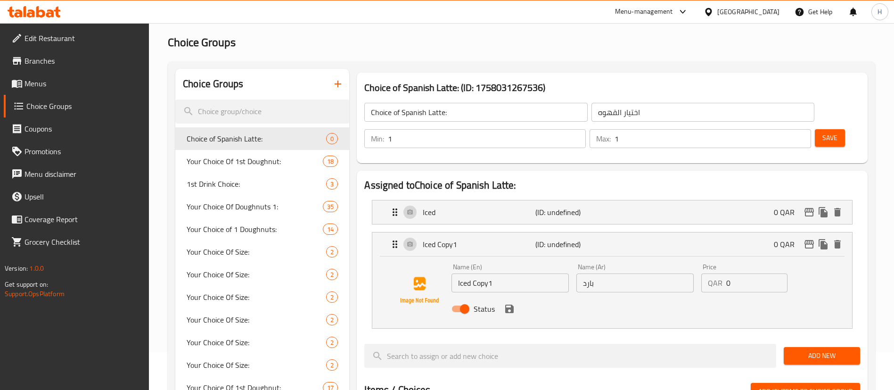
click at [508, 273] on input "Iced Copy1" at bounding box center [509, 282] width 117 height 19
paste input "Choice of Spanish Latte:"
type input "Choice of Spanish Latte:"
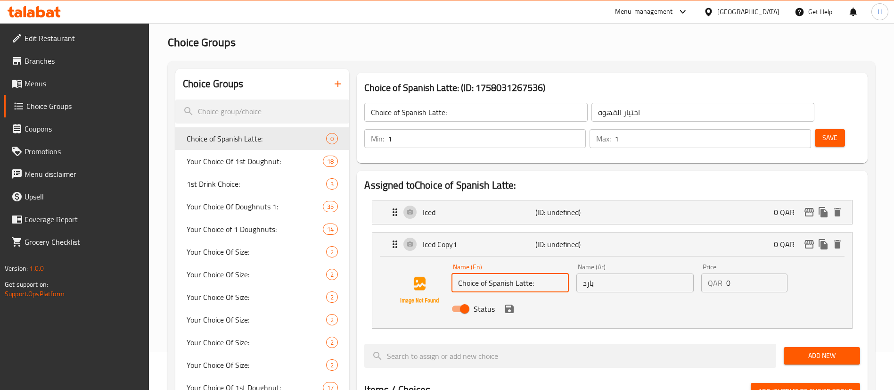
click at [508, 273] on input "Choice of Spanish Latte:" at bounding box center [509, 282] width 117 height 19
type input "أ"
type input "Hot"
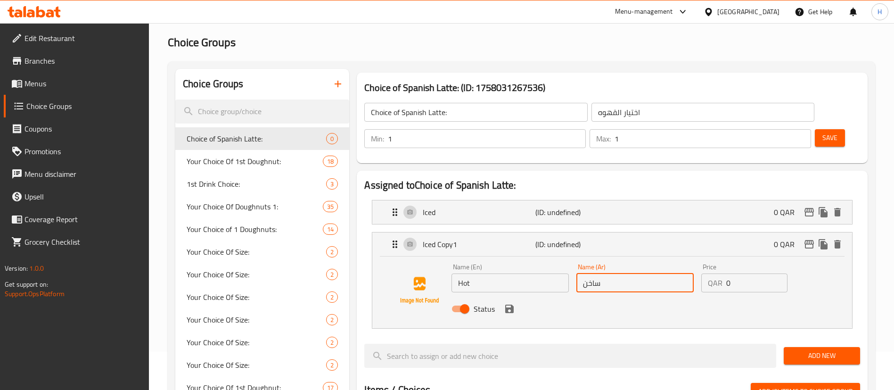
type input "ساخن"
click at [473, 113] on input "Choice of Spanish Latte:" at bounding box center [475, 112] width 223 height 19
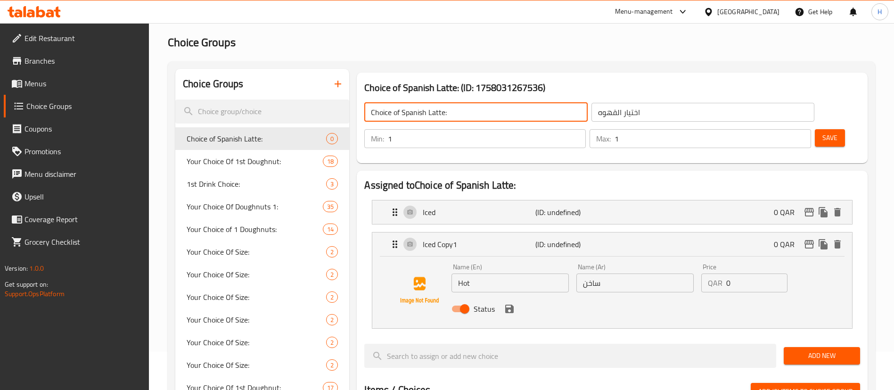
click at [469, 111] on input "Choice of Spanish Latte:" at bounding box center [475, 112] width 223 height 19
click at [508, 304] on icon "save" at bounding box center [509, 308] width 8 height 8
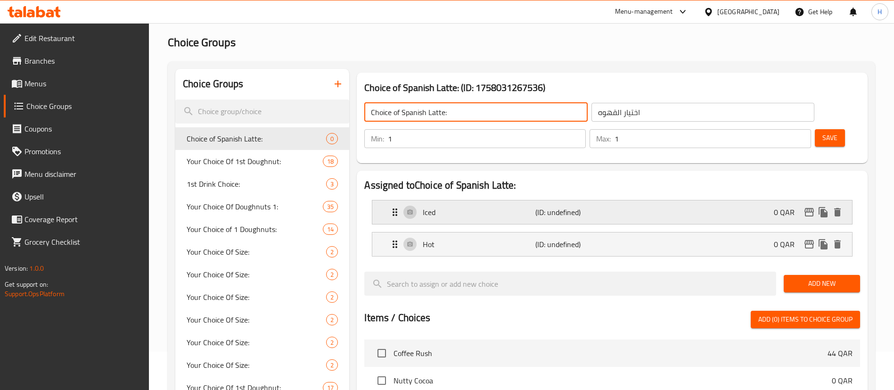
click at [505, 206] on p "Iced" at bounding box center [479, 211] width 112 height 11
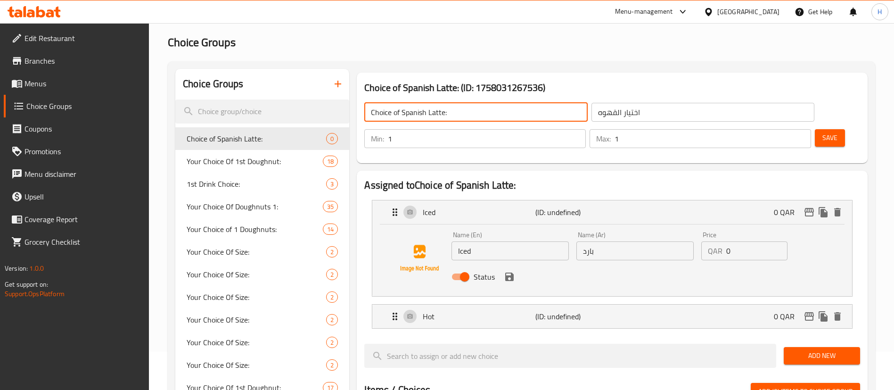
click at [510, 272] on icon "save" at bounding box center [509, 276] width 8 height 8
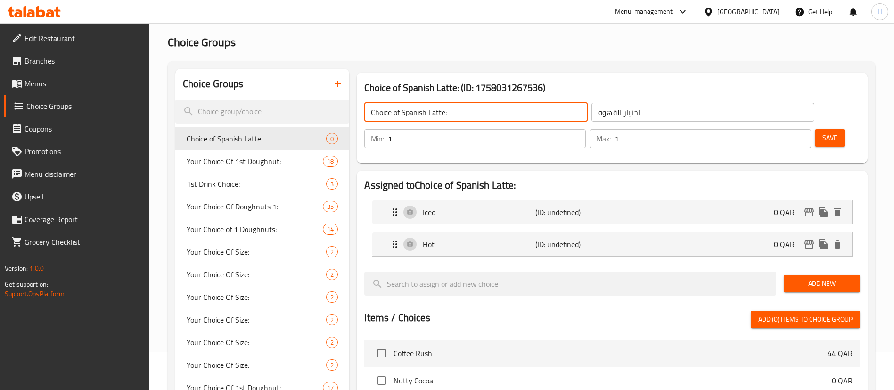
click at [822, 132] on span "Save" at bounding box center [829, 138] width 15 height 12
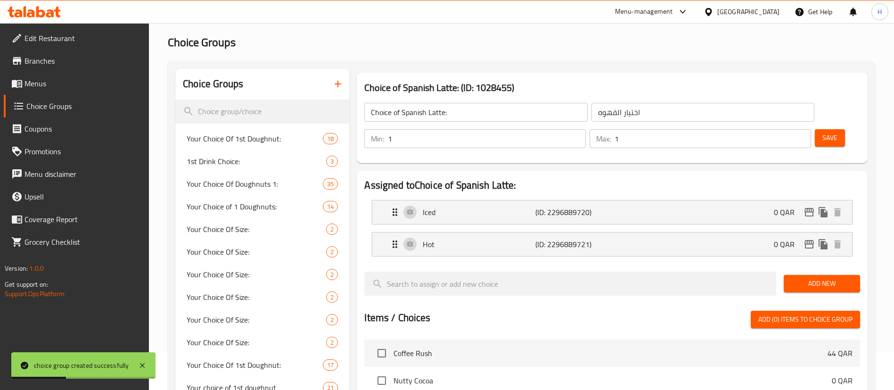
click at [67, 80] on span "Menus" at bounding box center [82, 83] width 117 height 11
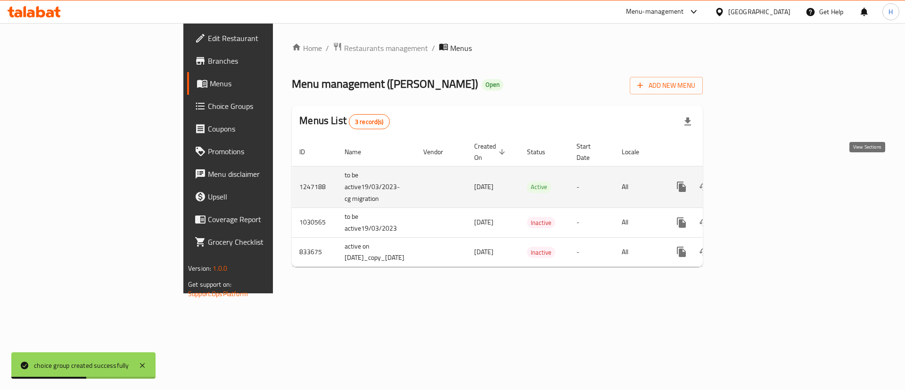
click at [760, 175] on link "enhanced table" at bounding box center [749, 186] width 23 height 23
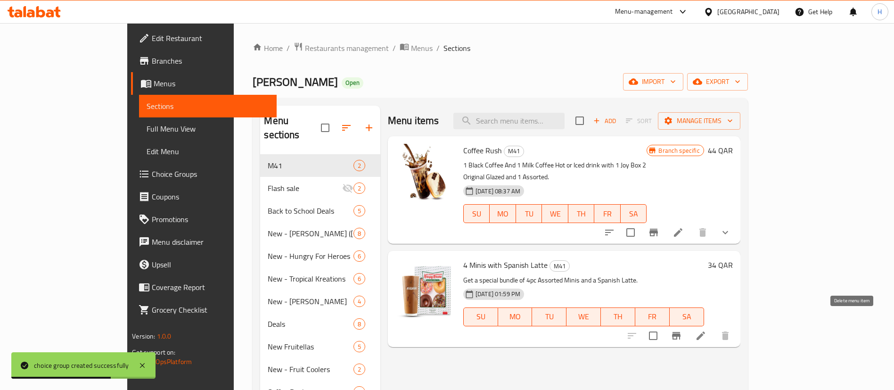
click at [706, 330] on icon at bounding box center [700, 335] width 11 height 11
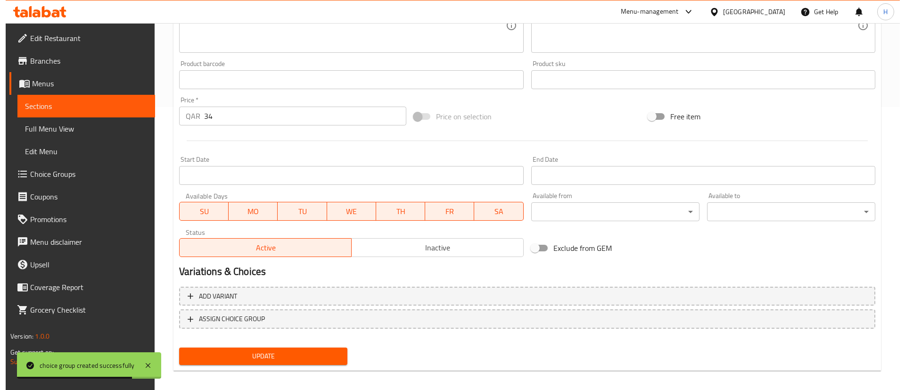
scroll to position [290, 0]
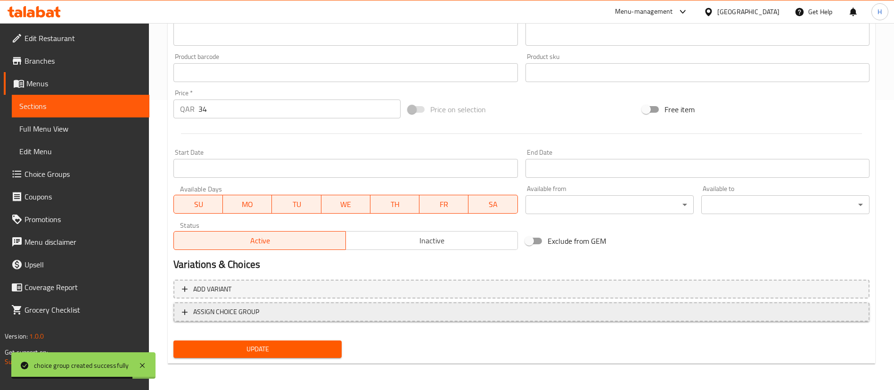
click at [248, 313] on span "ASSIGN CHOICE GROUP" at bounding box center [226, 312] width 66 height 12
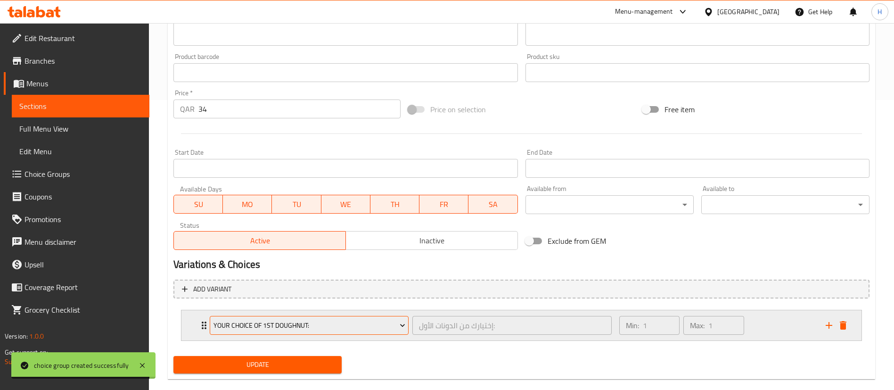
click at [341, 322] on span "Your Choice Of 1st Doughnut:" at bounding box center [309, 325] width 192 height 12
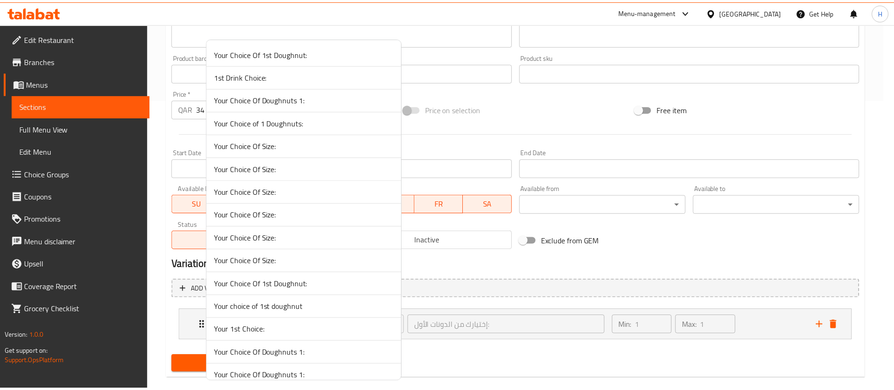
scroll to position [4160, 0]
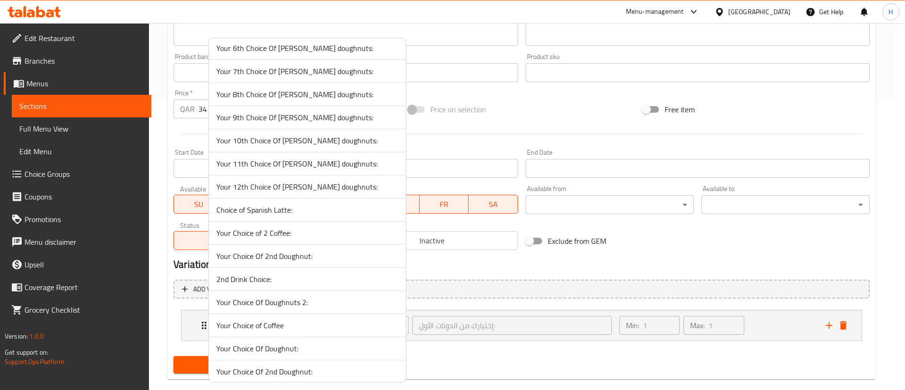
click at [304, 207] on span "Choice of Spanish Latte:" at bounding box center [307, 209] width 182 height 11
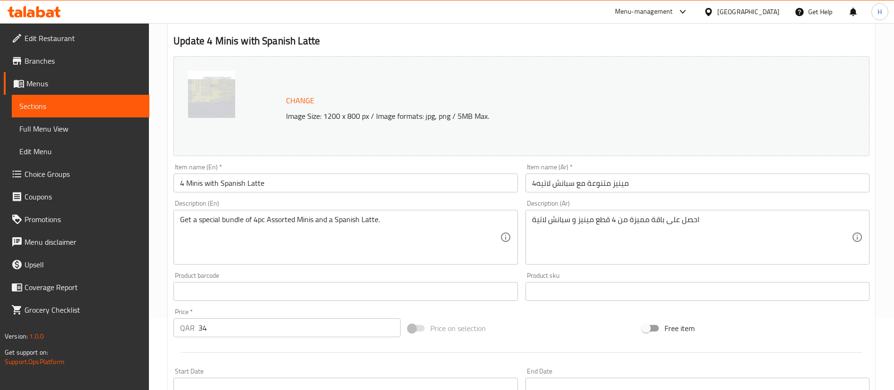
scroll to position [0, 0]
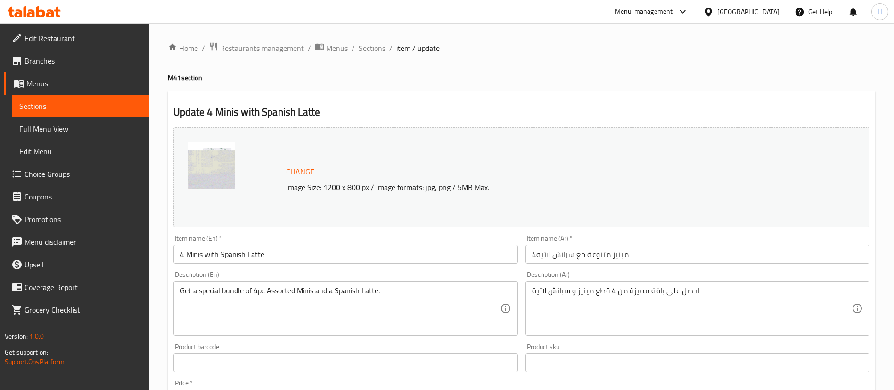
click at [604, 77] on h4 "M41 section" at bounding box center [521, 77] width 707 height 9
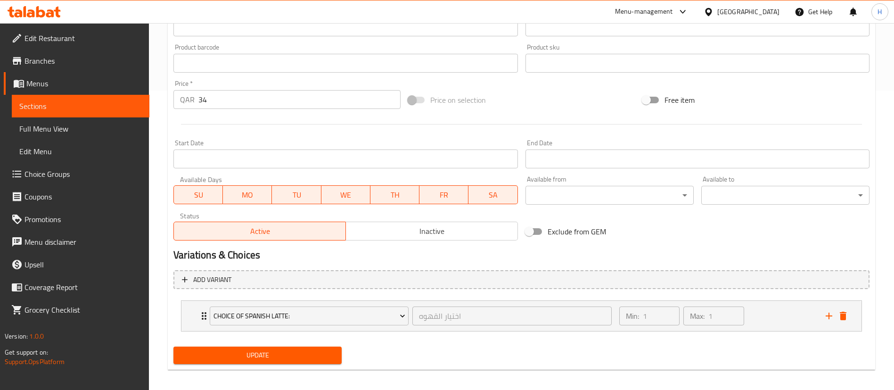
scroll to position [305, 0]
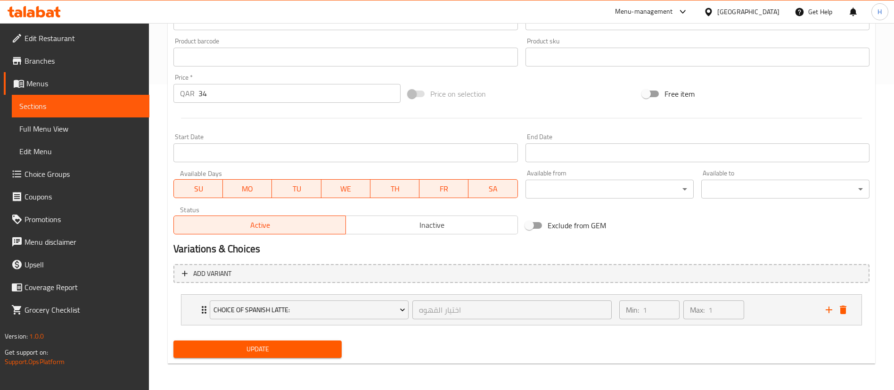
click at [266, 343] on span "Update" at bounding box center [257, 349] width 153 height 12
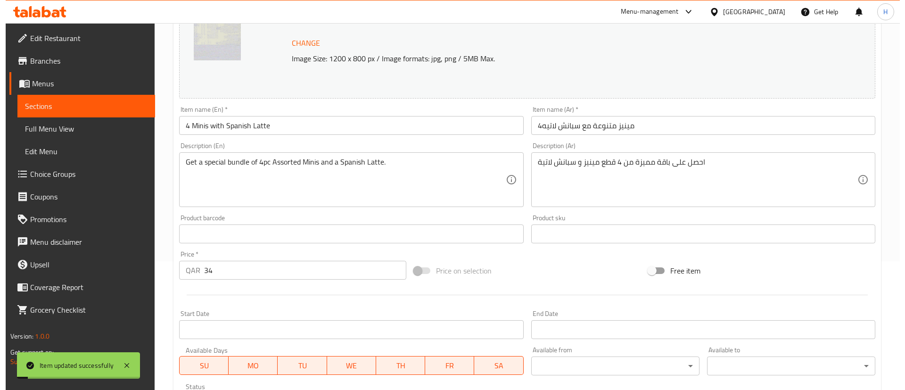
scroll to position [0, 0]
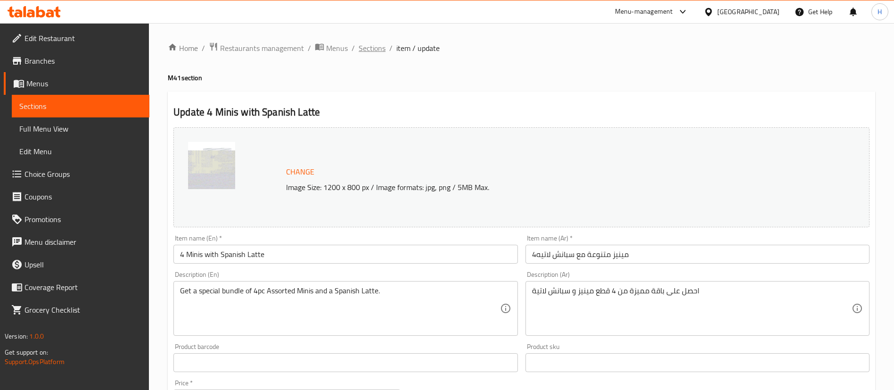
click at [379, 51] on span "Sections" at bounding box center [372, 47] width 27 height 11
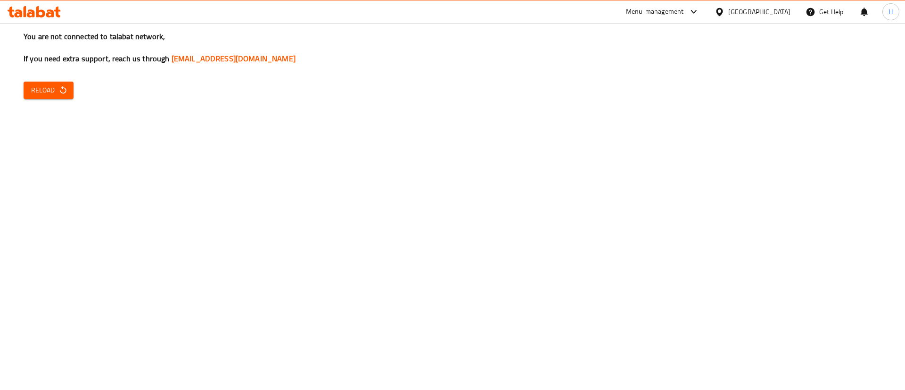
click at [54, 96] on span "Reload" at bounding box center [48, 90] width 35 height 12
